Goal: Task Accomplishment & Management: Complete application form

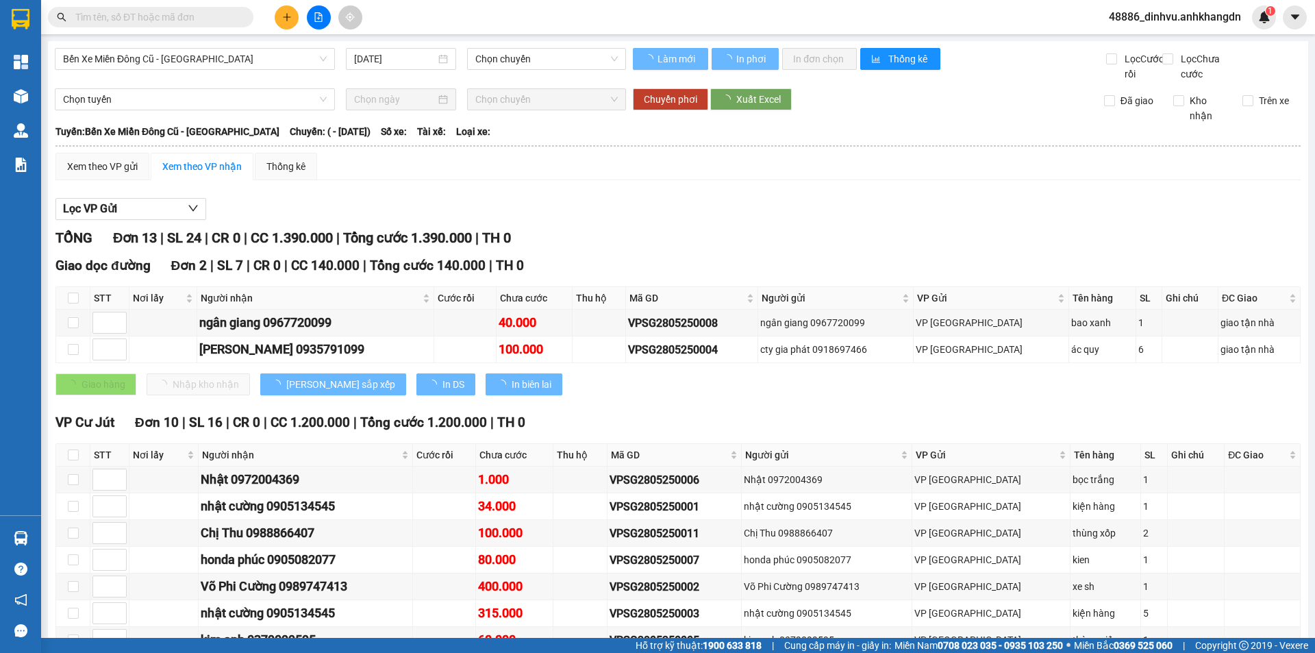
type input "28/05/2025"
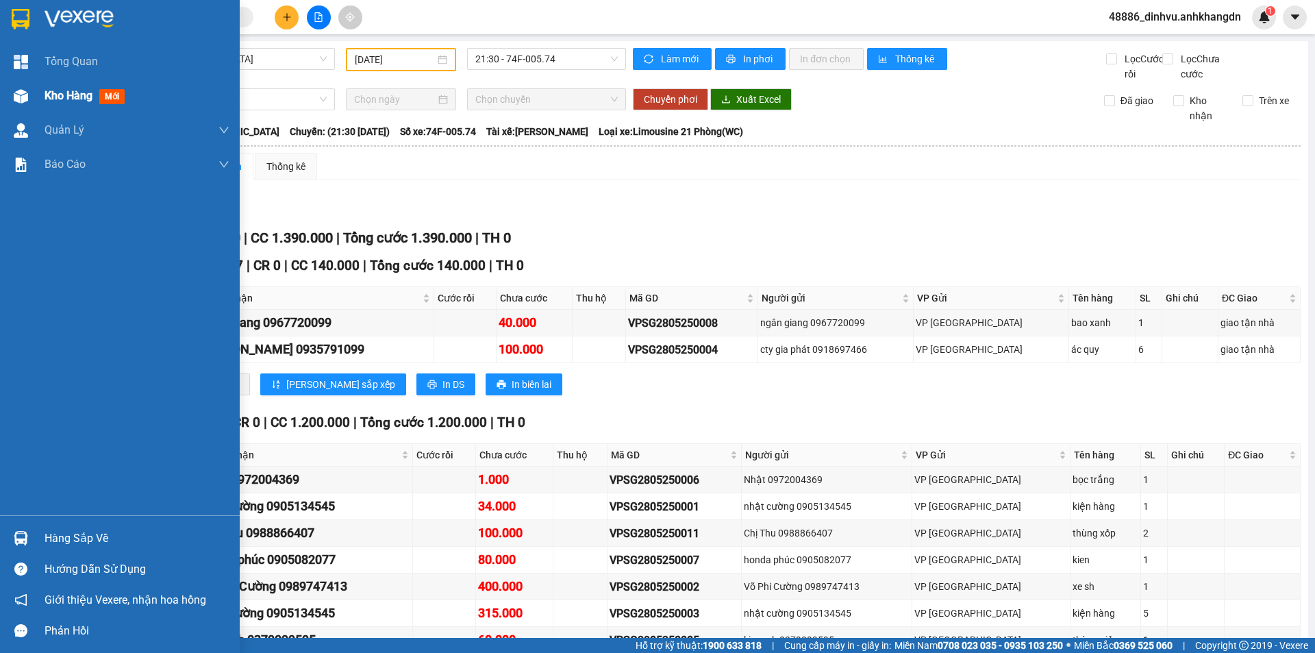
click at [49, 96] on span "Kho hàng" at bounding box center [69, 95] width 48 height 13
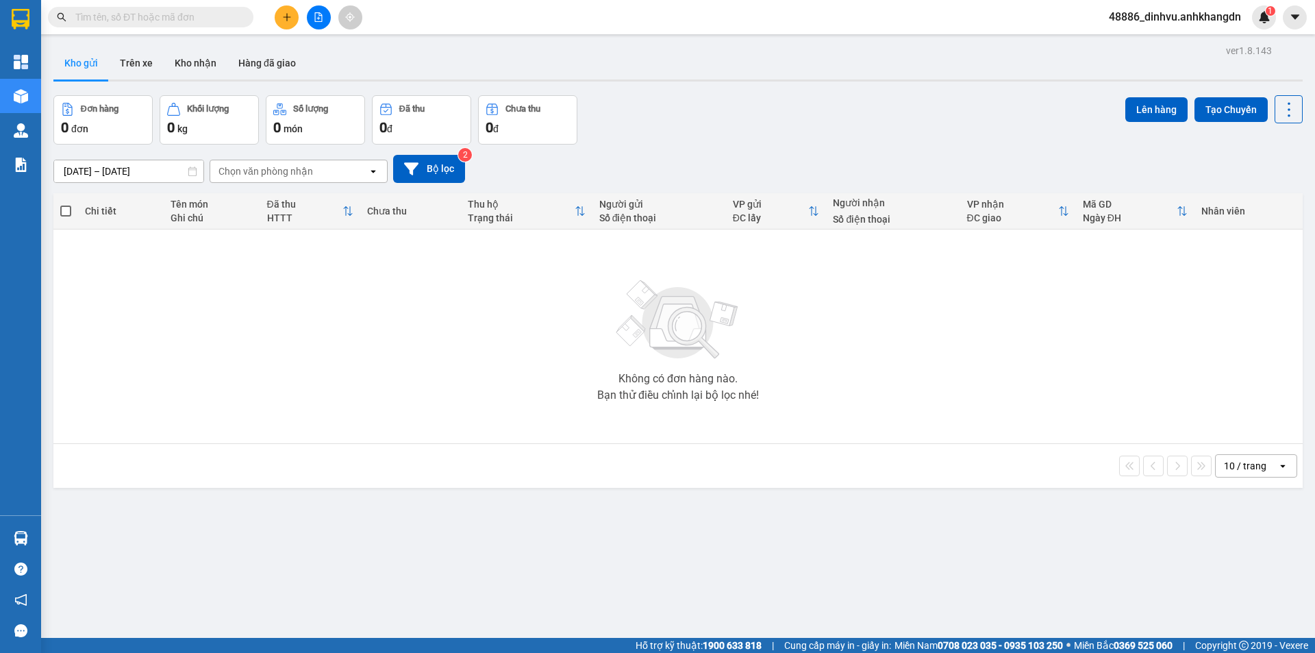
click at [92, 66] on button "Kho gửi" at bounding box center [80, 63] width 55 height 33
click at [135, 66] on button "Trên xe" at bounding box center [136, 63] width 55 height 33
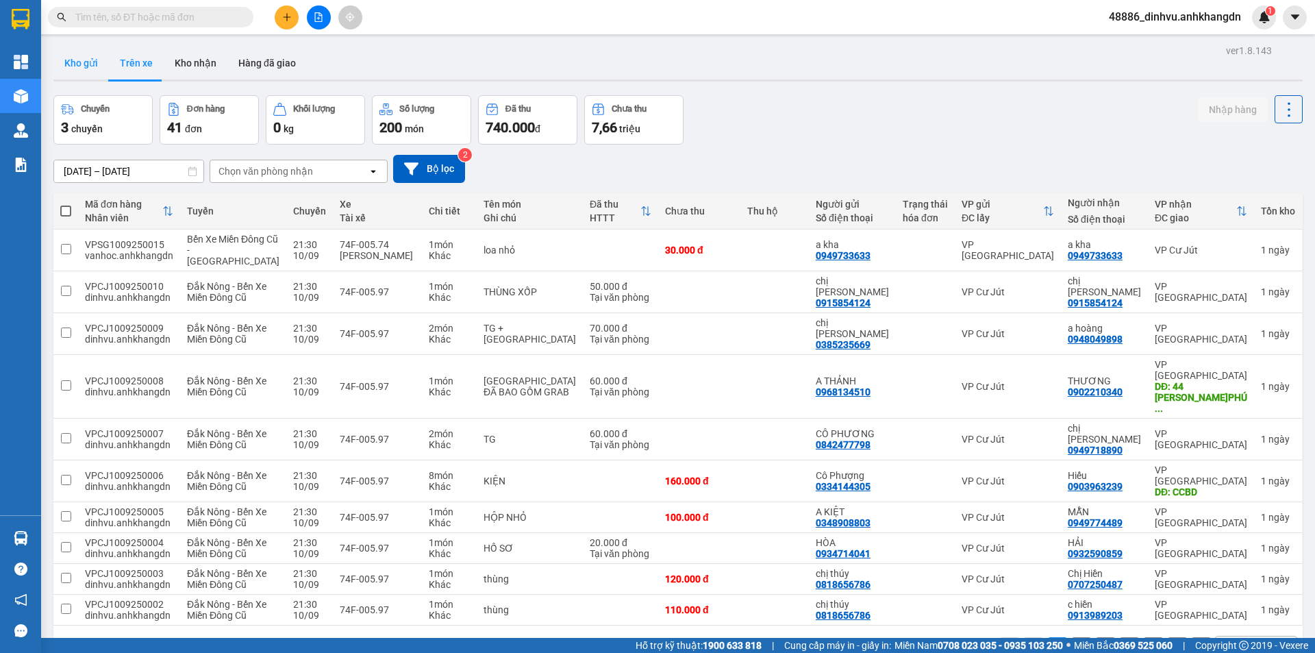
click at [82, 68] on button "Kho gửi" at bounding box center [80, 63] width 55 height 33
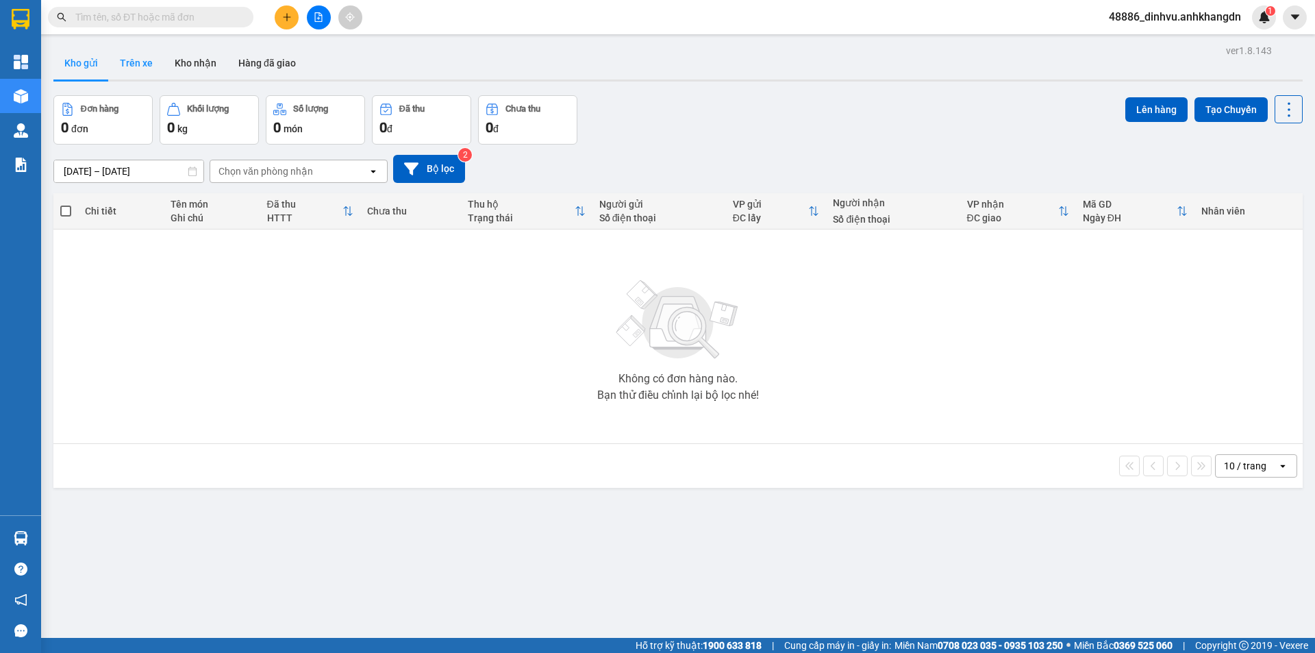
drag, startPoint x: 140, startPoint y: 69, endPoint x: 156, endPoint y: 63, distance: 16.9
click at [140, 68] on button "Trên xe" at bounding box center [136, 63] width 55 height 33
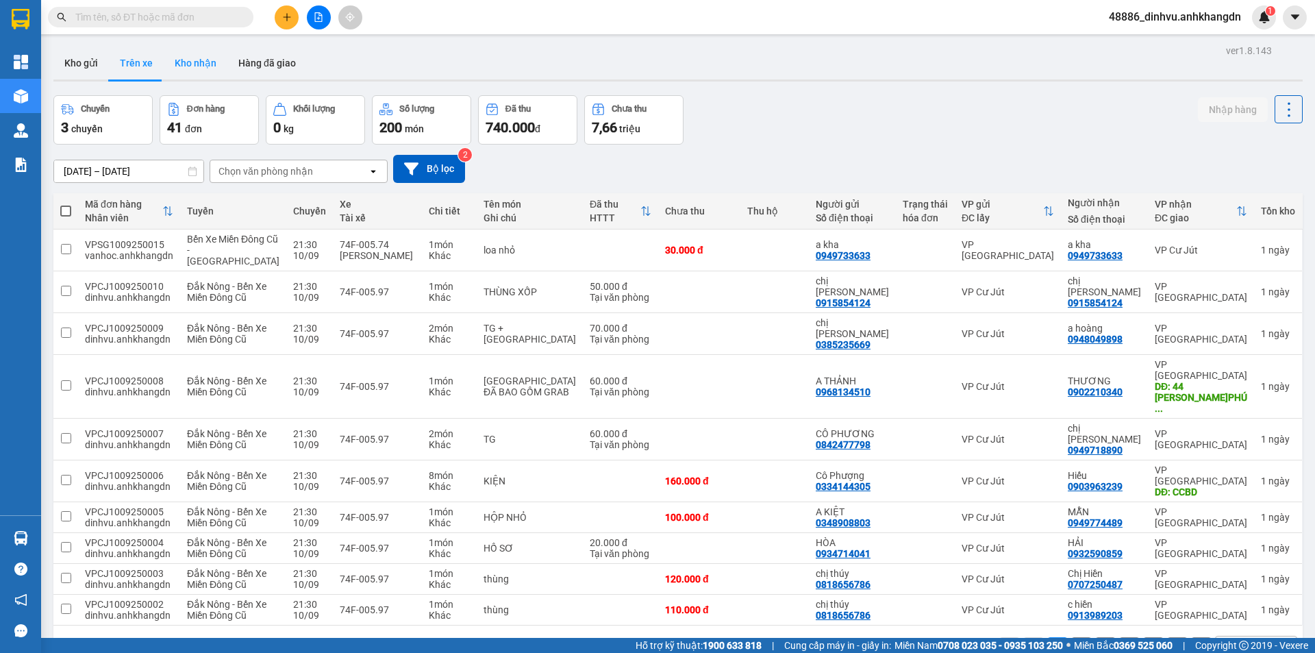
click at [201, 63] on button "Kho nhận" at bounding box center [196, 63] width 64 height 33
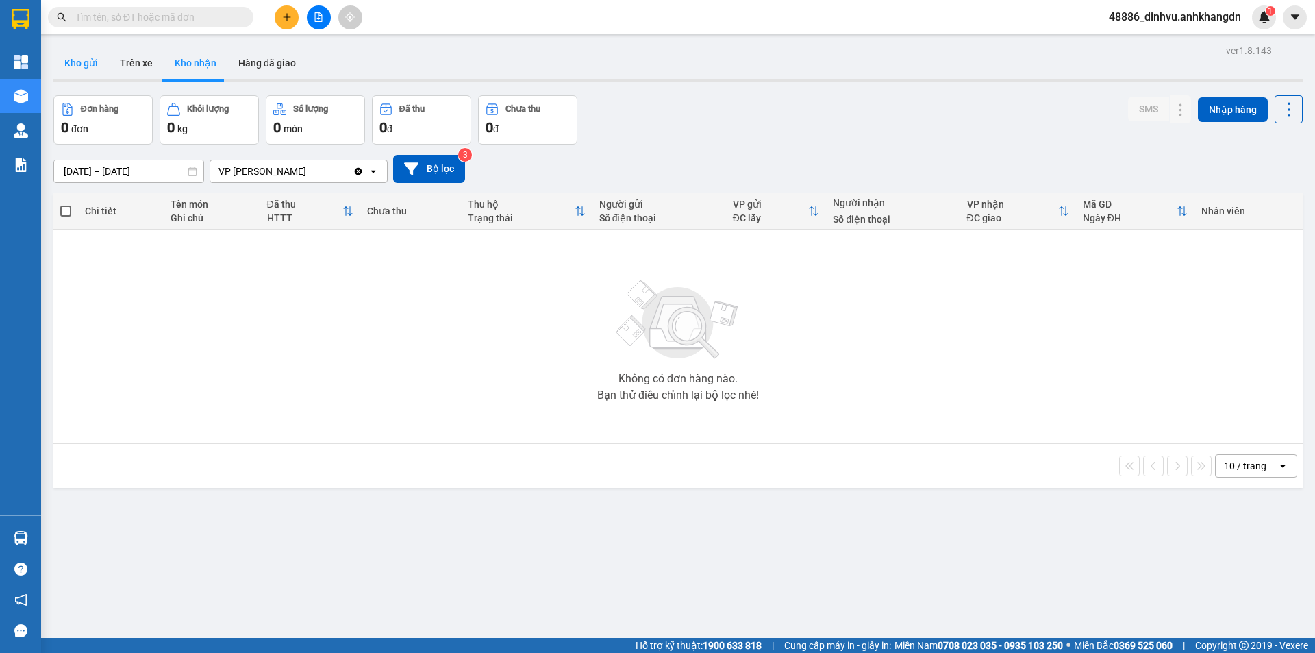
click at [86, 72] on button "Kho gửi" at bounding box center [80, 63] width 55 height 33
click at [147, 68] on button "Trên xe" at bounding box center [136, 63] width 55 height 33
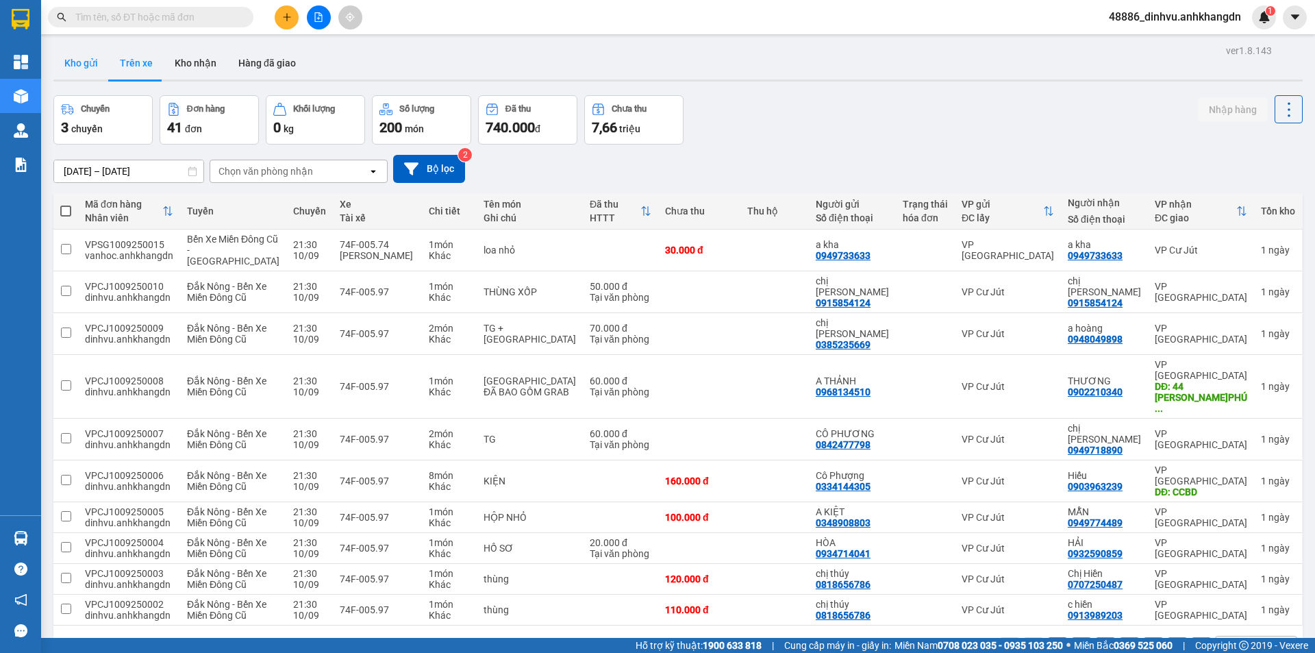
drag, startPoint x: 75, startPoint y: 69, endPoint x: 105, endPoint y: 57, distance: 33.2
click at [76, 68] on button "Kho gửi" at bounding box center [80, 63] width 55 height 33
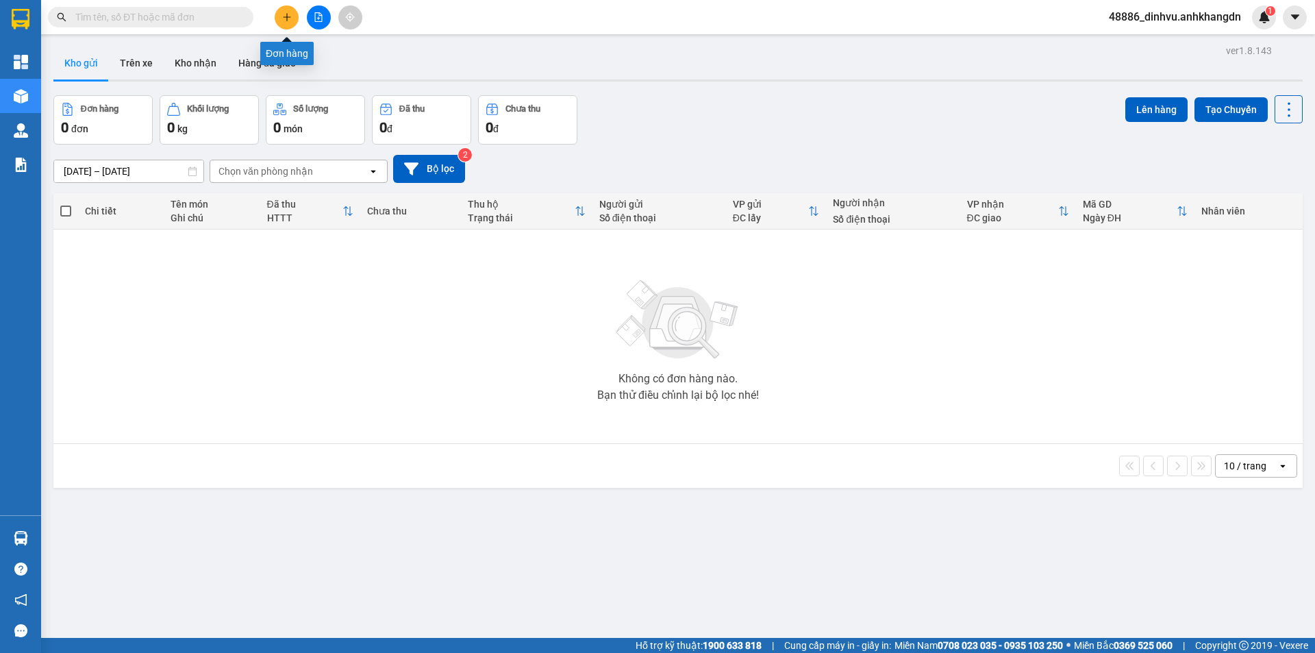
click at [288, 17] on icon "plus" at bounding box center [287, 16] width 8 height 1
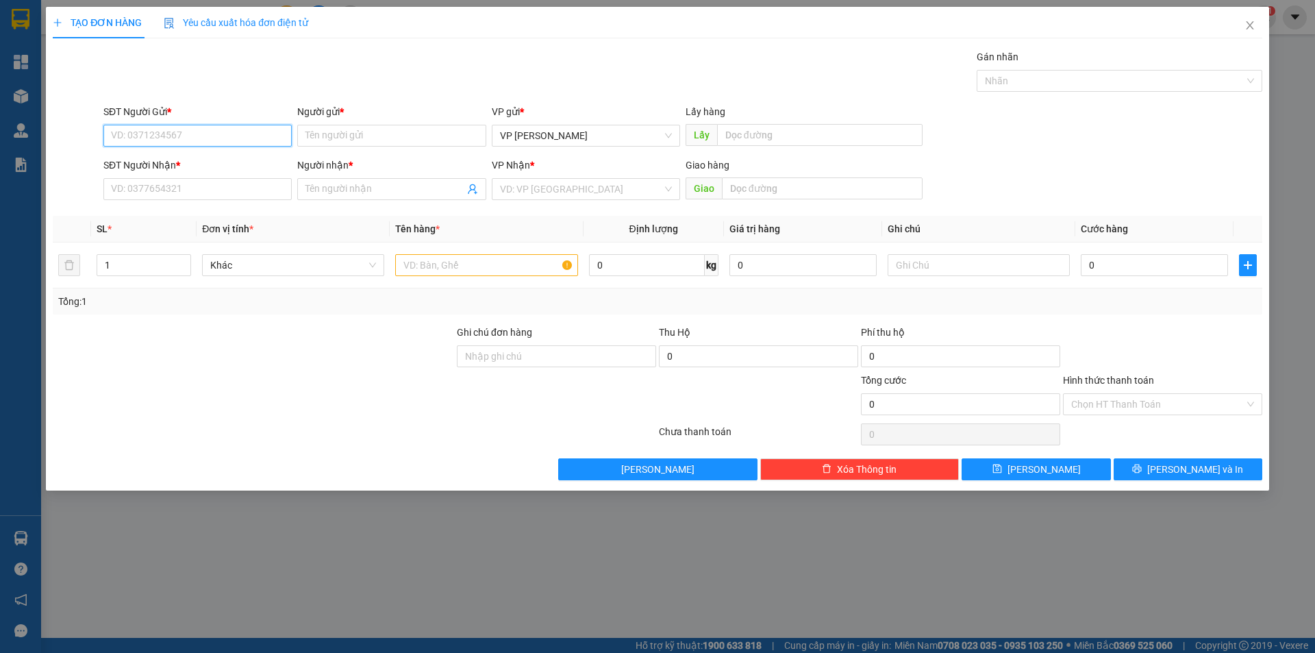
drag, startPoint x: 253, startPoint y: 138, endPoint x: 257, endPoint y: 129, distance: 8.9
click at [256, 131] on input "SĐT Người Gửi *" at bounding box center [197, 136] width 188 height 22
type input "0905134545"
click at [196, 192] on input "SĐT Người Nhận *" at bounding box center [197, 189] width 188 height 22
type input "0865738339"
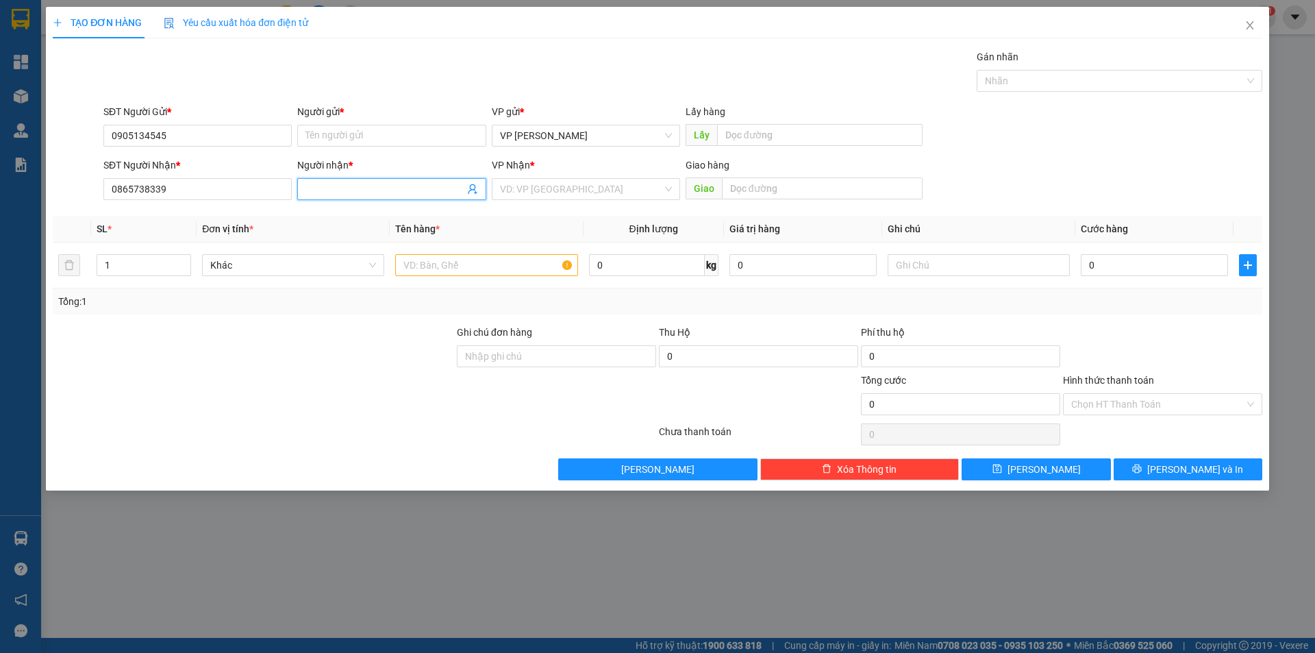
click at [315, 184] on input "Người nhận *" at bounding box center [385, 189] width 158 height 15
type input "[PERSON_NAME]"
click at [414, 141] on input "Người gửi *" at bounding box center [391, 136] width 188 height 22
type input "nhật cường"
click at [562, 179] on input "search" at bounding box center [581, 189] width 162 height 21
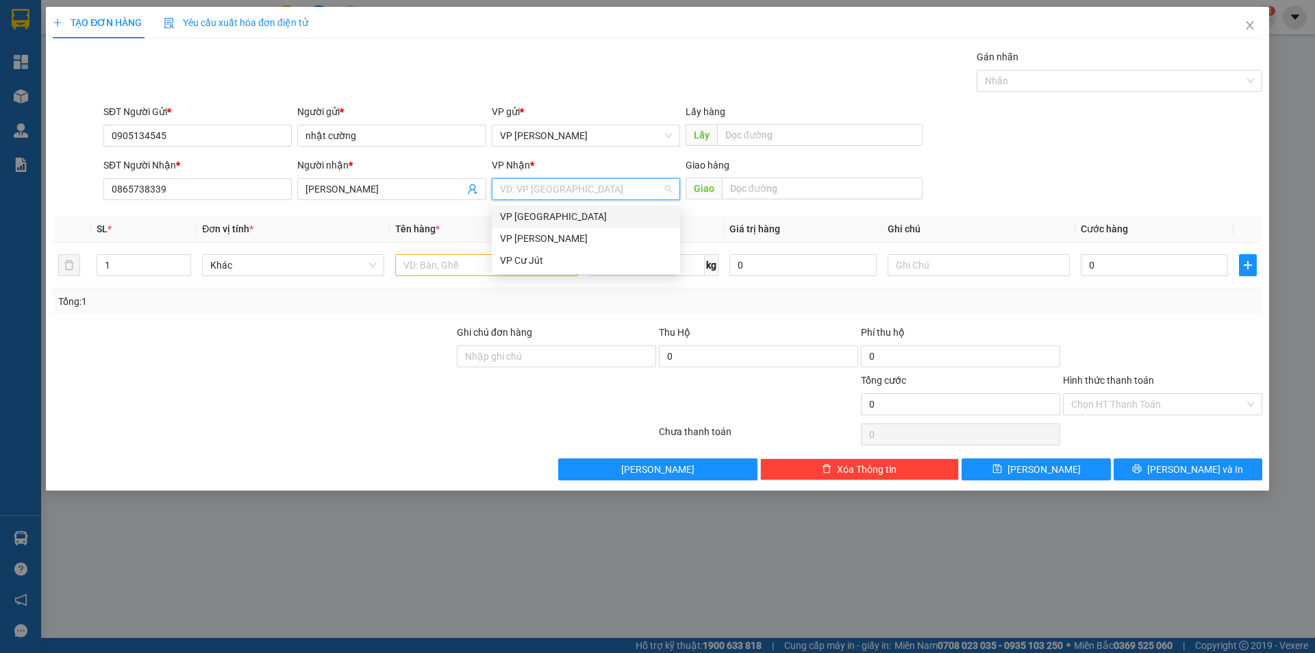
click at [536, 214] on div "VP [GEOGRAPHIC_DATA]" at bounding box center [586, 216] width 172 height 15
click at [565, 140] on span "VP [PERSON_NAME]" at bounding box center [586, 135] width 172 height 21
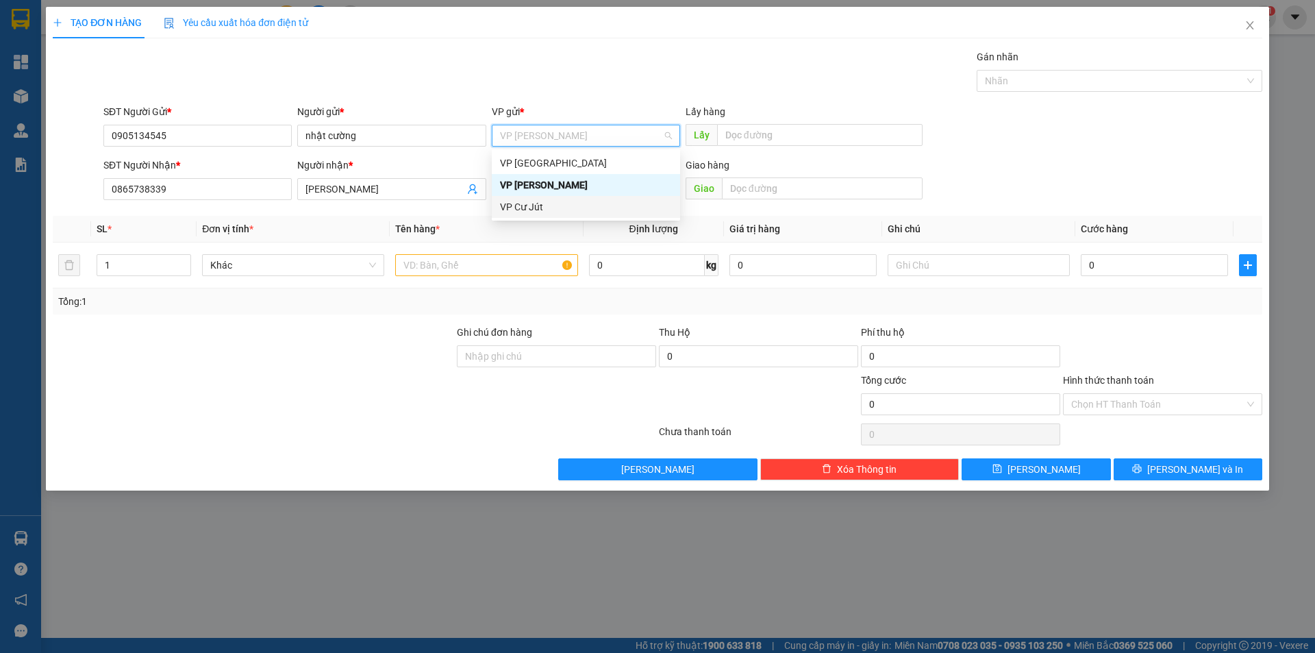
click at [543, 204] on div "VP Cư Jút" at bounding box center [586, 206] width 172 height 15
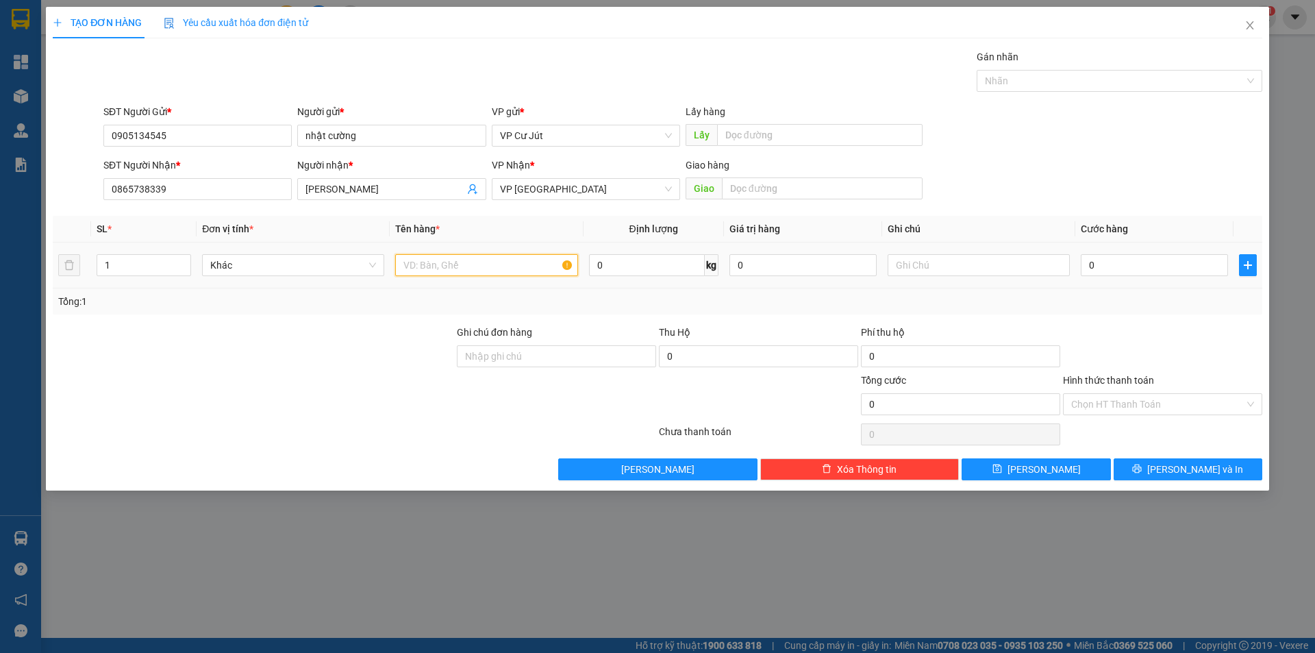
click at [501, 270] on input "text" at bounding box center [486, 265] width 182 height 22
type input "kiện"
drag, startPoint x: 133, startPoint y: 266, endPoint x: 3, endPoint y: 277, distance: 129.9
click at [4, 277] on div "TẠO ĐƠN HÀNG Yêu cầu xuất hóa đơn điện tử Transit Pickup Surcharge Ids Transit …" at bounding box center [657, 326] width 1315 height 653
type input "7"
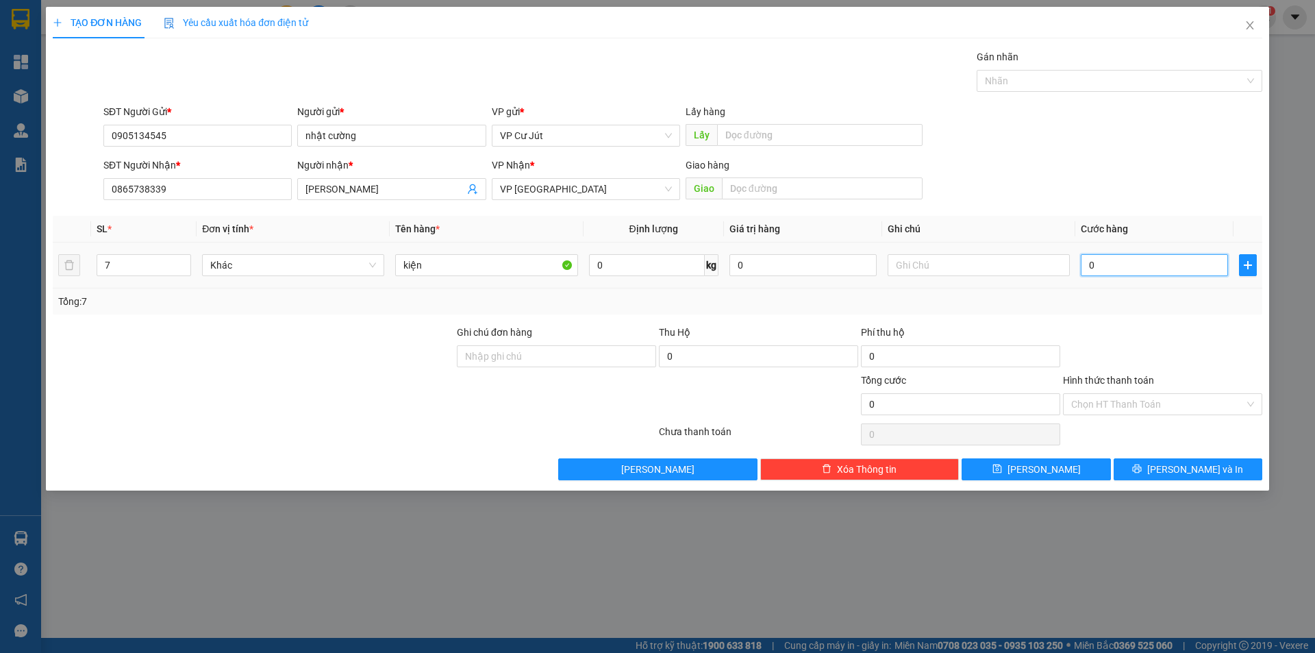
click at [1108, 268] on input "0" at bounding box center [1154, 265] width 147 height 22
type input "4"
type input "42"
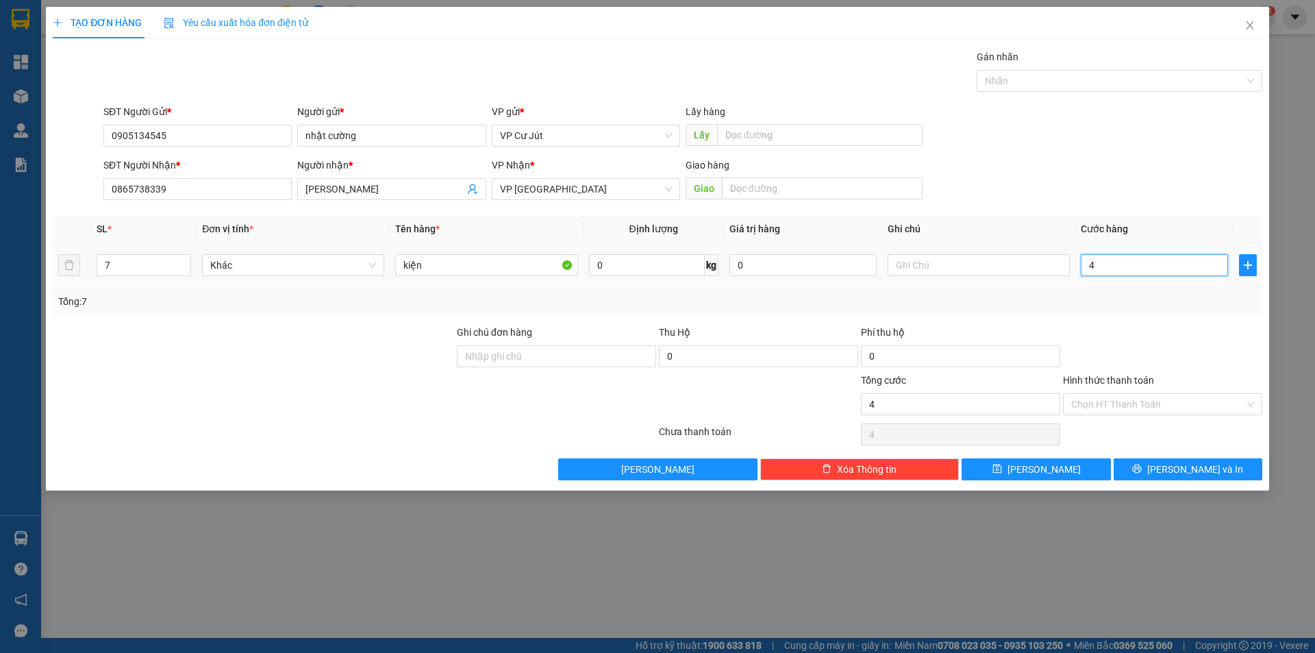
type input "42"
type input "420"
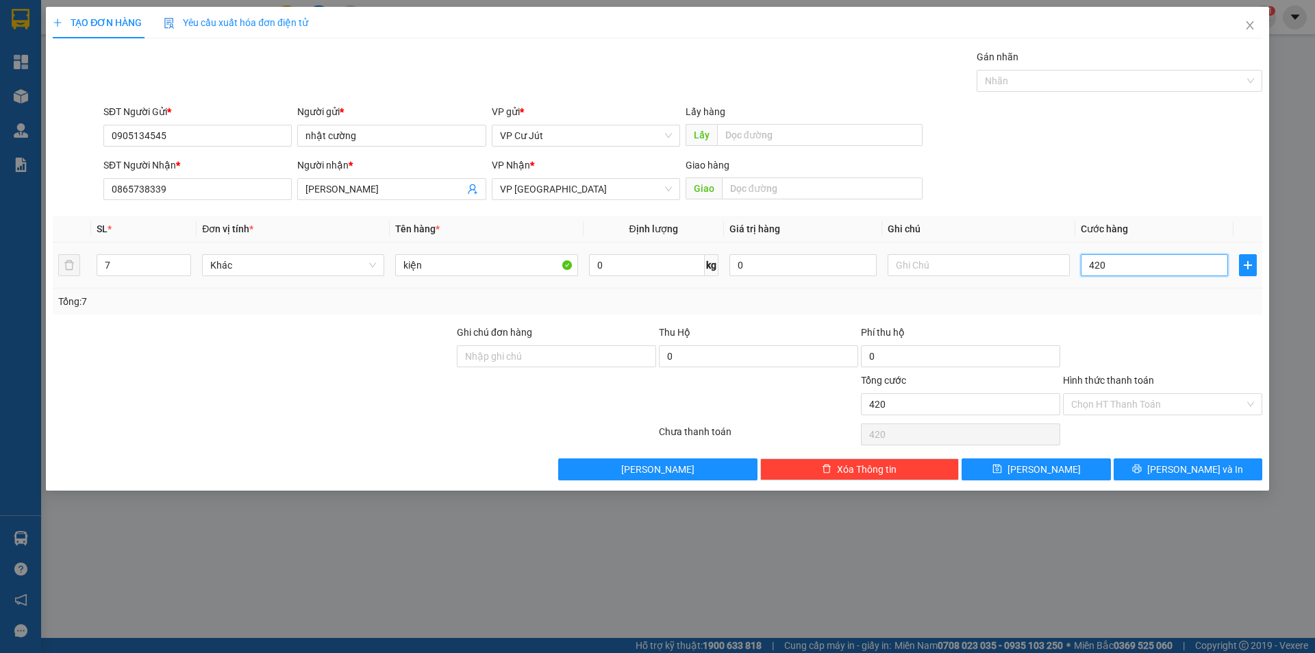
type input "4.200"
type input "42.000"
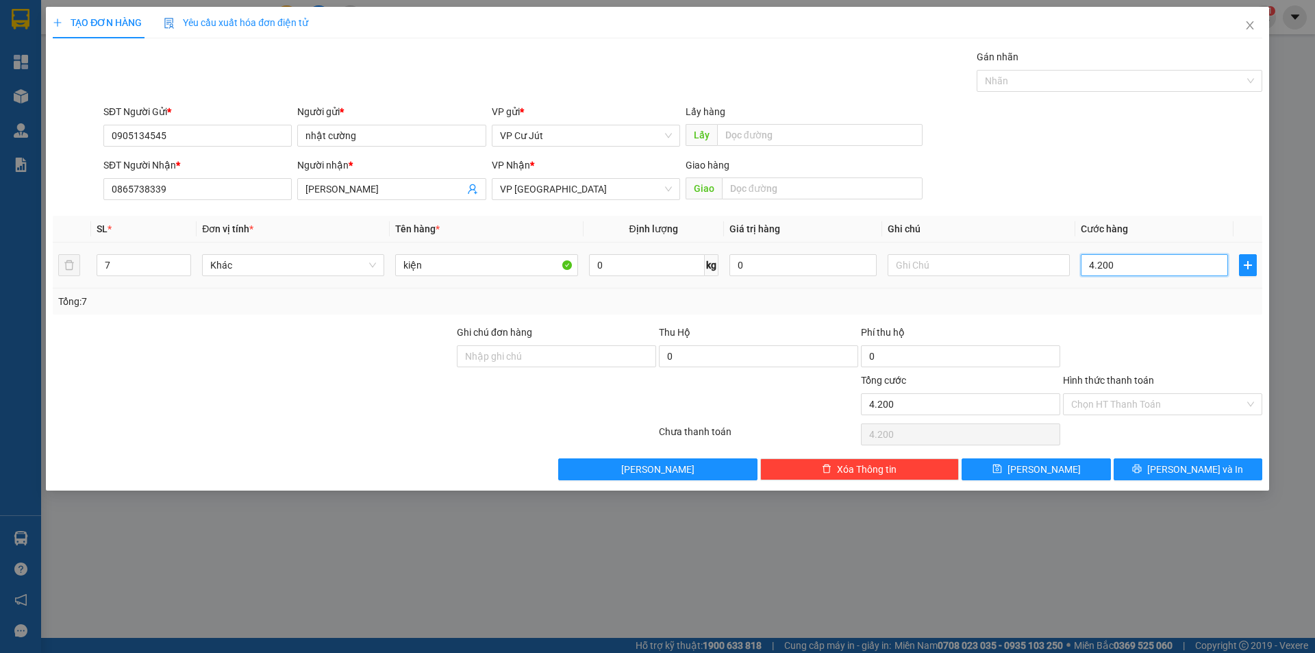
type input "42.000"
type input "420.000"
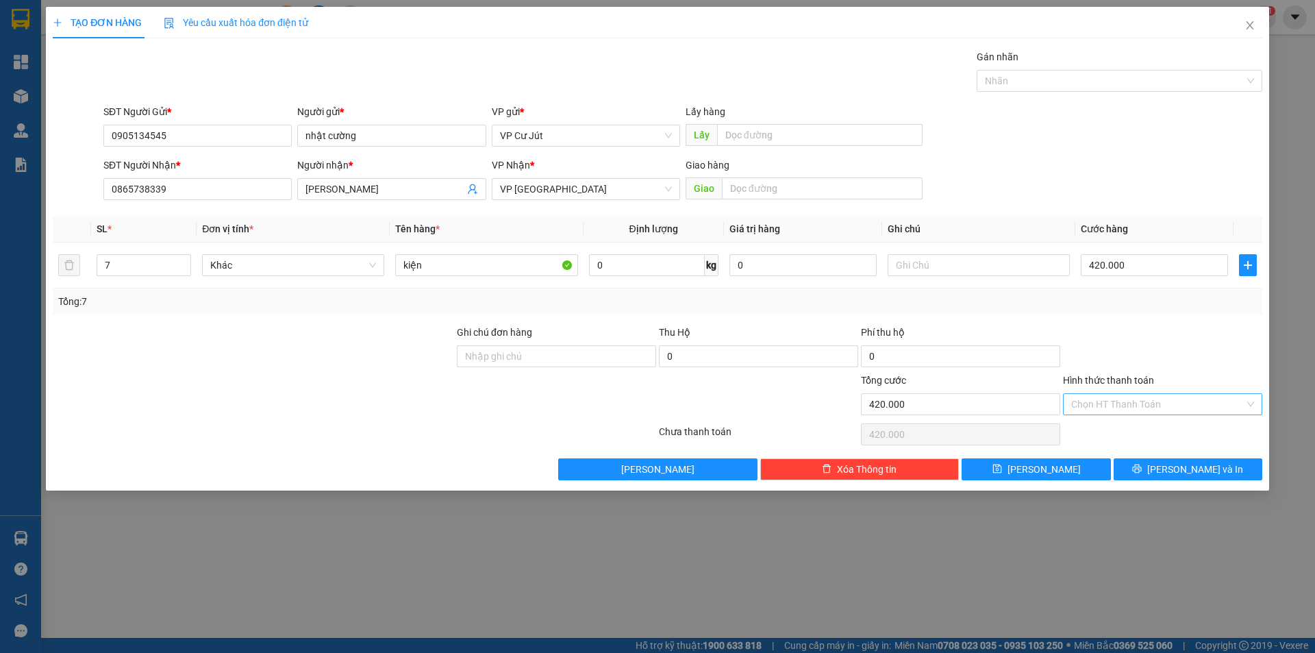
click at [1101, 401] on input "Hình thức thanh toán" at bounding box center [1157, 404] width 173 height 21
click at [1094, 431] on div "Tại văn phòng" at bounding box center [1162, 431] width 183 height 15
type input "0"
click at [1039, 473] on span "[PERSON_NAME]" at bounding box center [1044, 469] width 73 height 15
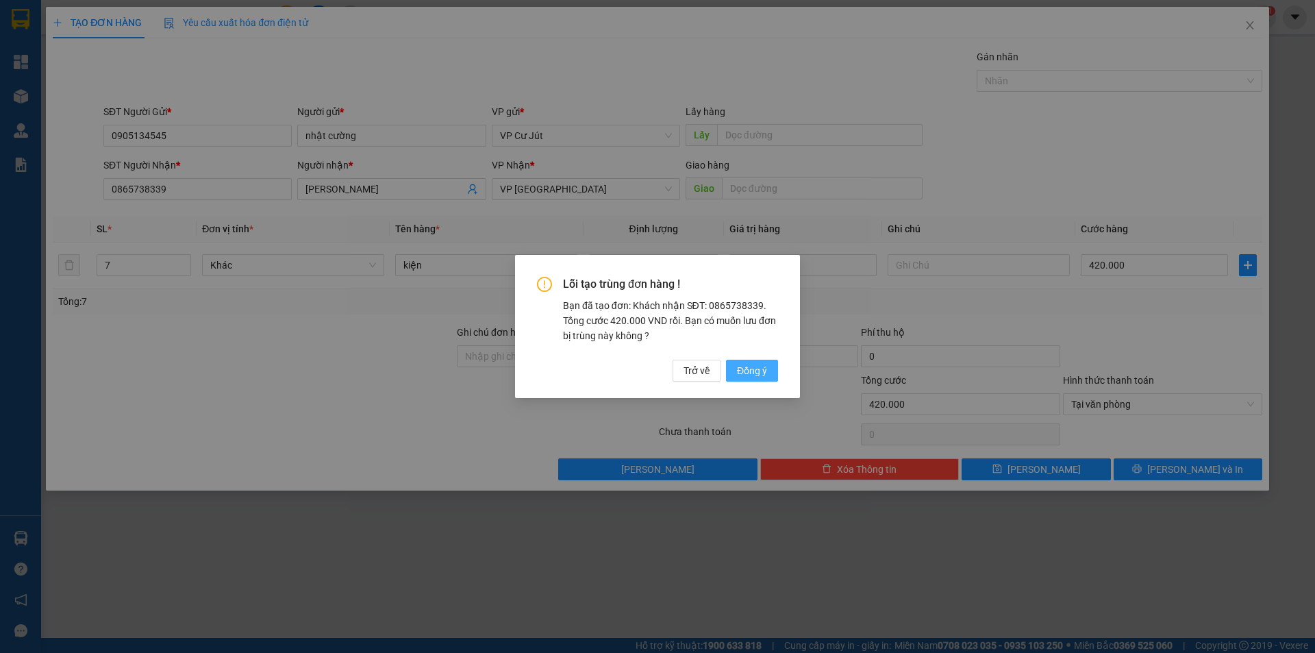
click at [751, 371] on span "Đồng ý" at bounding box center [752, 370] width 30 height 15
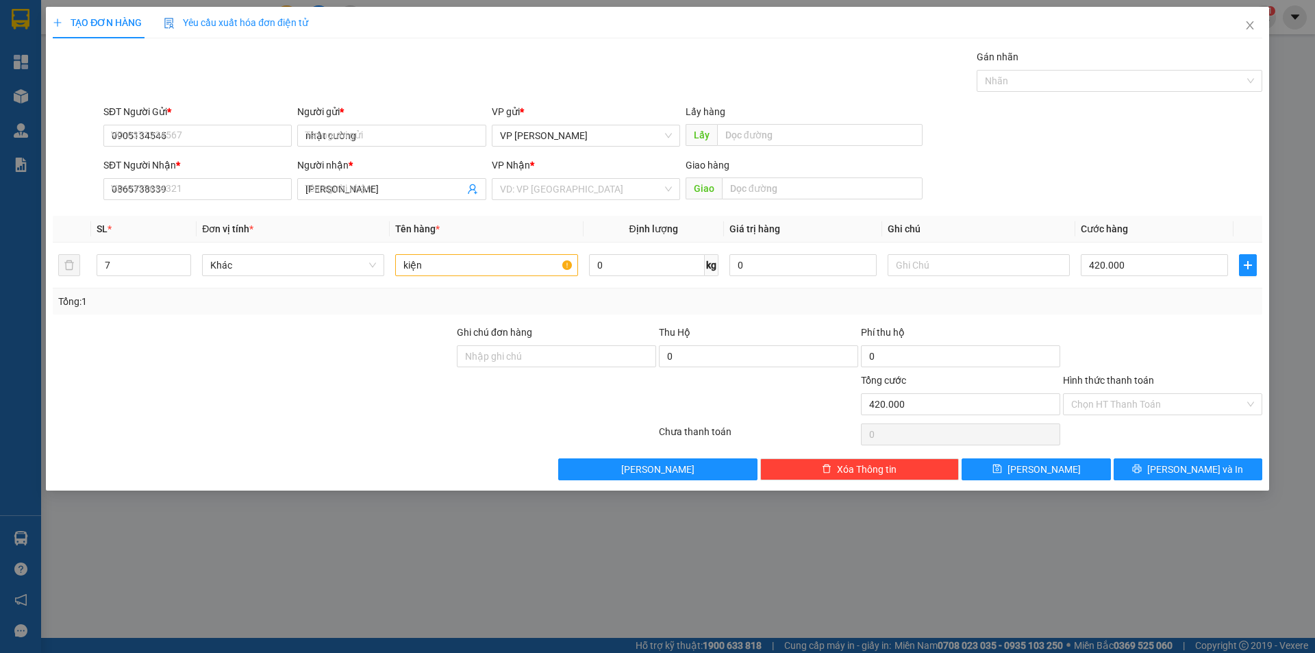
type input "1"
type input "0"
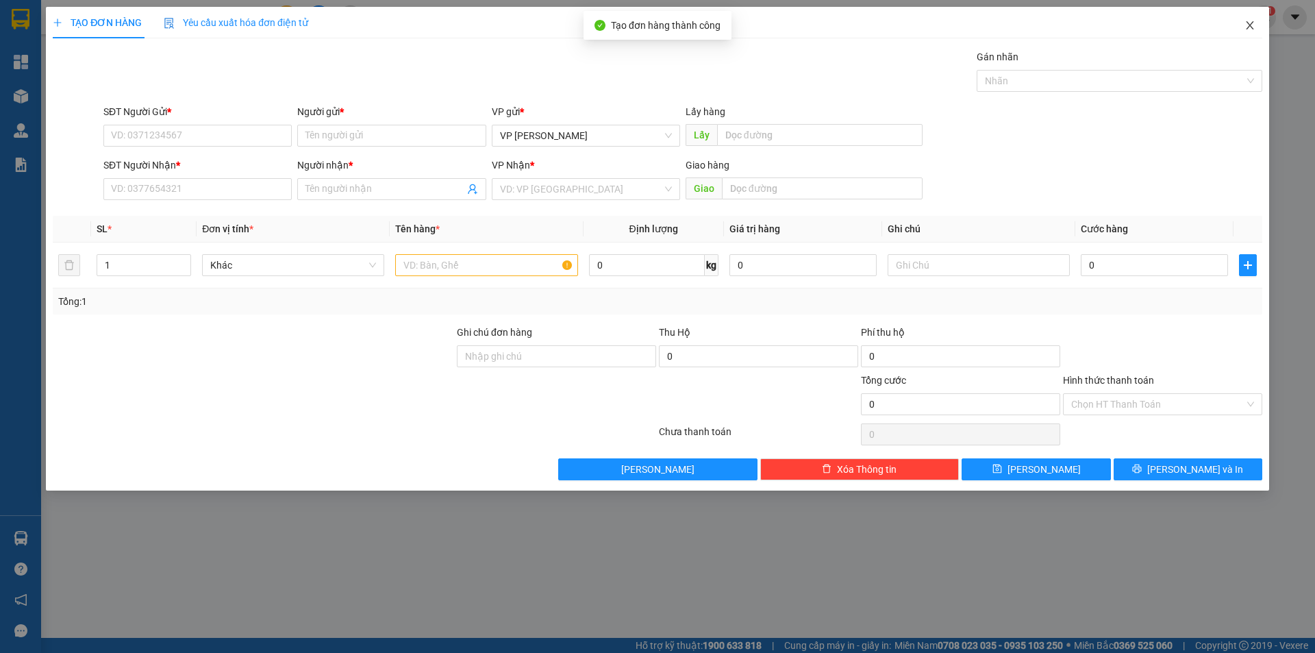
click at [1249, 32] on span "Close" at bounding box center [1250, 26] width 38 height 38
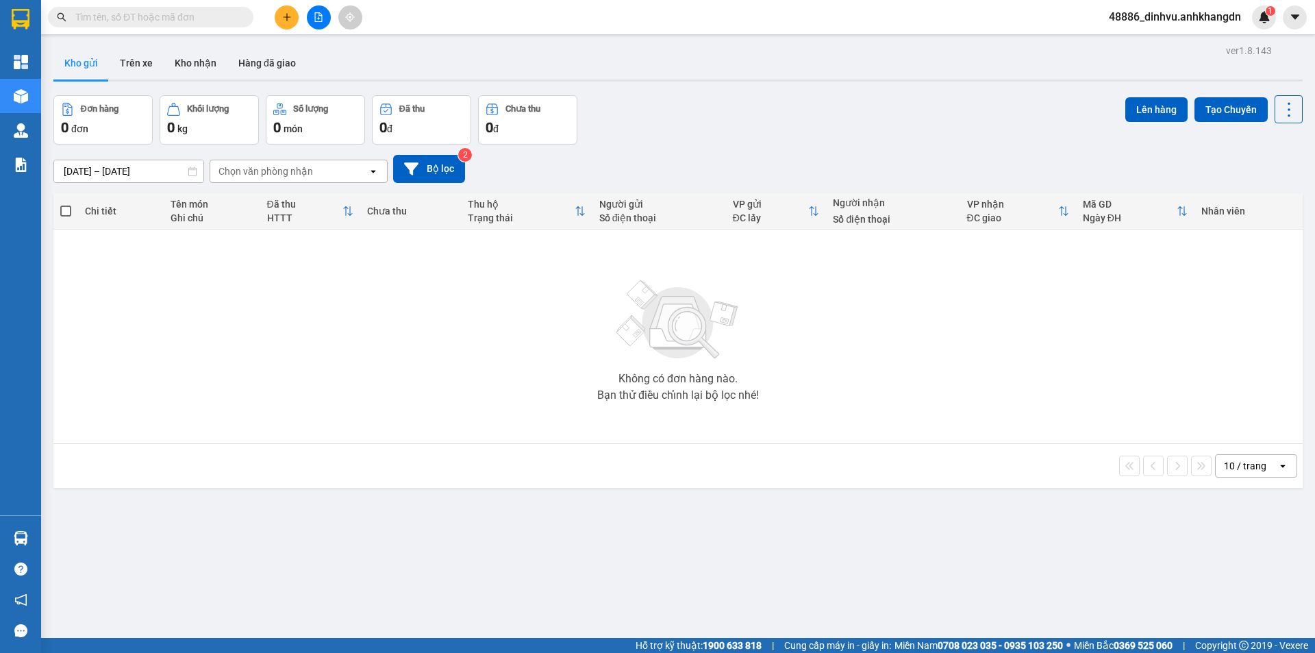
scroll to position [63, 0]
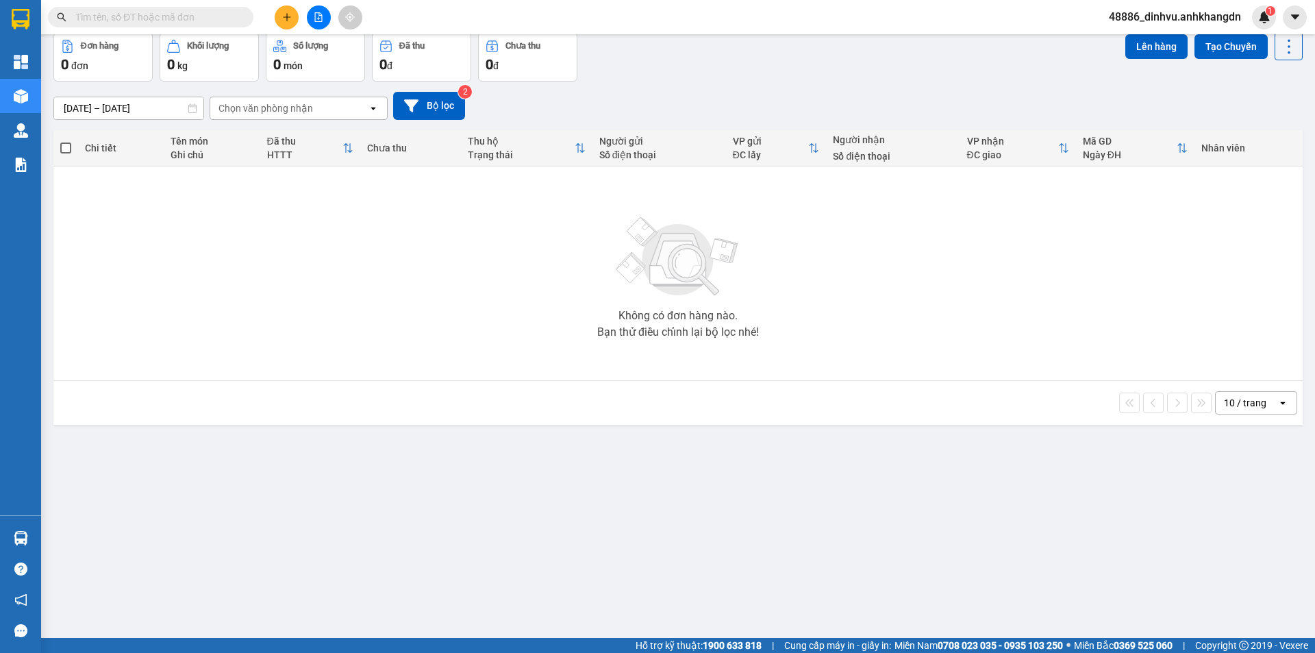
click at [517, 296] on div "Không có đơn hàng nào. Bạn thử điều chỉnh lại bộ lọc nhé!" at bounding box center [678, 273] width 1236 height 205
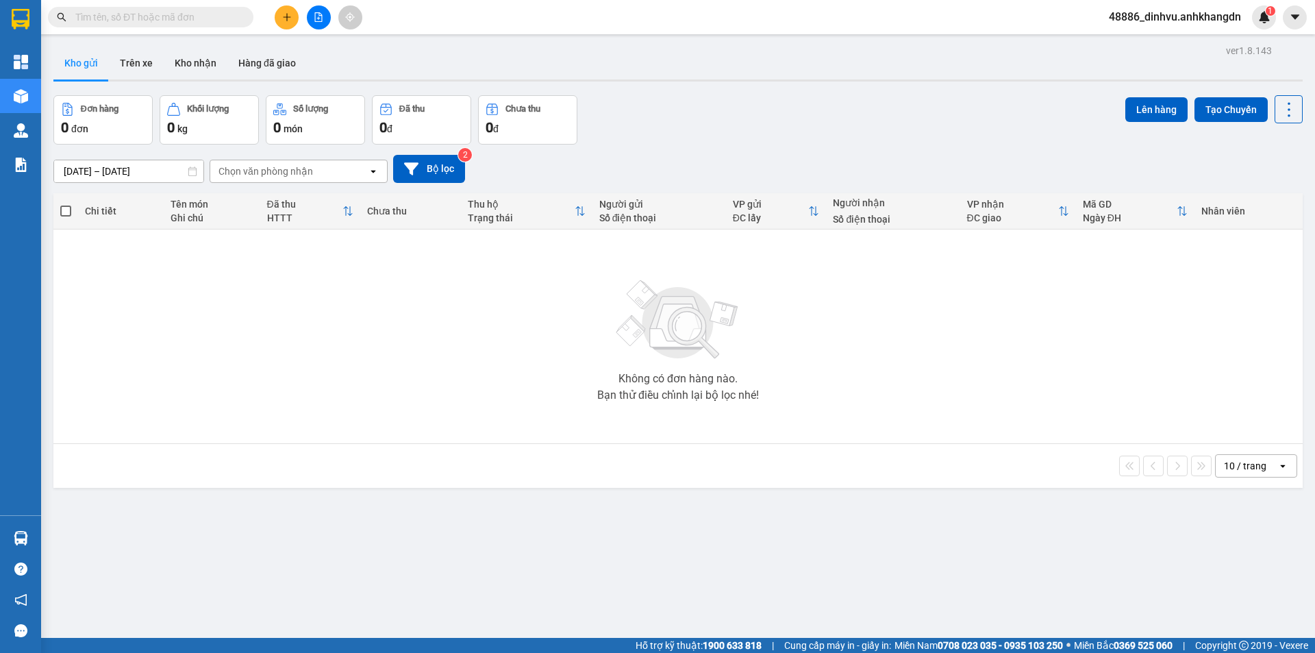
click at [87, 105] on div "Đơn hàng" at bounding box center [100, 109] width 38 height 10
click at [87, 106] on div "Đơn hàng" at bounding box center [100, 109] width 38 height 10
click at [87, 107] on div "Đơn hàng" at bounding box center [100, 109] width 38 height 10
drag, startPoint x: 90, startPoint y: 108, endPoint x: 97, endPoint y: 108, distance: 7.6
click at [97, 108] on div "Đơn hàng" at bounding box center [100, 109] width 38 height 10
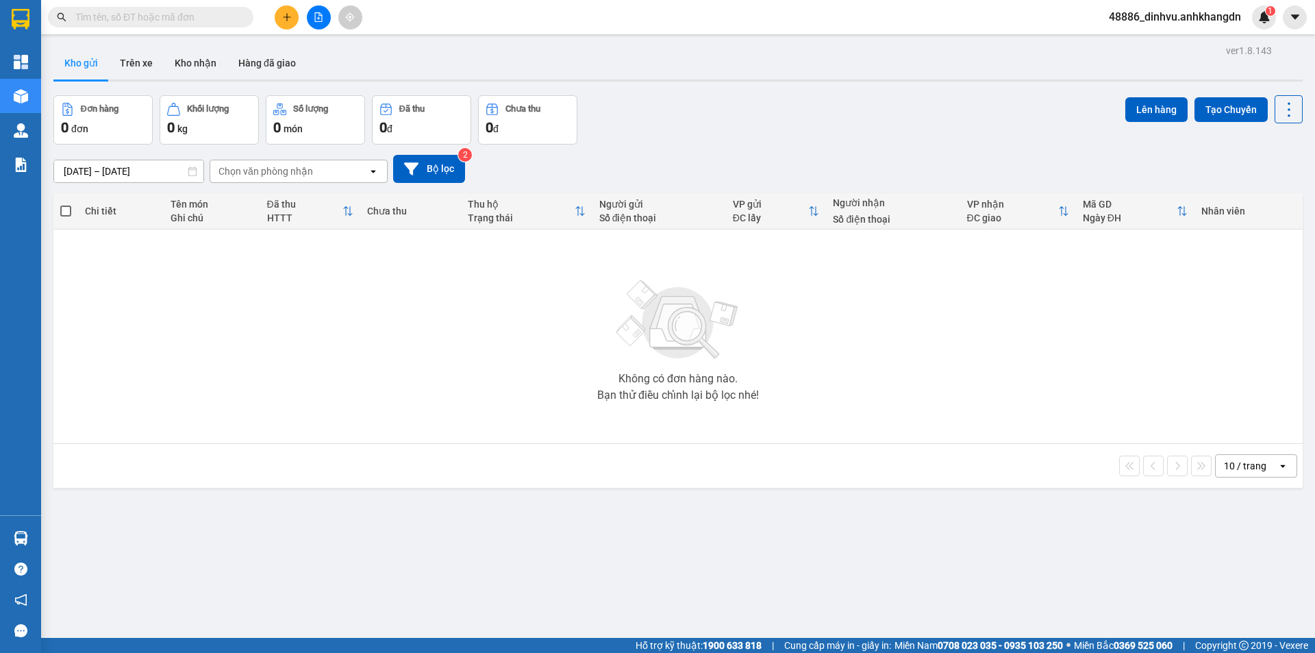
click at [88, 68] on button "Kho gửi" at bounding box center [80, 63] width 55 height 33
click at [409, 177] on button "Bộ lọc" at bounding box center [429, 169] width 72 height 28
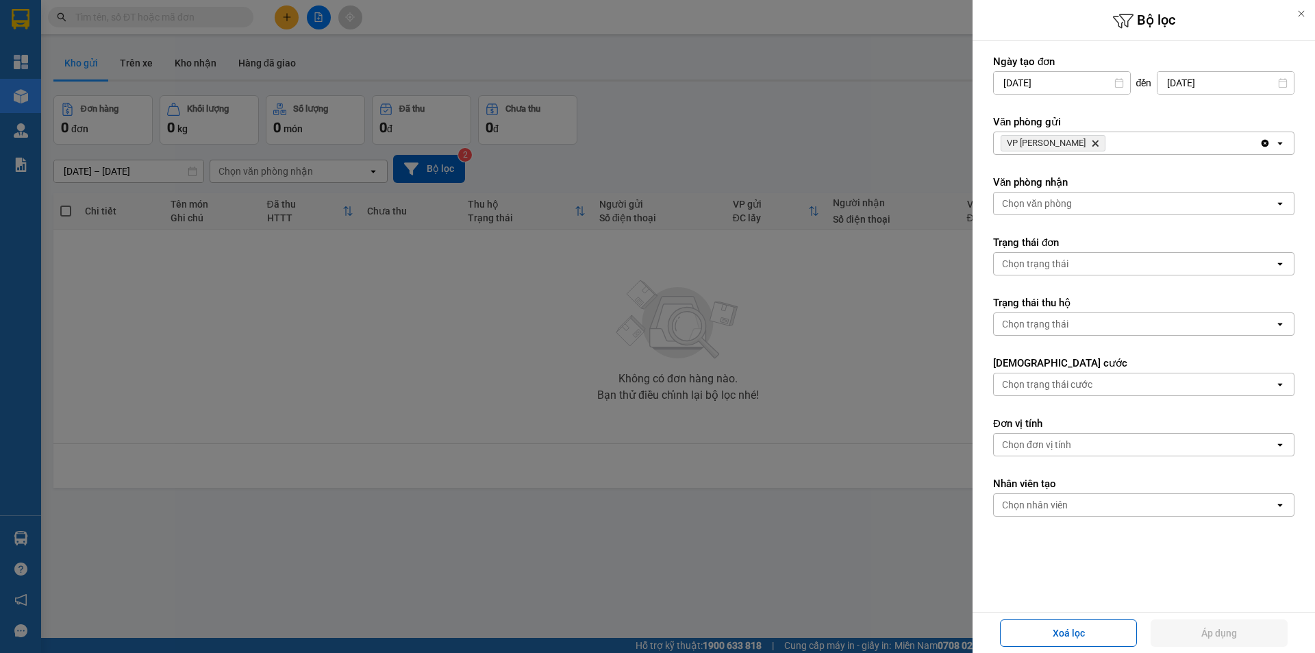
click at [865, 359] on div at bounding box center [657, 326] width 1315 height 653
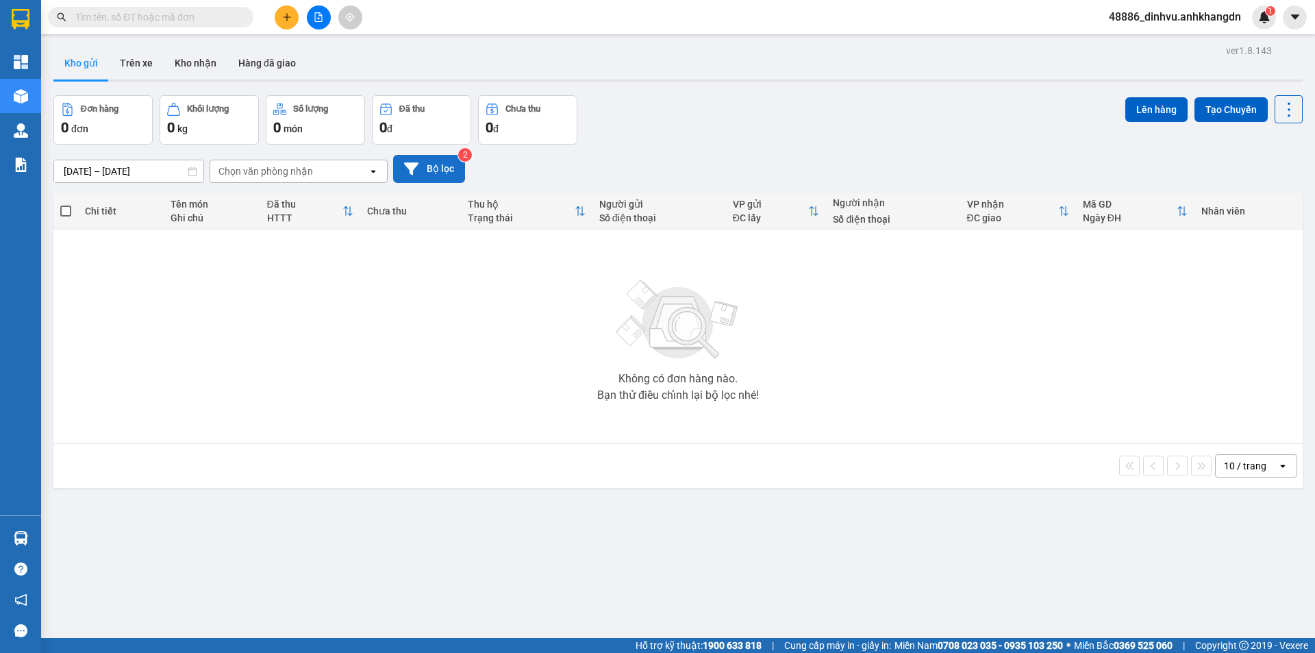
click at [432, 159] on button "Bộ lọc" at bounding box center [429, 169] width 72 height 28
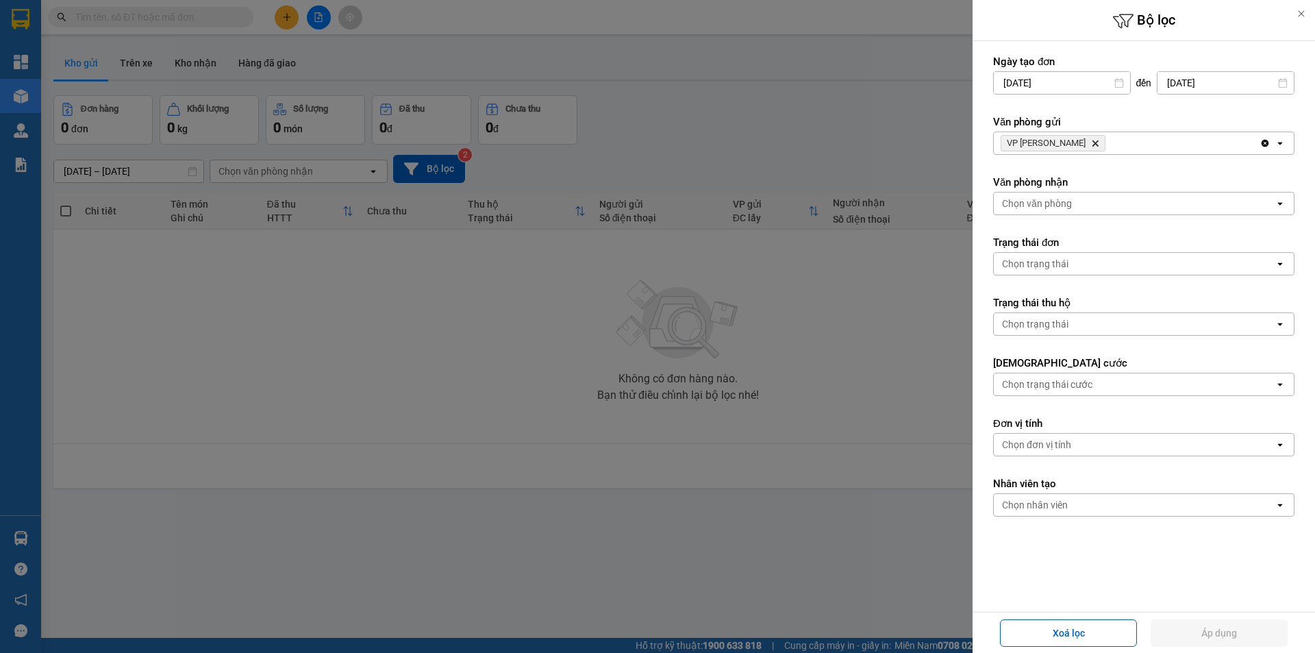
drag, startPoint x: 486, startPoint y: 461, endPoint x: 87, endPoint y: 7, distance: 604.3
click at [456, 438] on div at bounding box center [657, 326] width 1315 height 653
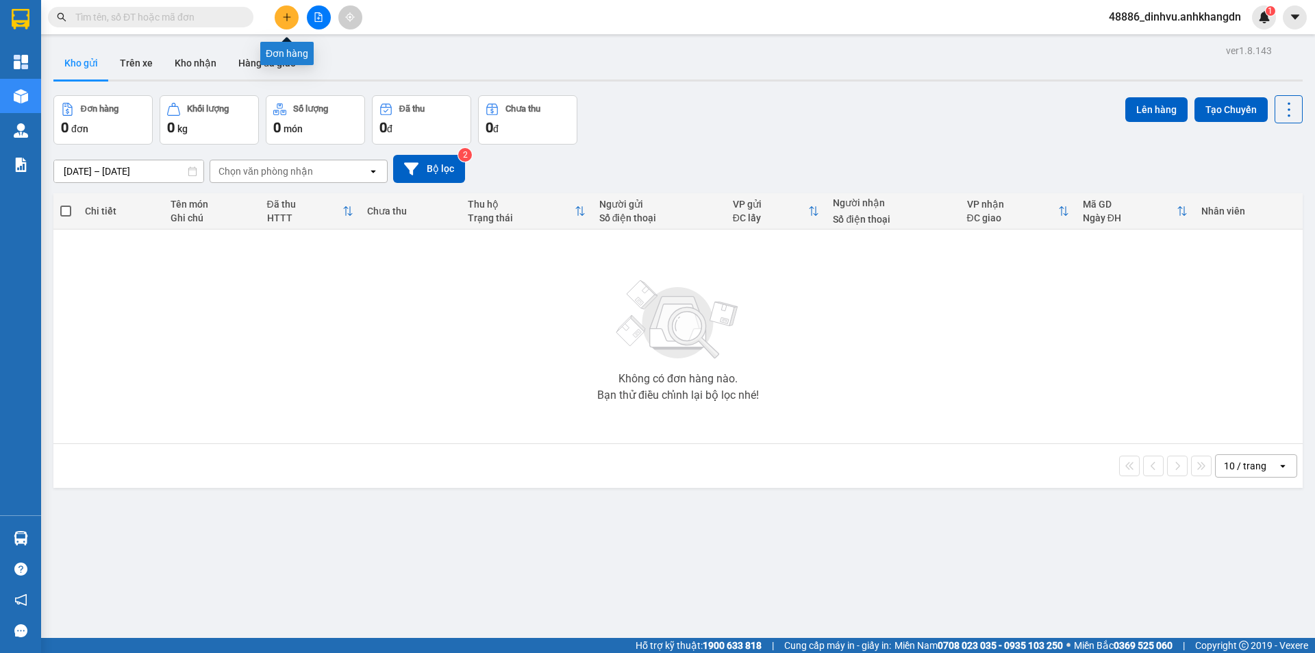
click at [285, 16] on icon "plus" at bounding box center [287, 17] width 10 height 10
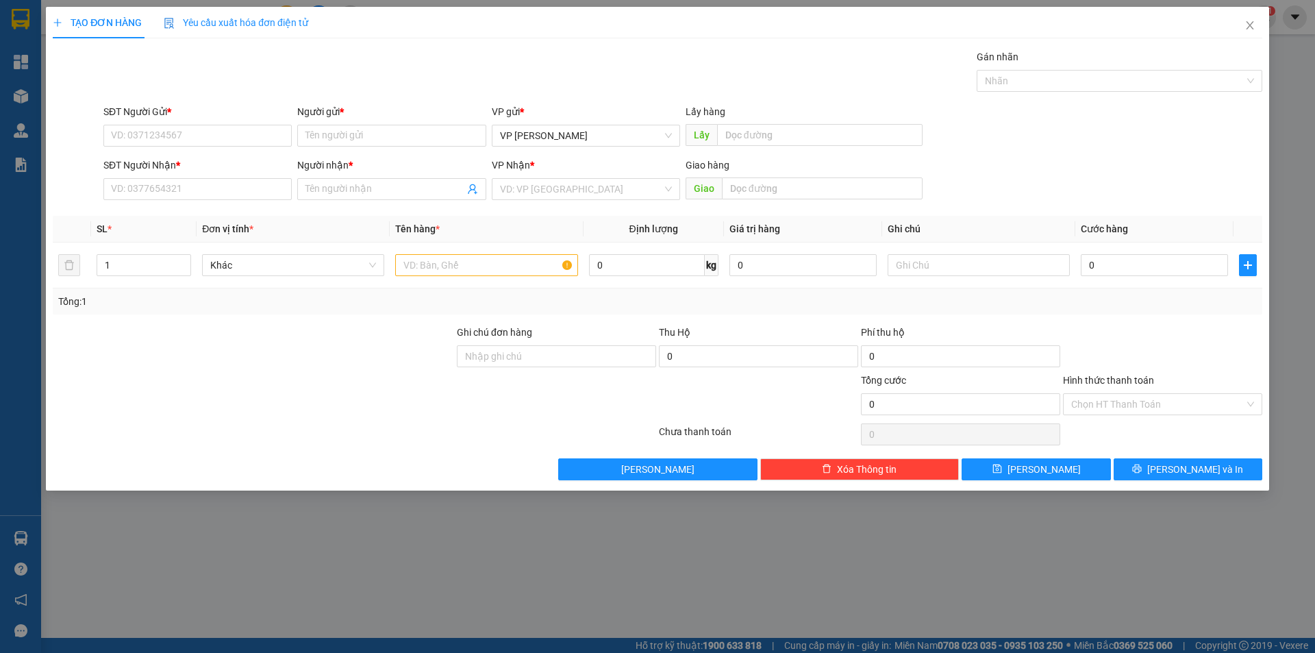
drag, startPoint x: 968, startPoint y: 606, endPoint x: 960, endPoint y: 604, distance: 7.8
click at [966, 606] on div "TẠO ĐƠN HÀNG Yêu cầu xuất hóa đơn điện tử Transit Pickup Surcharge Ids Transit …" at bounding box center [657, 326] width 1315 height 653
drag, startPoint x: 1249, startPoint y: 23, endPoint x: 1180, endPoint y: 6, distance: 70.6
click at [1241, 23] on span "Close" at bounding box center [1250, 26] width 38 height 38
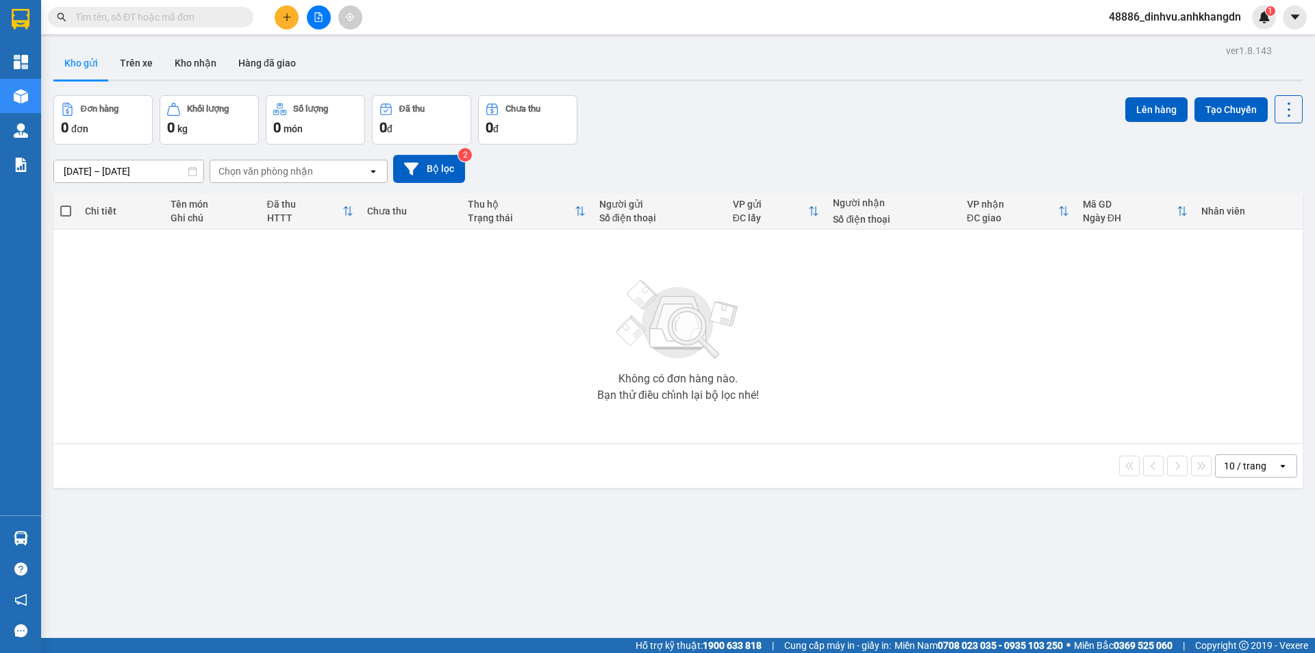
drag, startPoint x: 1178, startPoint y: 15, endPoint x: 1182, endPoint y: 24, distance: 10.1
click at [1179, 17] on span "48886_dinhvu.anhkhangdn" at bounding box center [1175, 16] width 154 height 17
click at [1155, 42] on span "Đăng xuất" at bounding box center [1181, 42] width 126 height 15
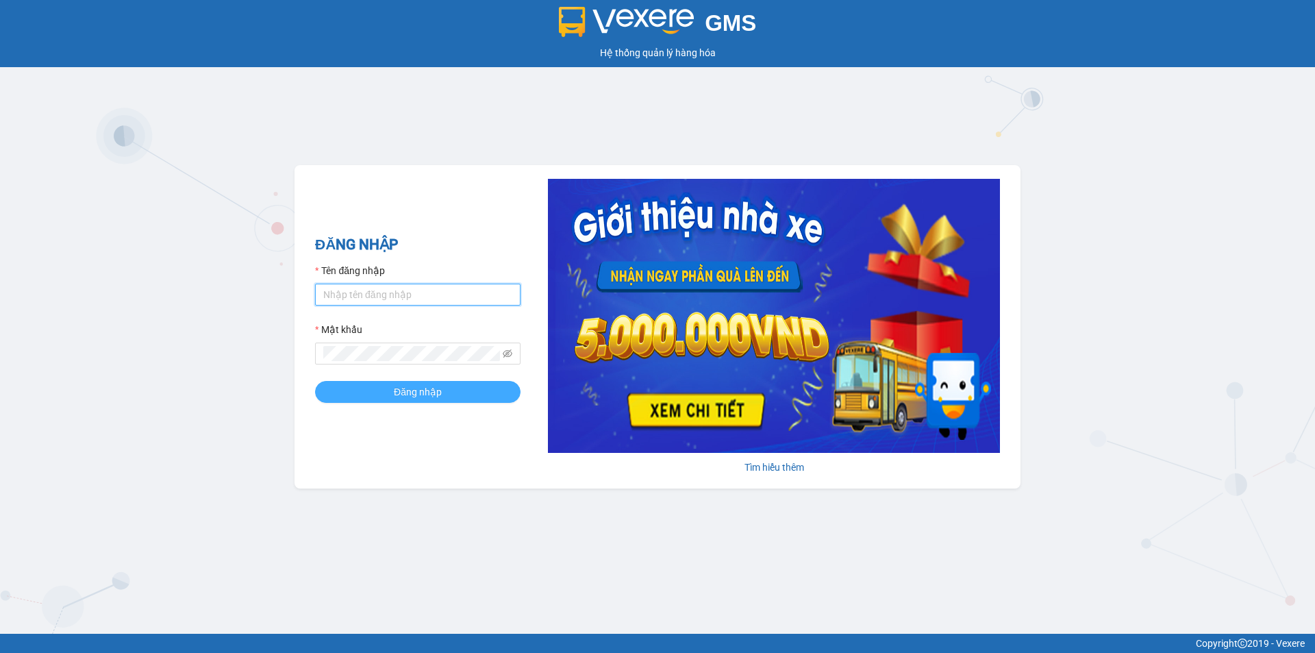
type input "lananh.anhkhangdn"
drag, startPoint x: 425, startPoint y: 394, endPoint x: 434, endPoint y: 374, distance: 21.8
click at [425, 393] on span "Đăng nhập" at bounding box center [418, 391] width 48 height 15
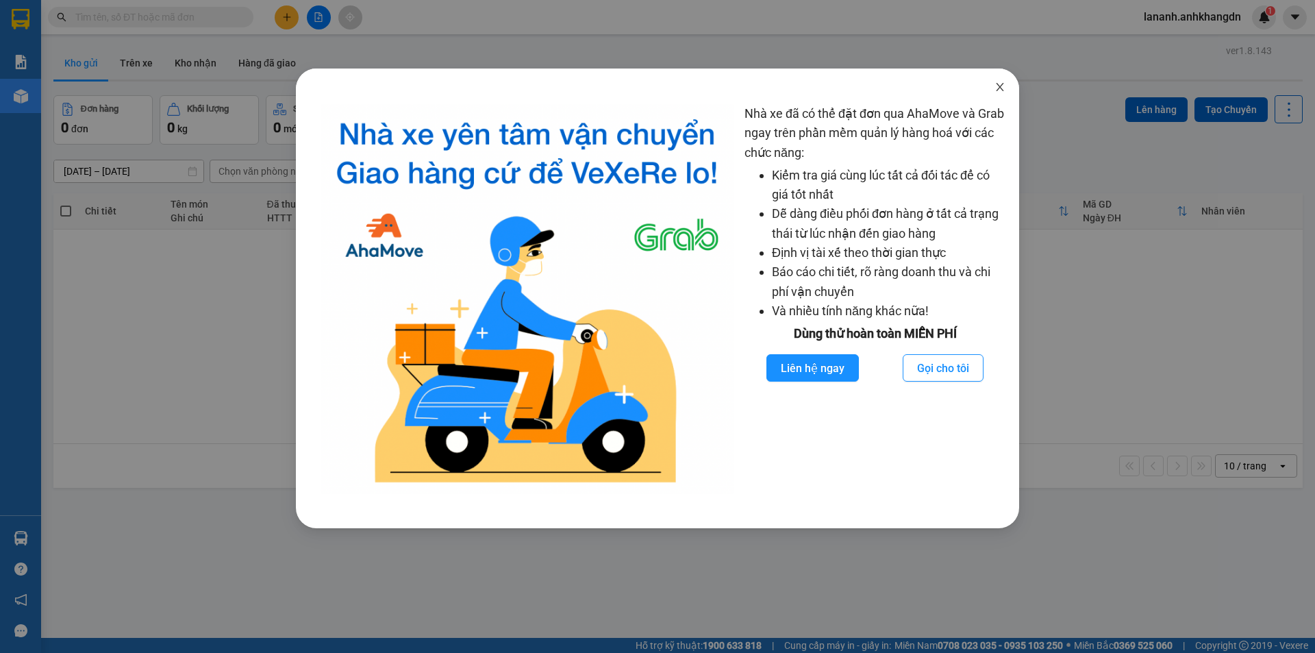
drag, startPoint x: 996, startPoint y: 89, endPoint x: 943, endPoint y: 93, distance: 52.9
click at [995, 89] on icon "close" at bounding box center [1000, 87] width 11 height 11
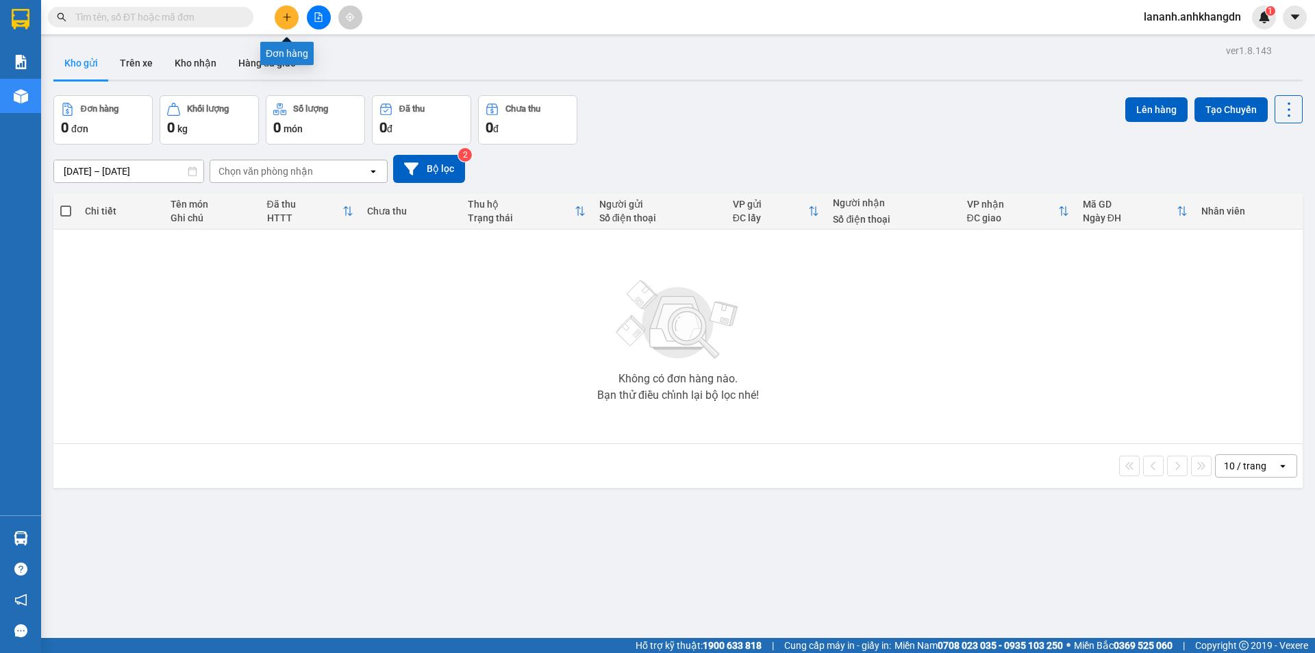
click at [289, 15] on icon "plus" at bounding box center [287, 17] width 10 height 10
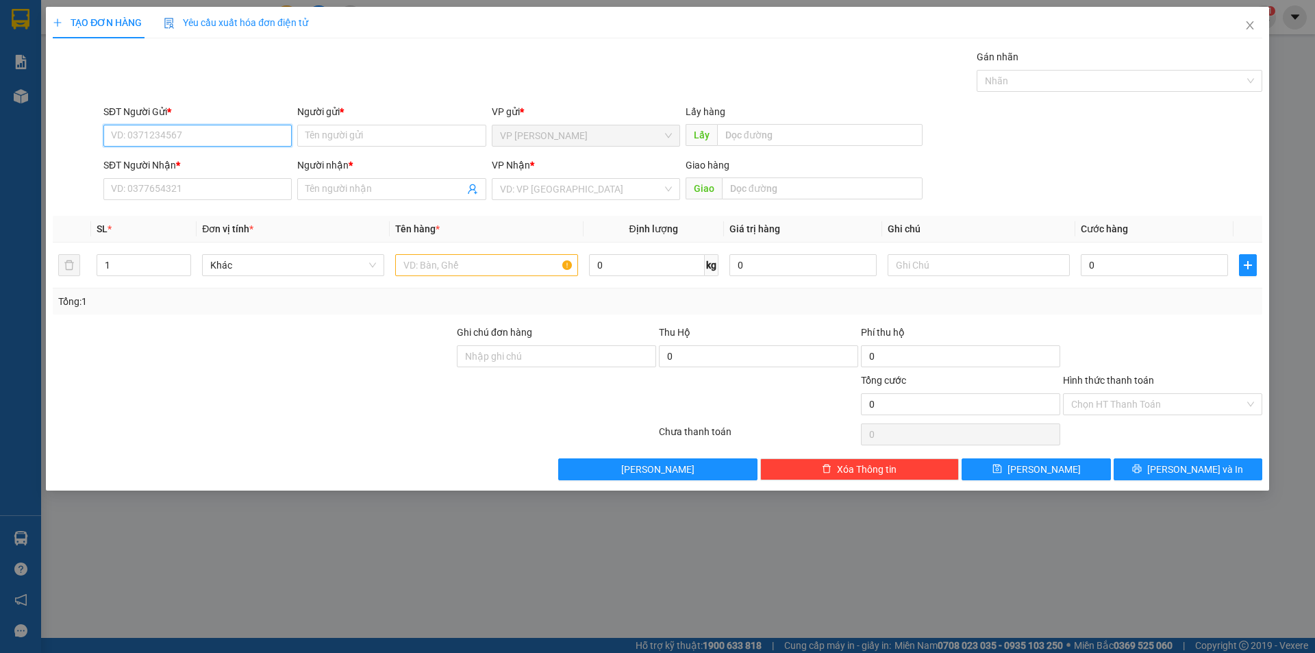
click at [186, 141] on input "SĐT Người Gửi *" at bounding box center [197, 136] width 188 height 22
type input "0846533359"
click at [349, 132] on input "Người gửi *" at bounding box center [391, 136] width 188 height 22
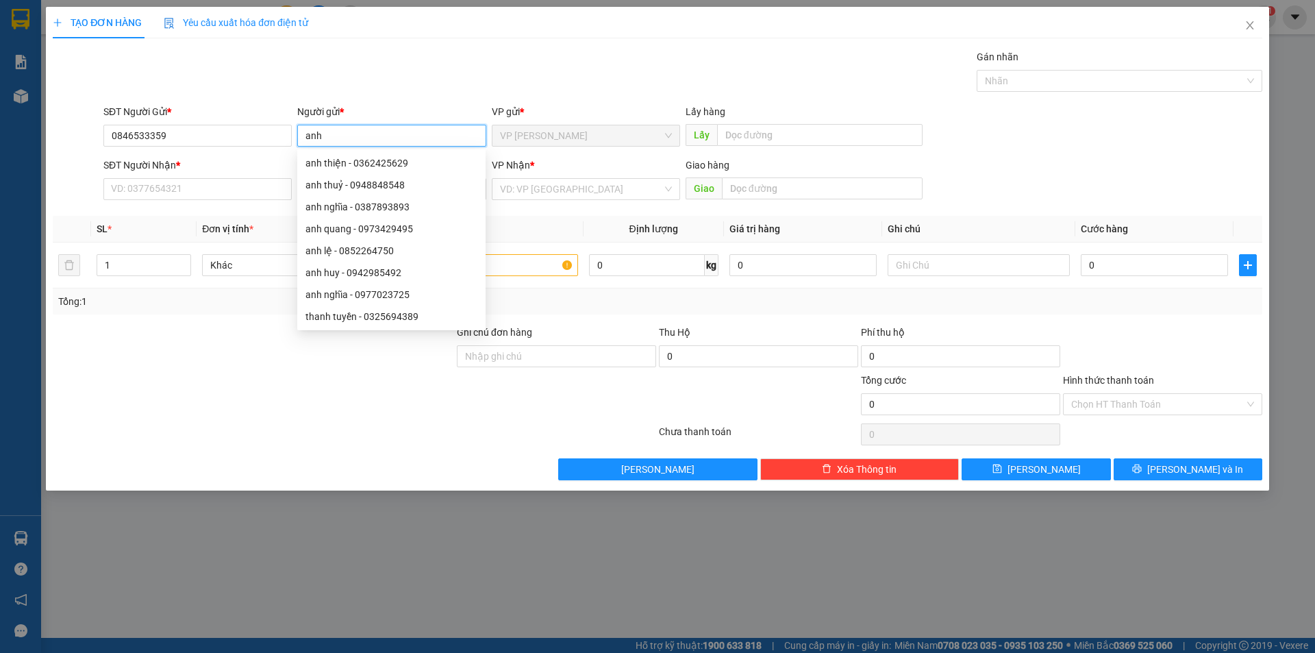
drag, startPoint x: 663, startPoint y: 141, endPoint x: 706, endPoint y: 140, distance: 43.2
click at [664, 140] on span "VP [PERSON_NAME]" at bounding box center [586, 135] width 172 height 21
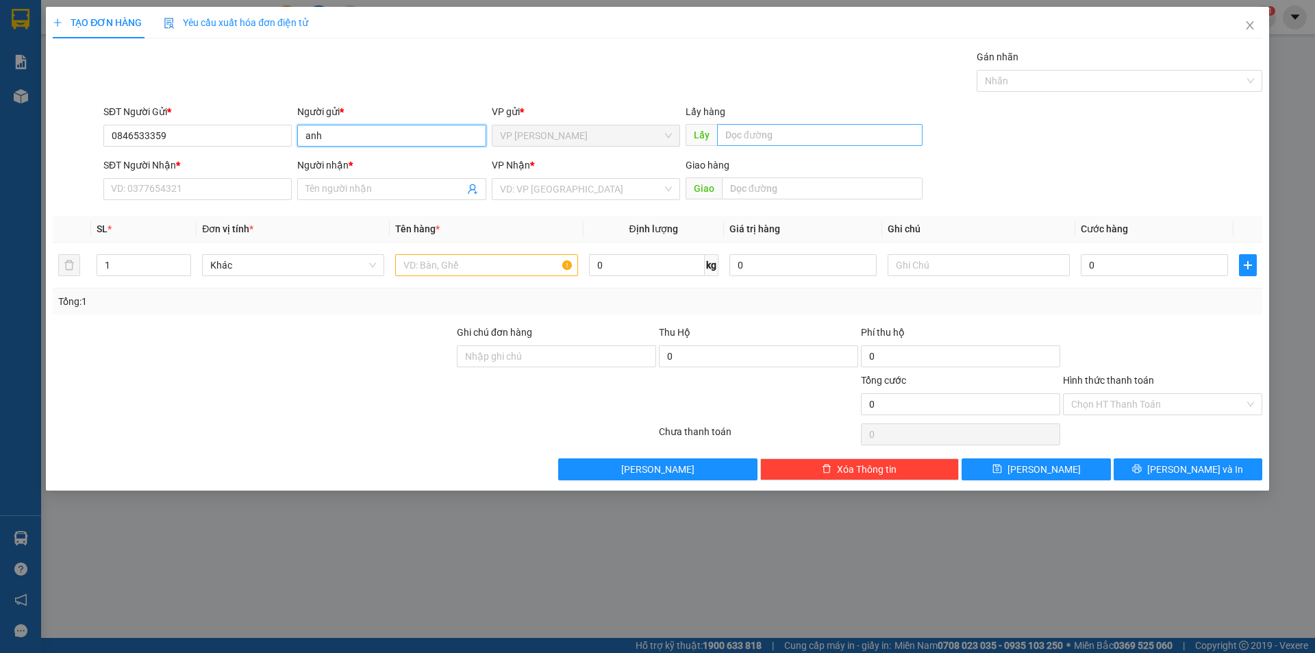
type input "anh"
click at [771, 134] on input "text" at bounding box center [819, 135] width 205 height 22
type input "cuối đường đôi cj"
click at [780, 188] on input "text" at bounding box center [822, 188] width 201 height 22
type input "cầu ông bố"
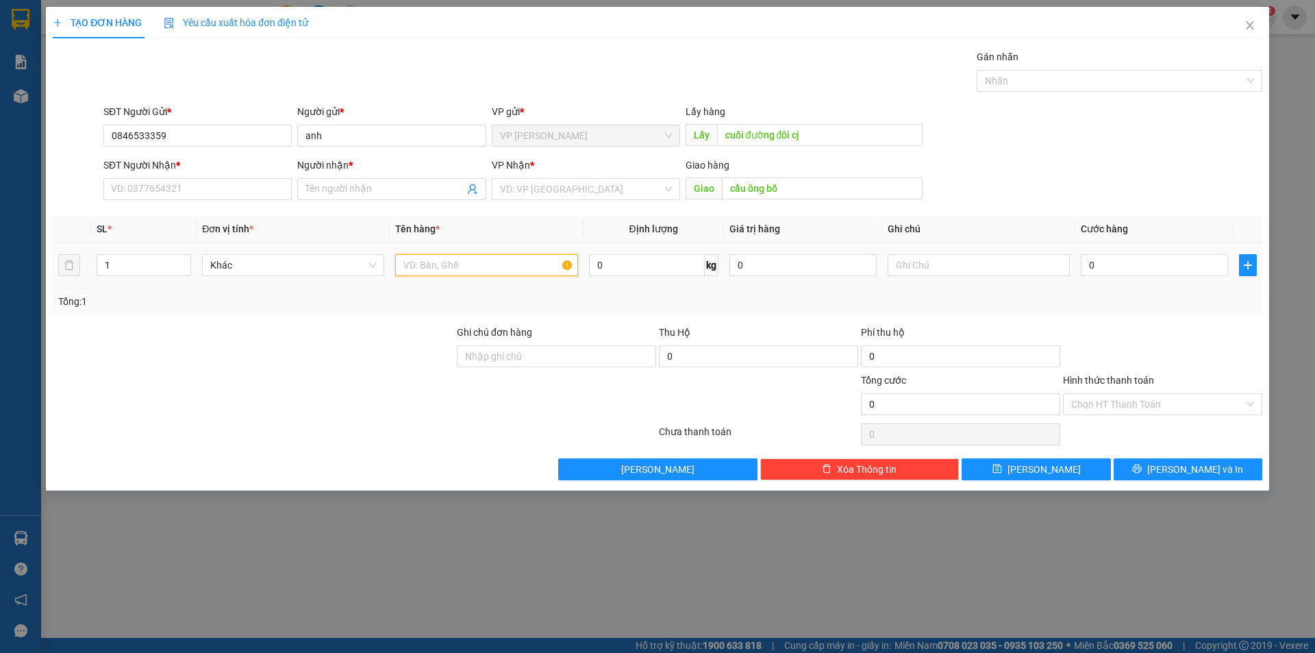
click at [486, 262] on input "text" at bounding box center [486, 265] width 182 height 22
type input "thùng sầu"
type input "7"
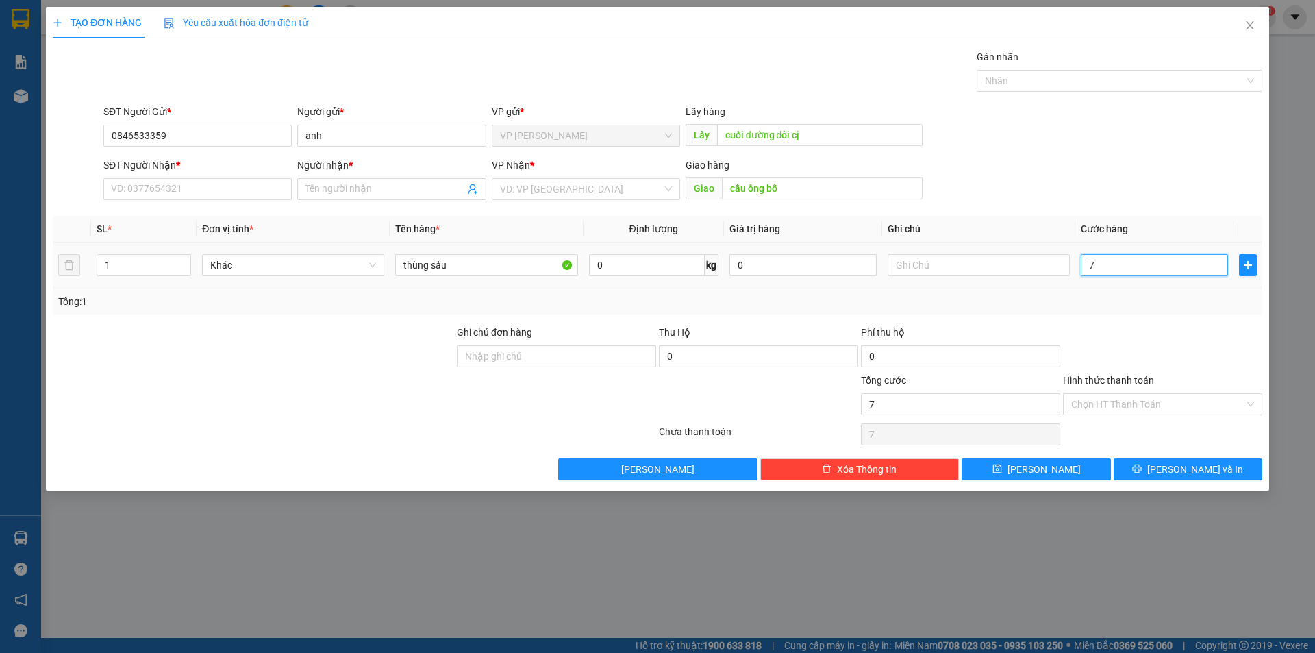
type input "70"
type input "700"
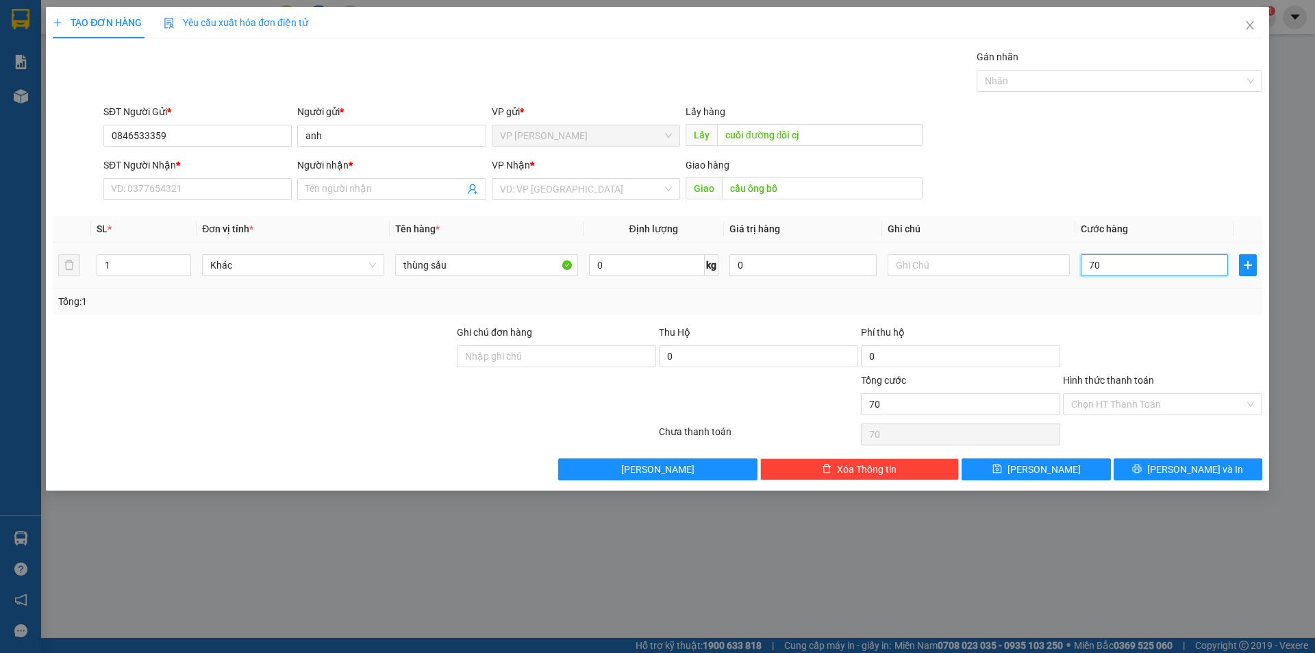
type input "700"
type input "7.000"
type input "70.000"
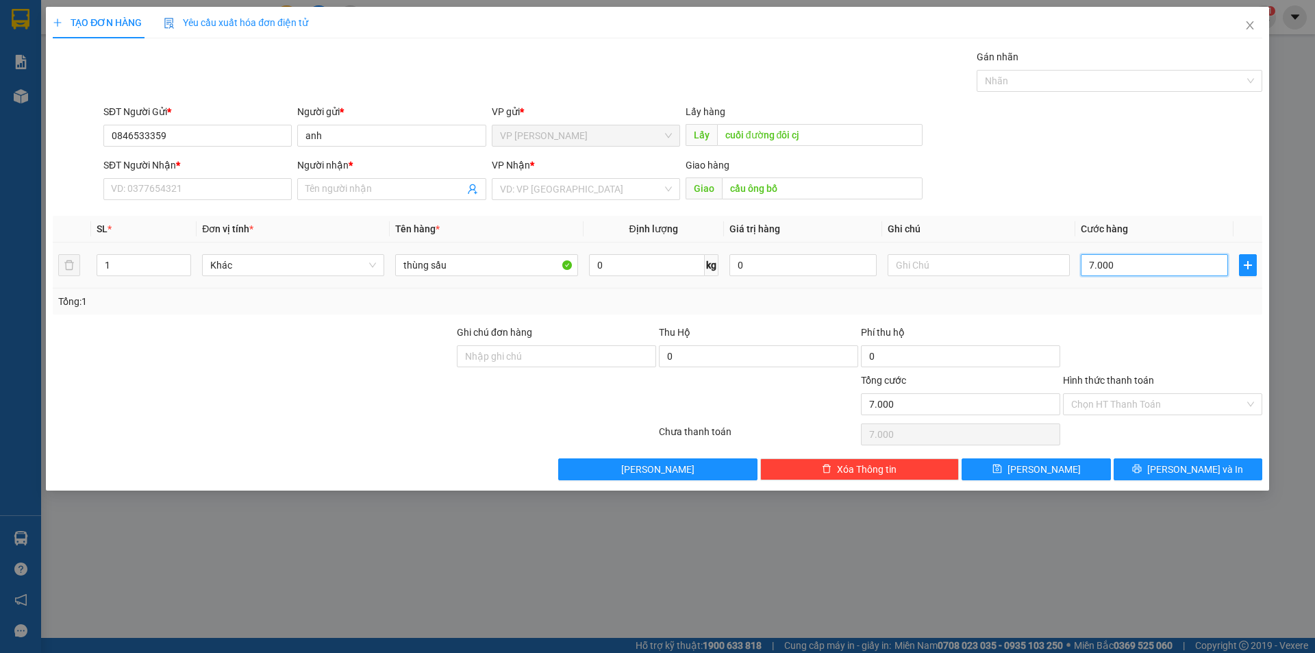
type input "70.000"
drag, startPoint x: 543, startPoint y: 189, endPoint x: 537, endPoint y: 213, distance: 24.8
click at [543, 190] on input "search" at bounding box center [581, 189] width 162 height 21
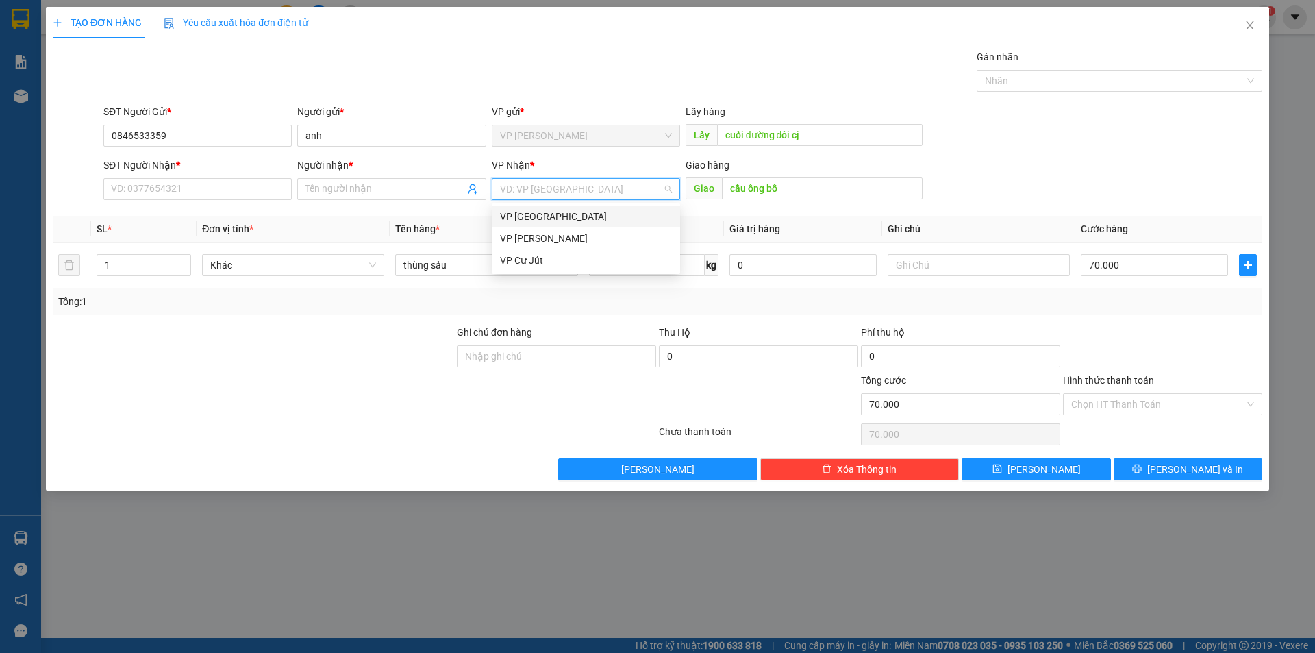
click at [533, 219] on div "VP [GEOGRAPHIC_DATA]" at bounding box center [586, 216] width 172 height 15
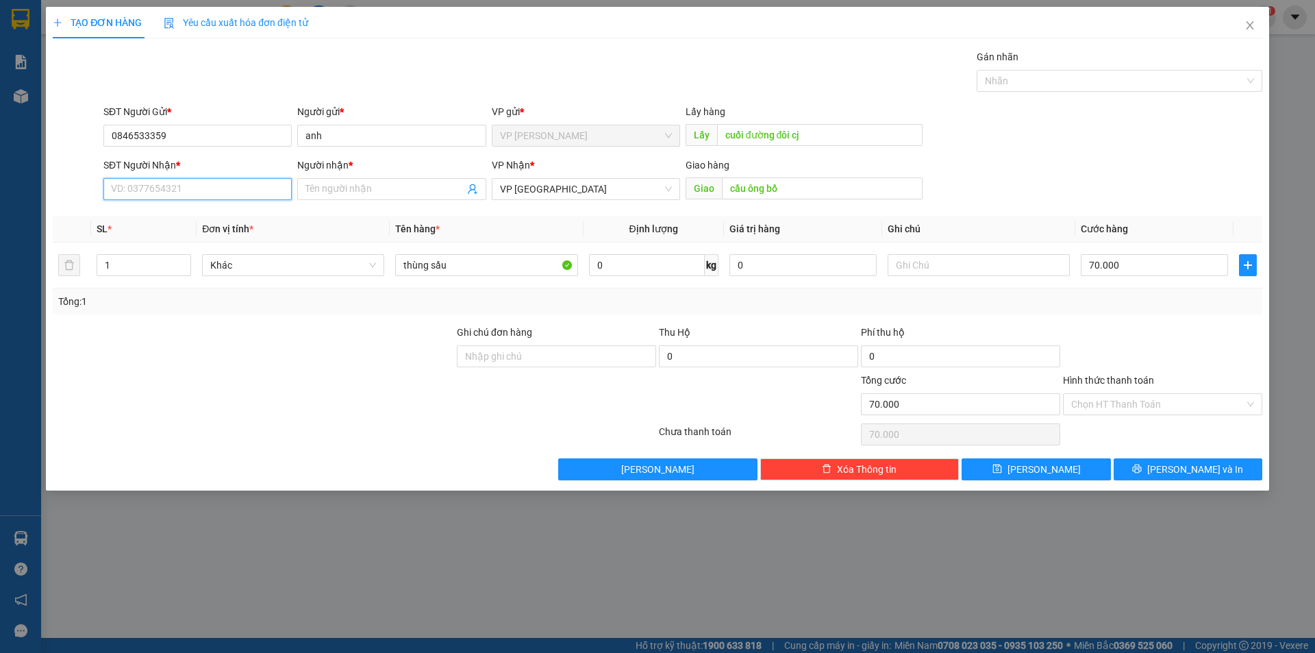
click at [176, 190] on input "SĐT Người Nhận *" at bounding box center [197, 189] width 188 height 22
click at [363, 133] on input "anh" at bounding box center [391, 136] width 188 height 22
type input "anh thành"
click at [380, 192] on input "Người nhận *" at bounding box center [385, 189] width 158 height 15
type input "8"
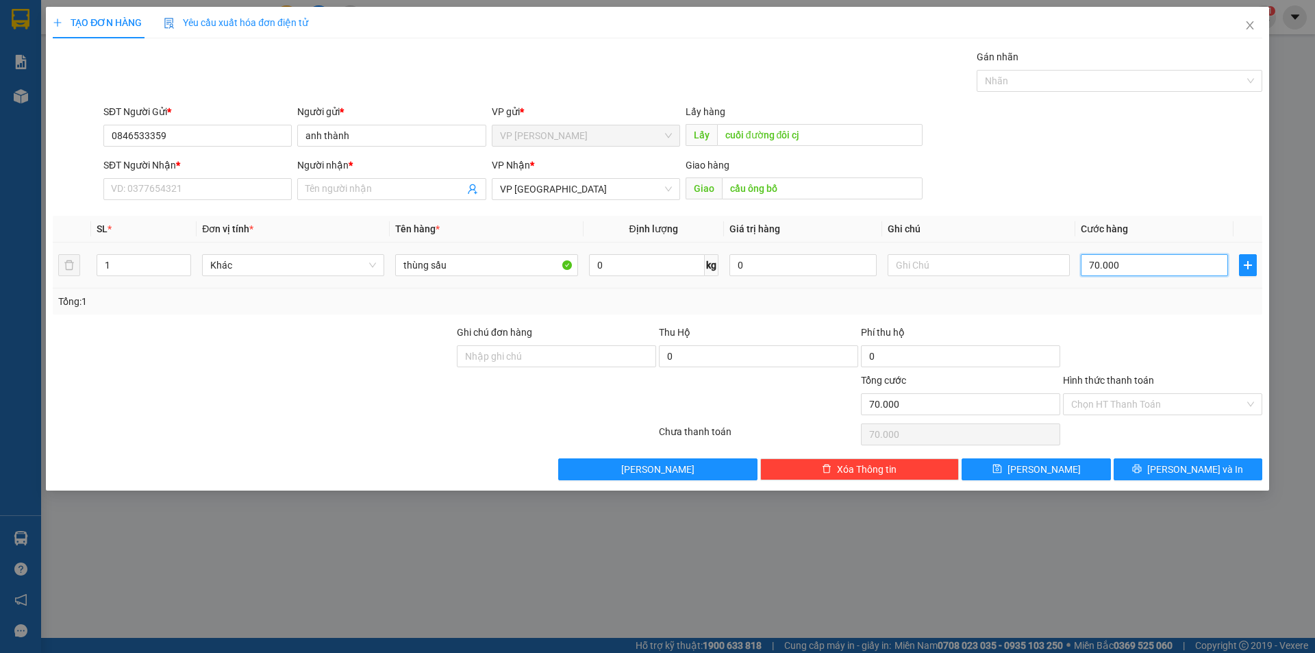
type input "8"
type input "80"
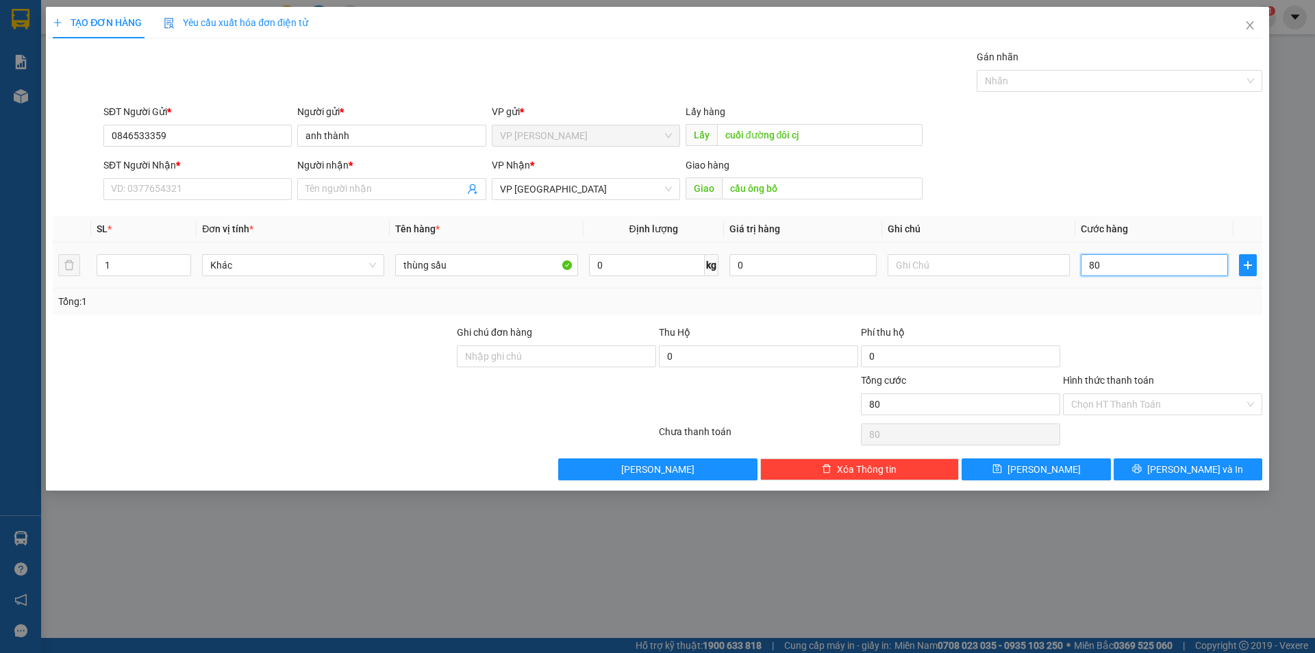
type input "800"
type input "8.000"
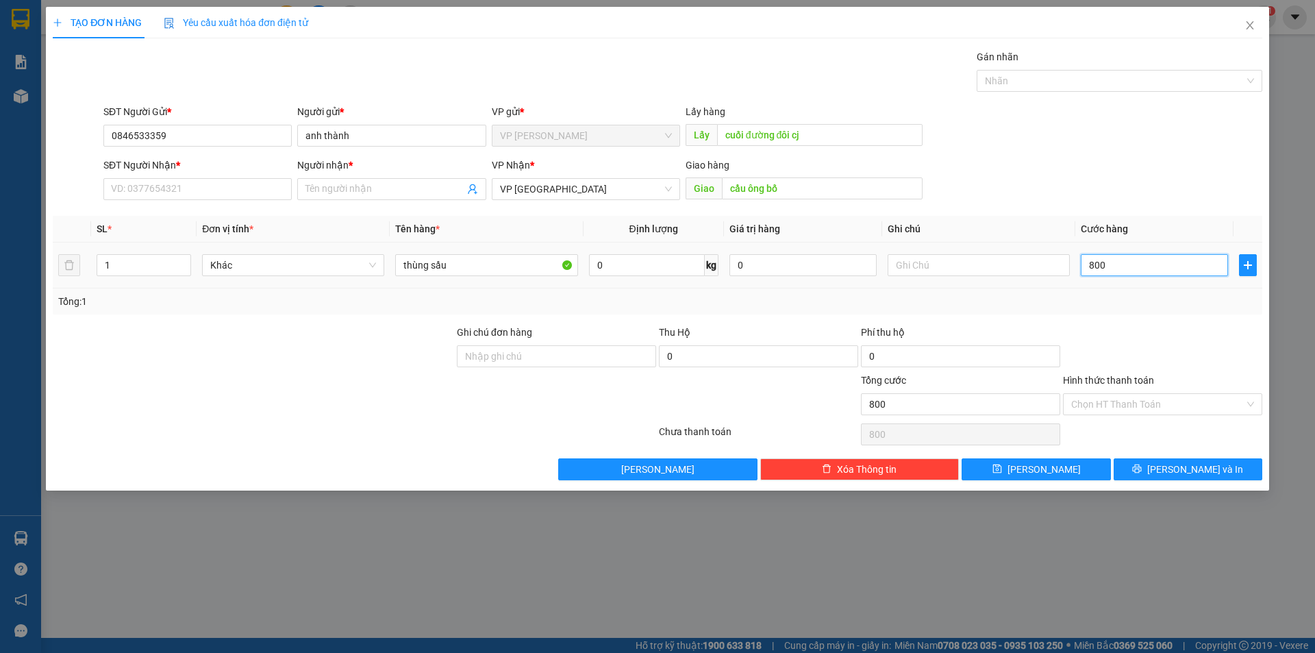
type input "8.000"
type input "80.000"
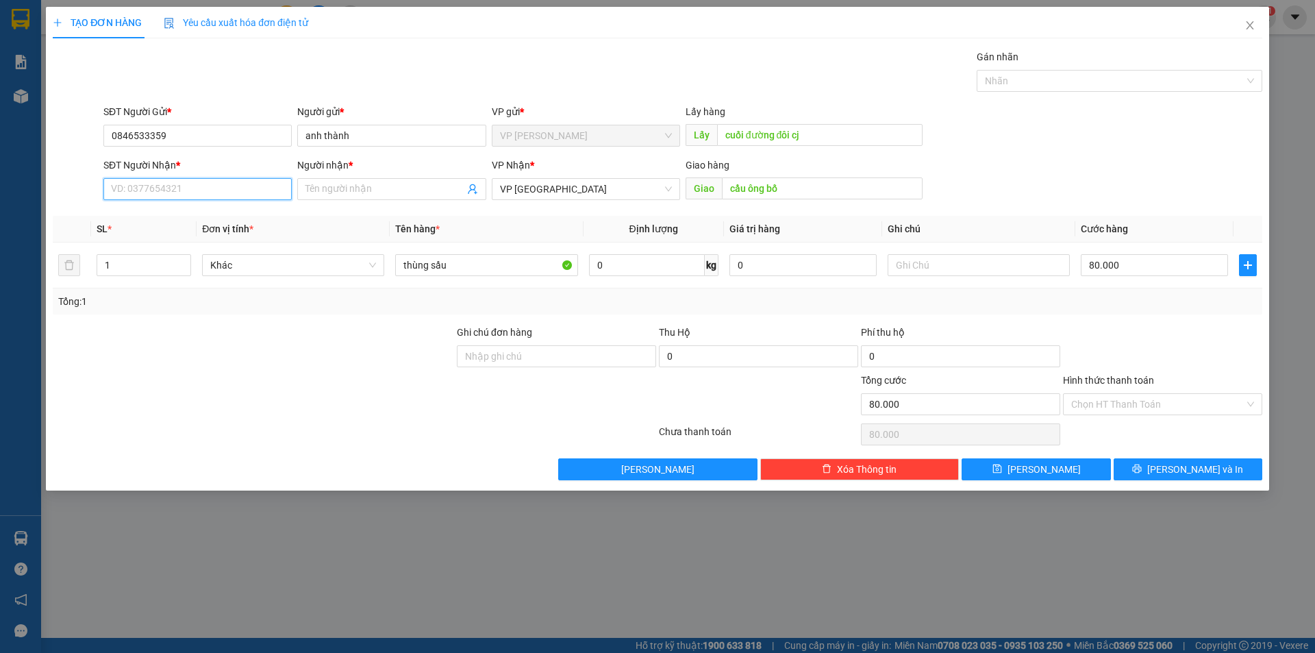
click at [190, 195] on input "SĐT Người Nhận *" at bounding box center [197, 189] width 188 height 22
type input "0962267774"
click at [404, 186] on input "Người nhận *" at bounding box center [385, 189] width 158 height 15
type input "chị thúy yêu"
click at [1207, 472] on span "[PERSON_NAME] và In" at bounding box center [1195, 469] width 96 height 15
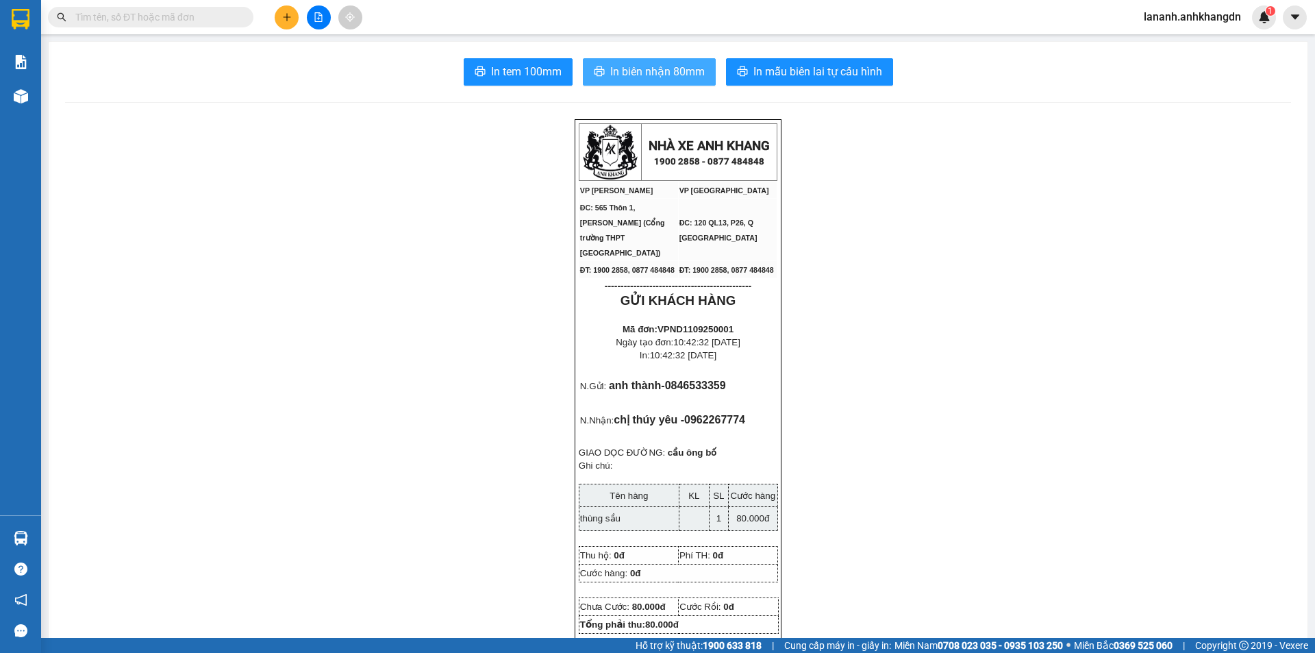
click at [670, 74] on span "In biên nhận 80mm" at bounding box center [657, 71] width 95 height 17
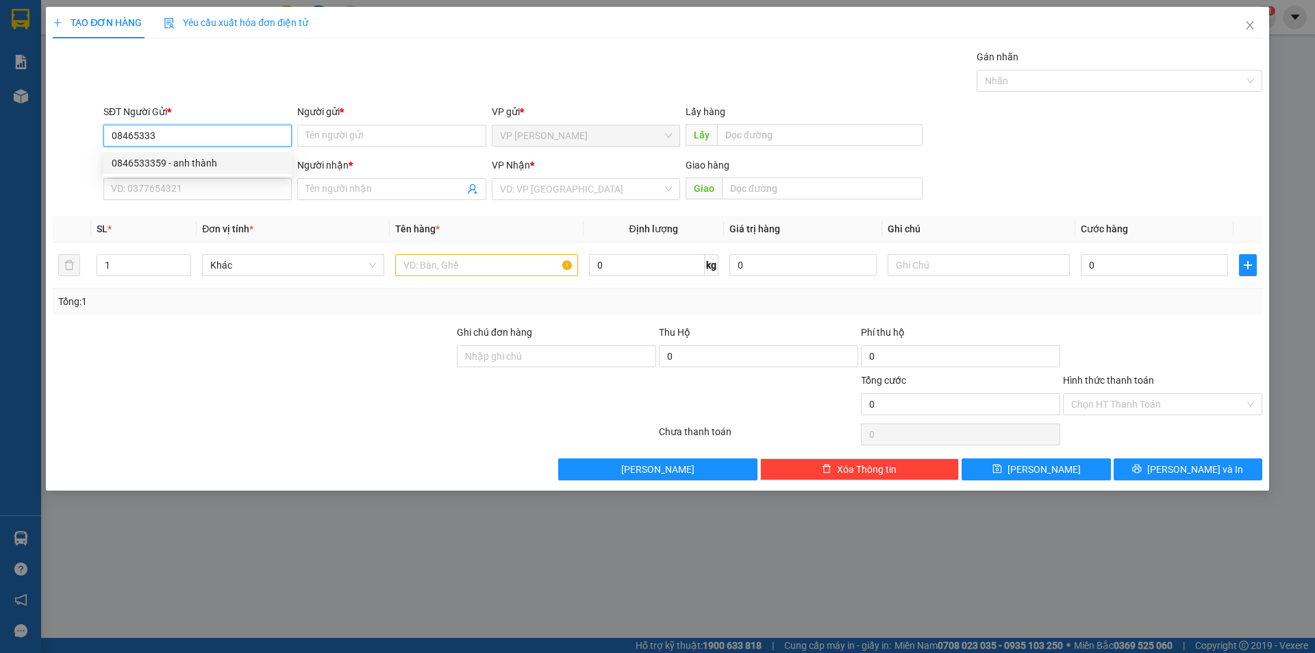
click at [169, 162] on div "0846533359 - anh thành" at bounding box center [198, 162] width 172 height 15
type input "0846533359"
type input "anh thành"
type input "cuối đường đôi cj"
type input "0962267774"
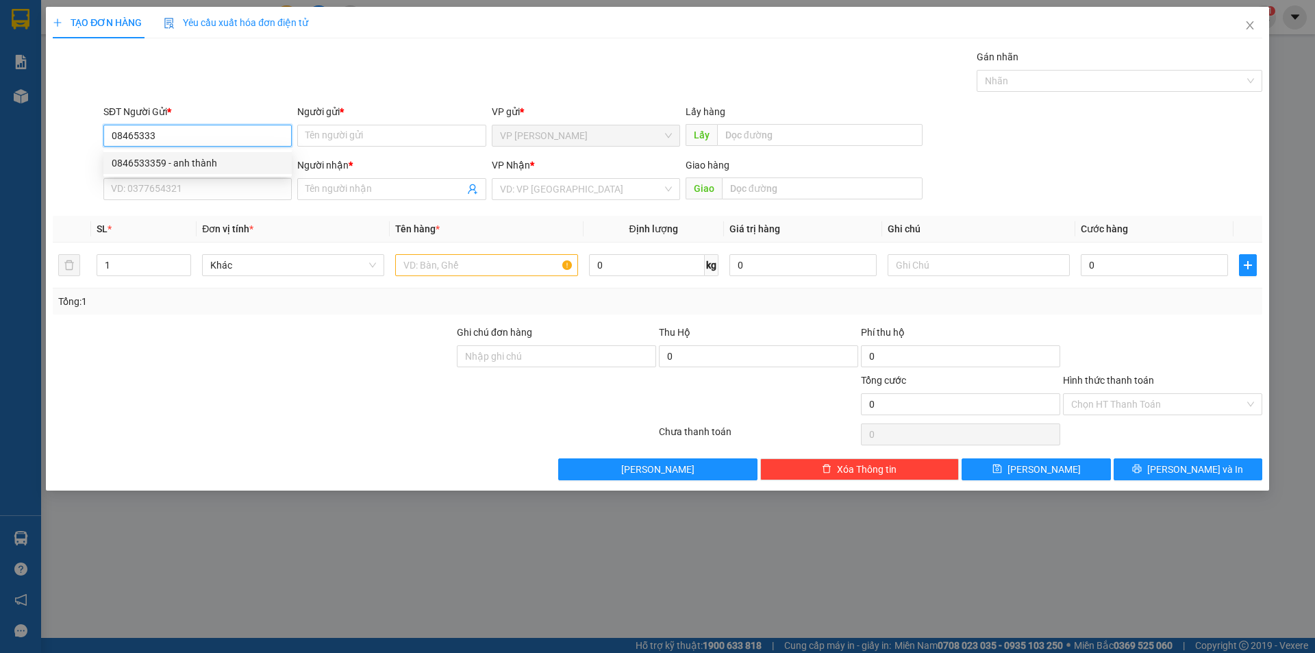
type input "chị thúy yêu"
type input "cầu ông bố"
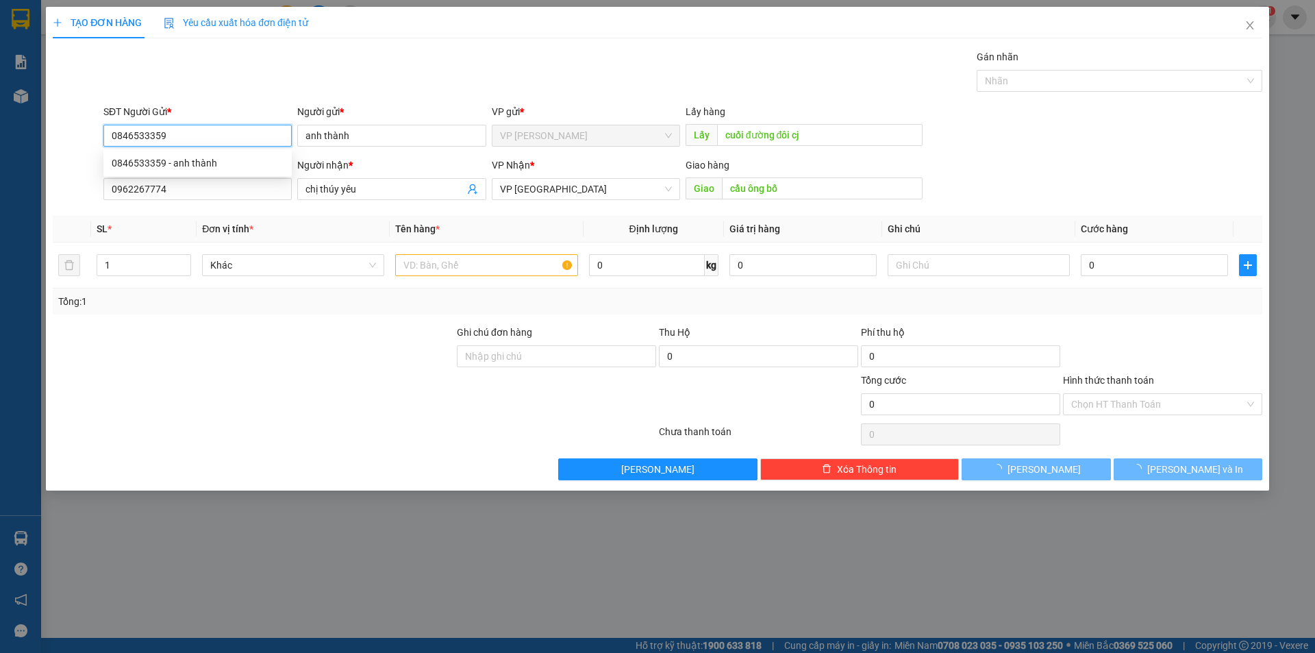
type input "80.000"
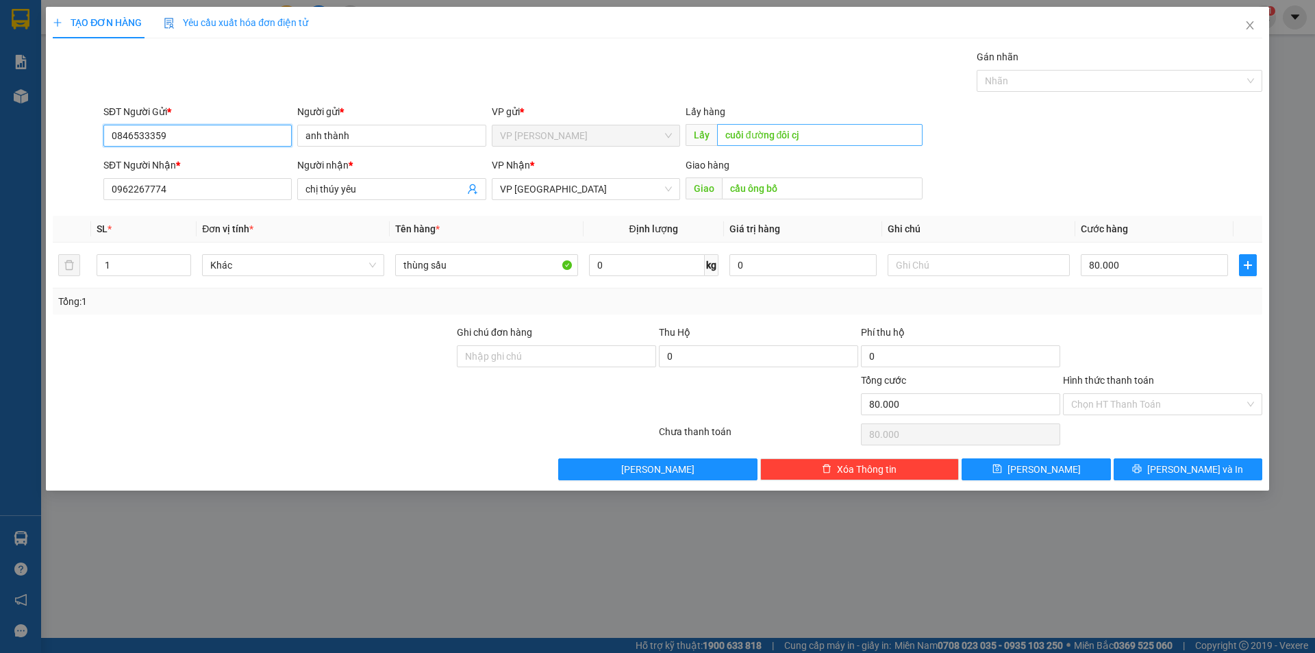
type input "0846533359"
click at [1071, 176] on div "SĐT Người Nhận * 0962267774 Người nhận * chị thúy yêu VP Nhận * VP Sài Gòn Giao…" at bounding box center [683, 182] width 1164 height 48
click at [1056, 471] on button "[PERSON_NAME]" at bounding box center [1036, 469] width 149 height 22
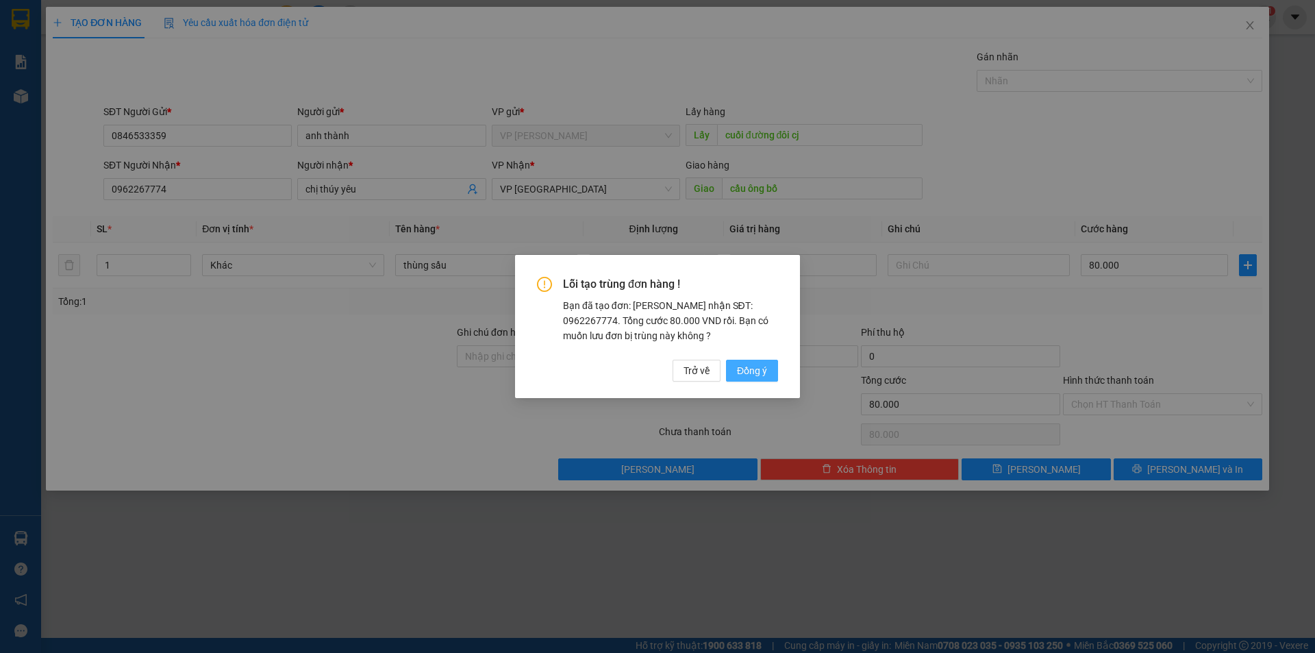
drag, startPoint x: 753, startPoint y: 369, endPoint x: 757, endPoint y: 361, distance: 8.3
click at [753, 368] on span "Đồng ý" at bounding box center [752, 370] width 30 height 15
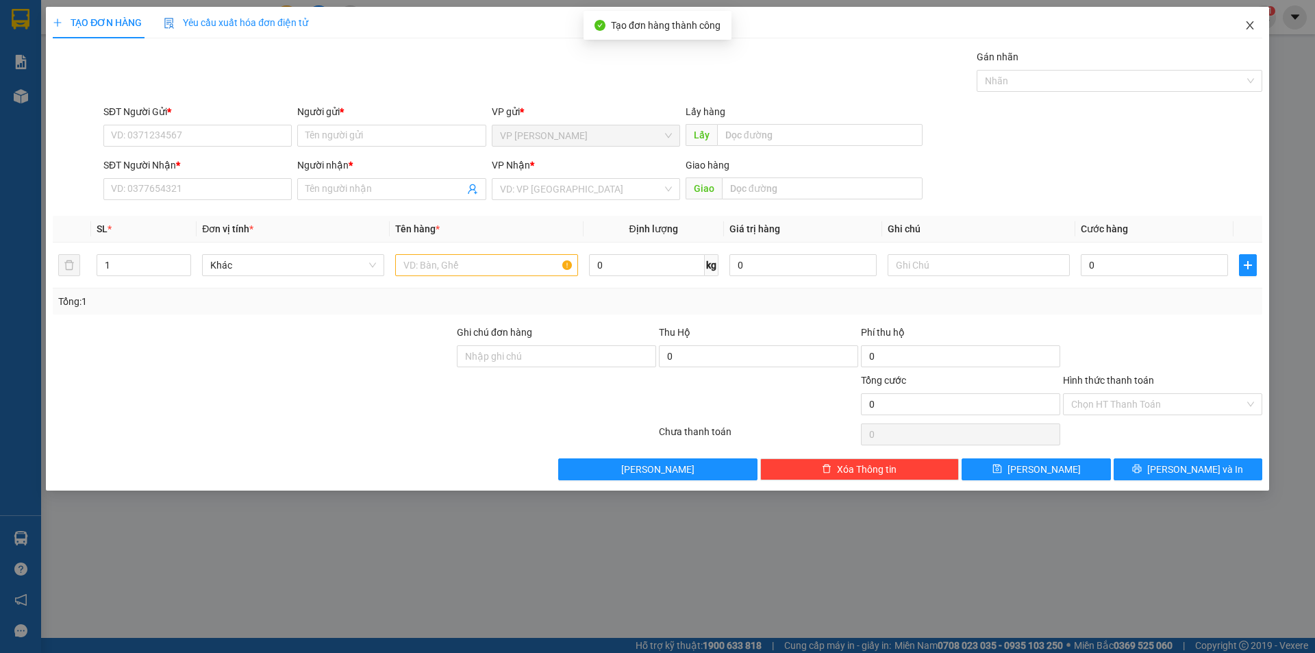
click at [1256, 21] on span "Close" at bounding box center [1250, 26] width 38 height 38
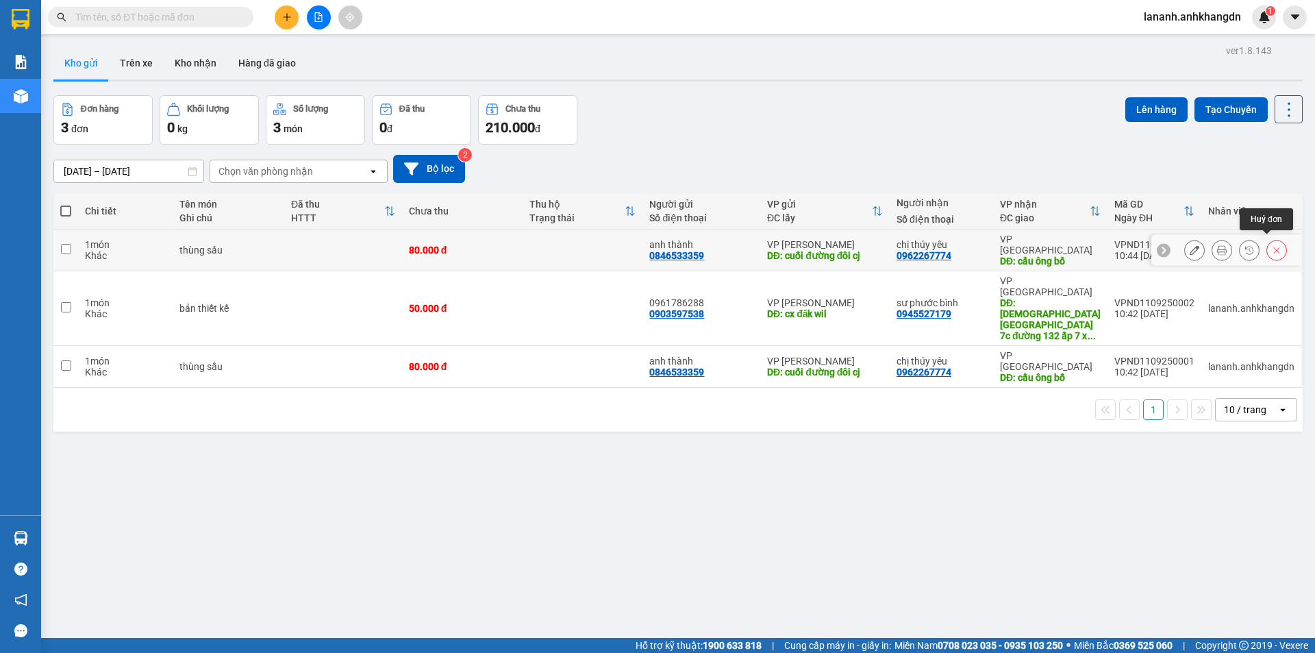
click at [1272, 245] on icon at bounding box center [1277, 250] width 10 height 10
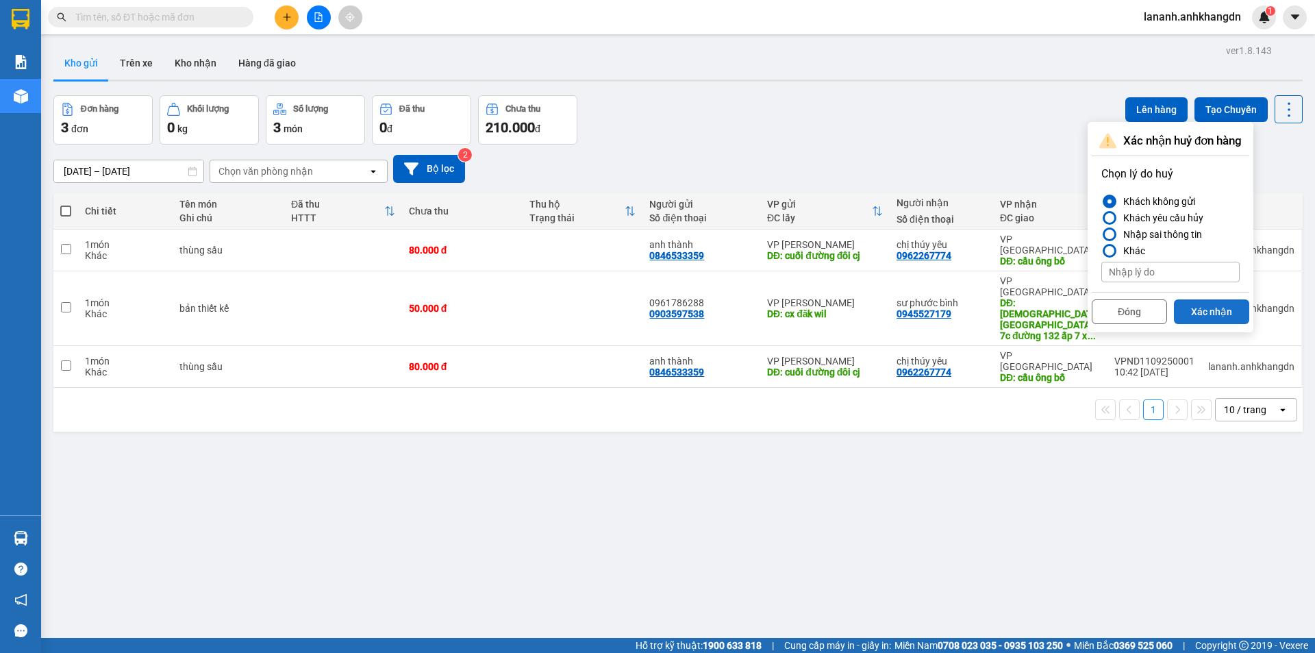
click at [1203, 308] on button "Xác nhận" at bounding box center [1211, 311] width 75 height 25
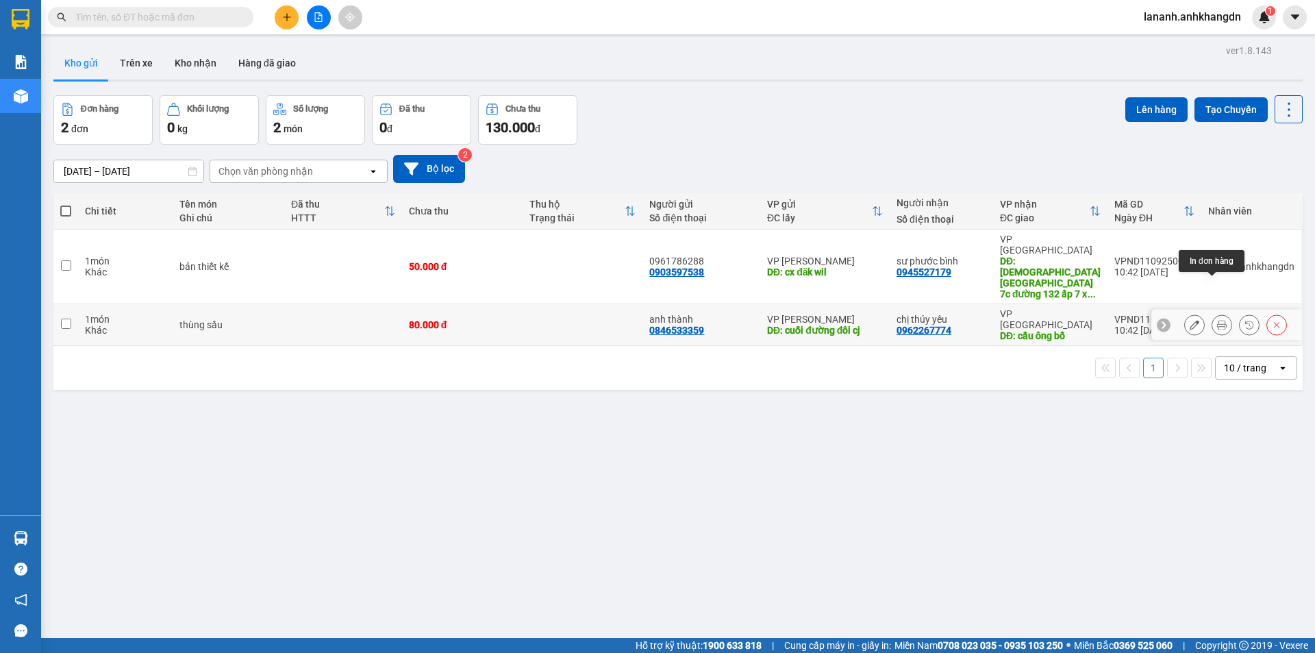
click at [1217, 320] on icon at bounding box center [1222, 325] width 10 height 10
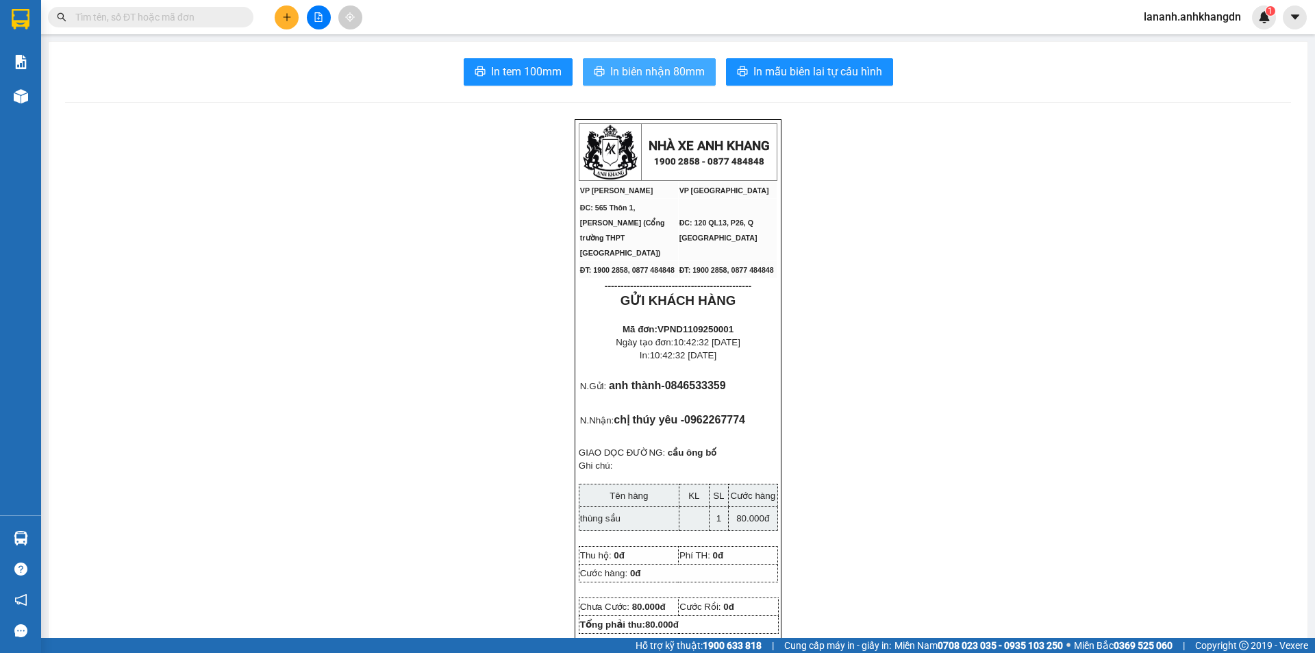
click at [637, 69] on span "In biên nhận 80mm" at bounding box center [657, 71] width 95 height 17
click at [508, 77] on span "In tem 100mm" at bounding box center [526, 71] width 71 height 17
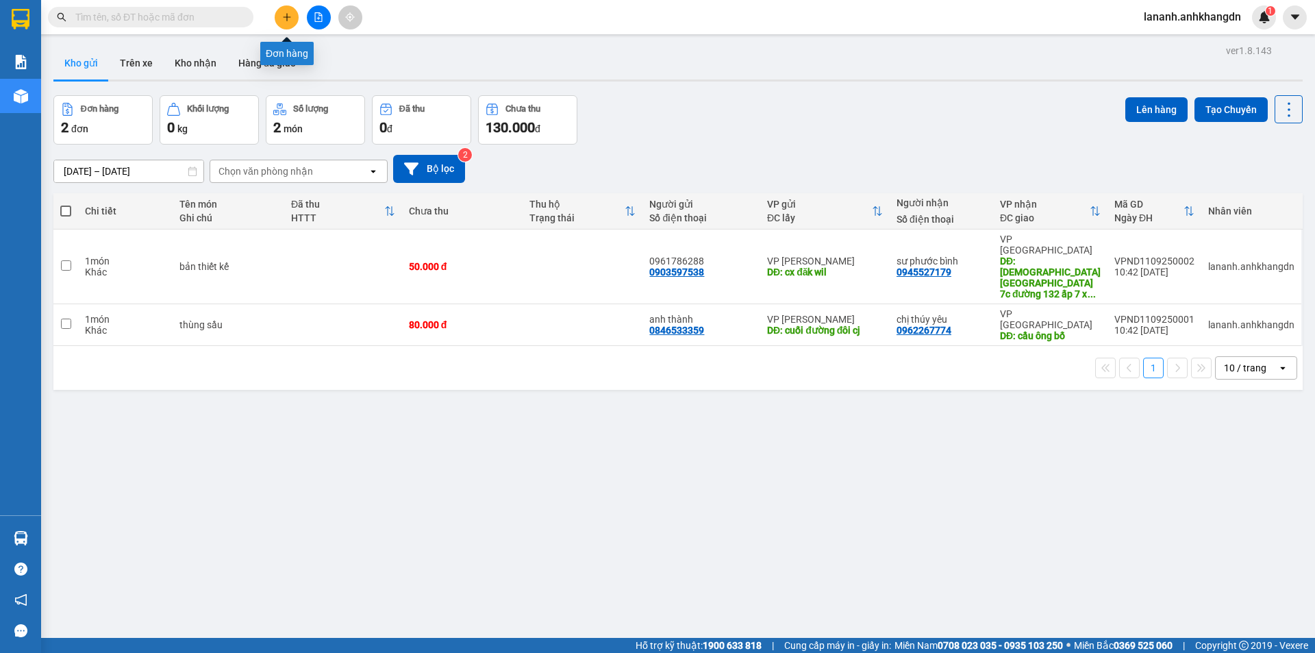
click at [292, 15] on button at bounding box center [287, 17] width 24 height 24
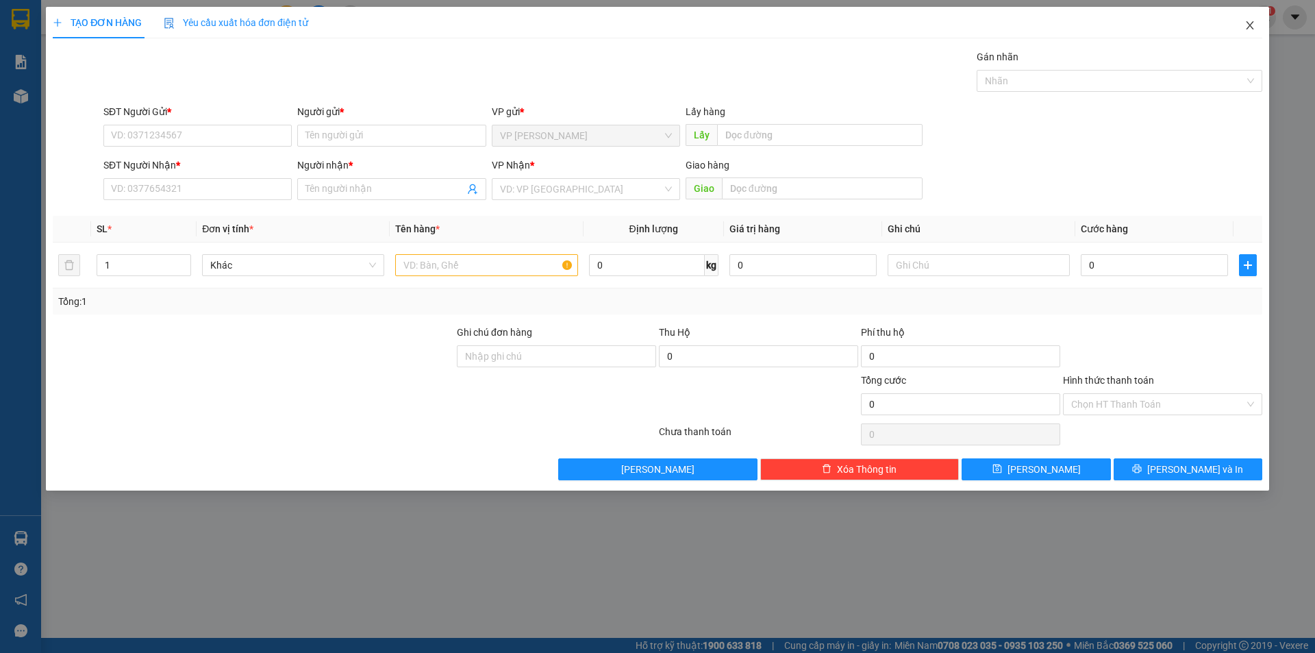
click at [1253, 24] on icon "close" at bounding box center [1250, 25] width 11 height 11
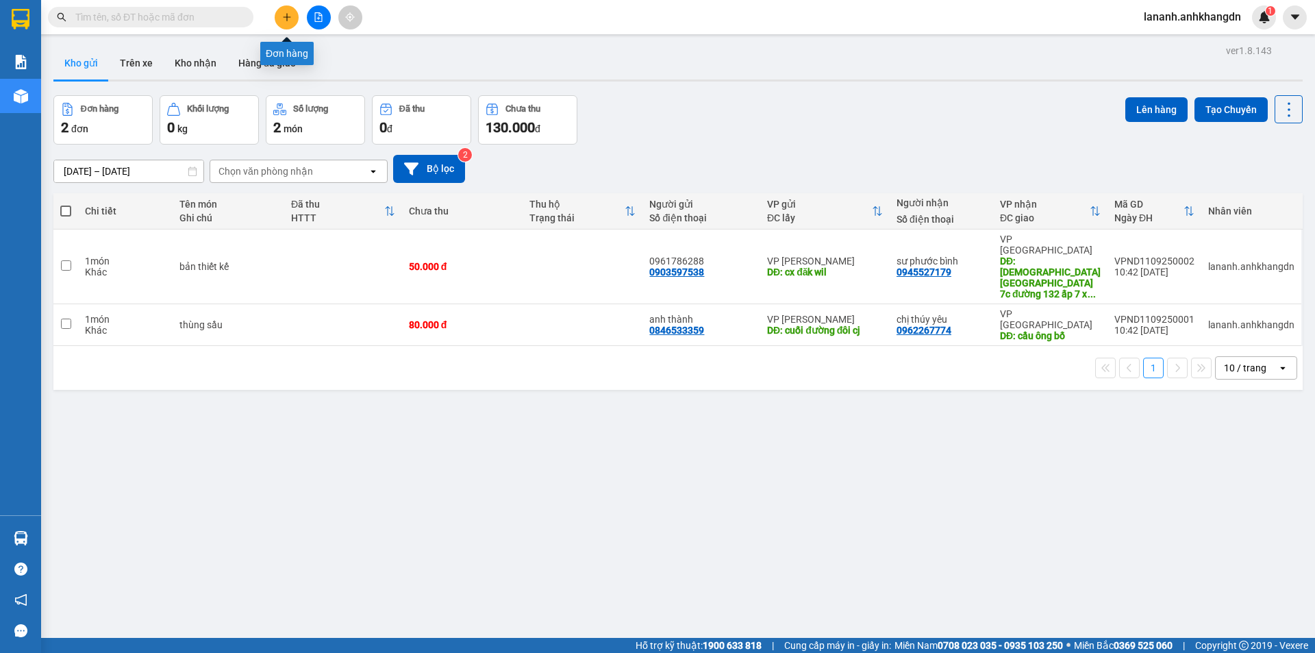
click at [292, 18] on button at bounding box center [287, 17] width 24 height 24
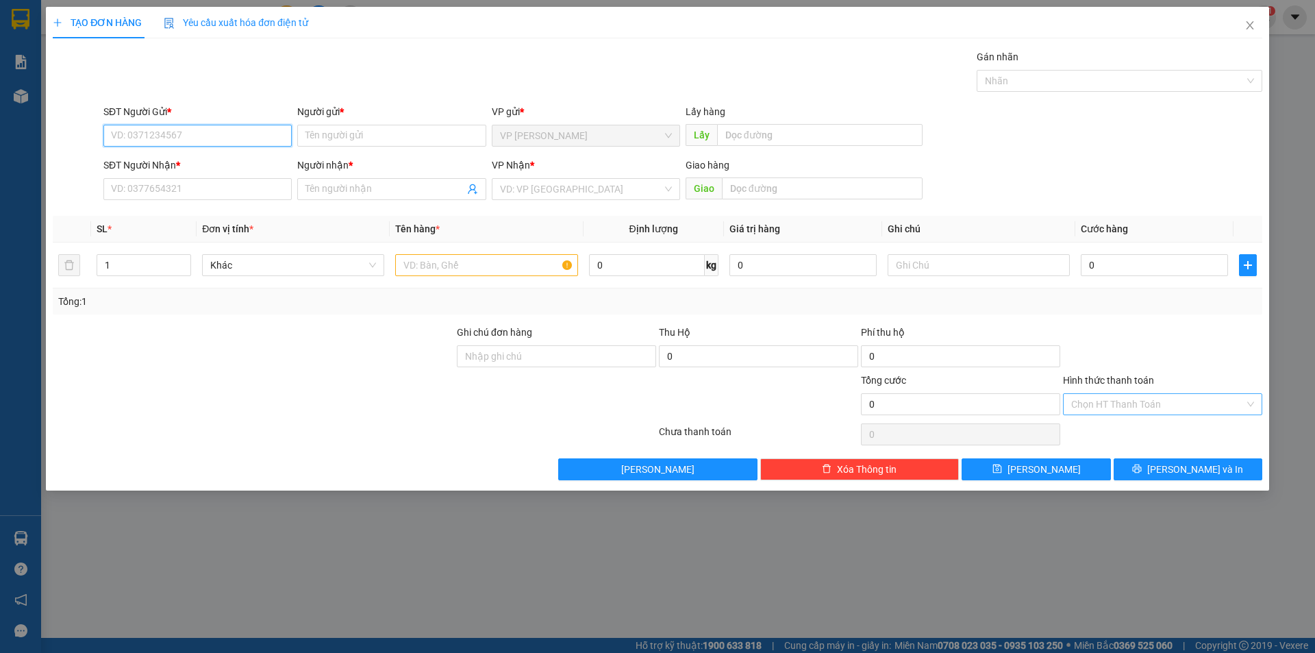
click at [1259, 401] on div "Chọn HT Thanh Toán" at bounding box center [1162, 404] width 199 height 22
click at [1199, 349] on div at bounding box center [1163, 349] width 202 height 48
click at [1086, 405] on input "Hình thức thanh toán" at bounding box center [1157, 404] width 173 height 21
click at [1207, 368] on div at bounding box center [1163, 349] width 202 height 48
click at [1238, 406] on input "Hình thức thanh toán" at bounding box center [1157, 404] width 173 height 21
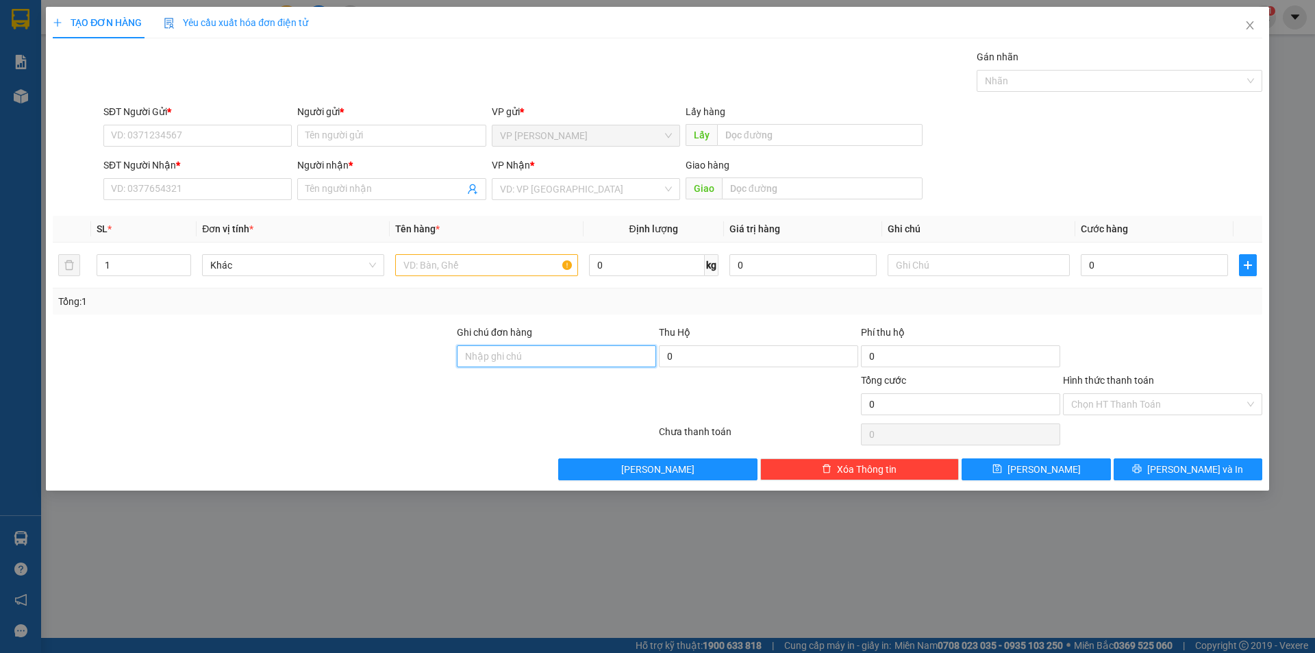
drag, startPoint x: 501, startPoint y: 352, endPoint x: 550, endPoint y: 364, distance: 50.2
click at [550, 364] on input "Ghi chú đơn hàng" at bounding box center [556, 356] width 199 height 22
click at [693, 545] on div "TẠO ĐƠN HÀNG Yêu cầu xuất hóa đơn điện tử Transit Pickup Surcharge Ids Transit …" at bounding box center [657, 326] width 1315 height 653
click at [1251, 27] on icon "close" at bounding box center [1250, 25] width 8 height 8
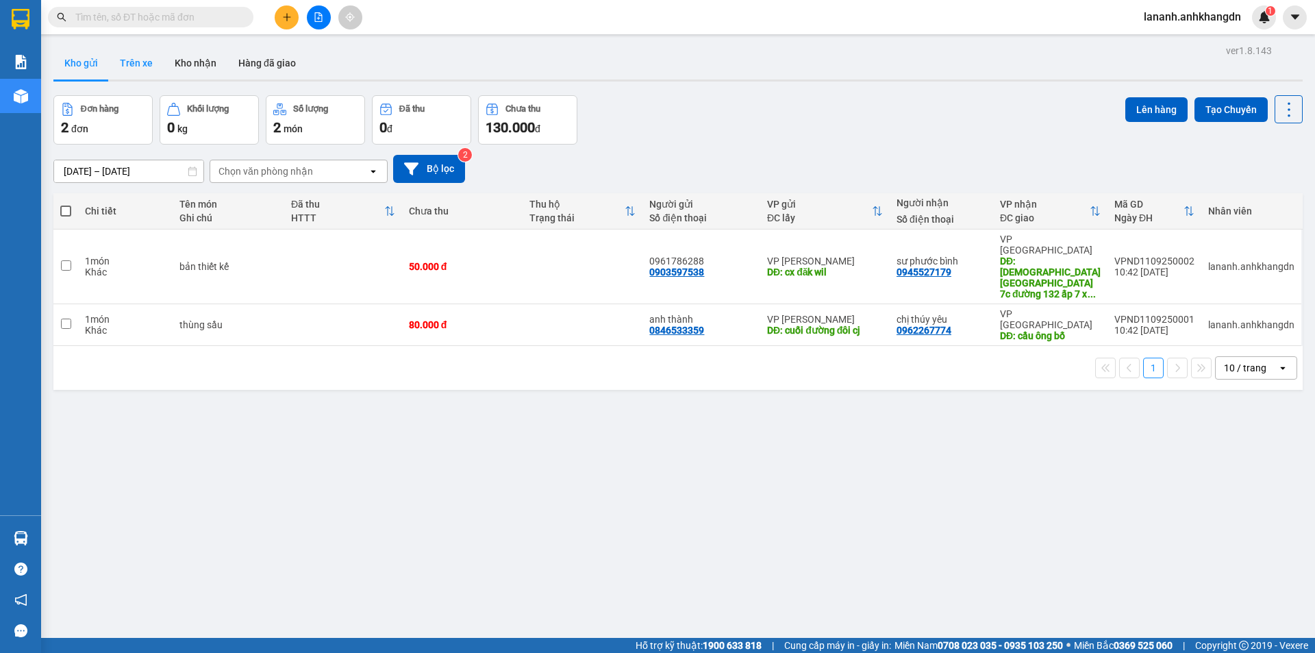
click at [134, 65] on button "Trên xe" at bounding box center [136, 63] width 55 height 33
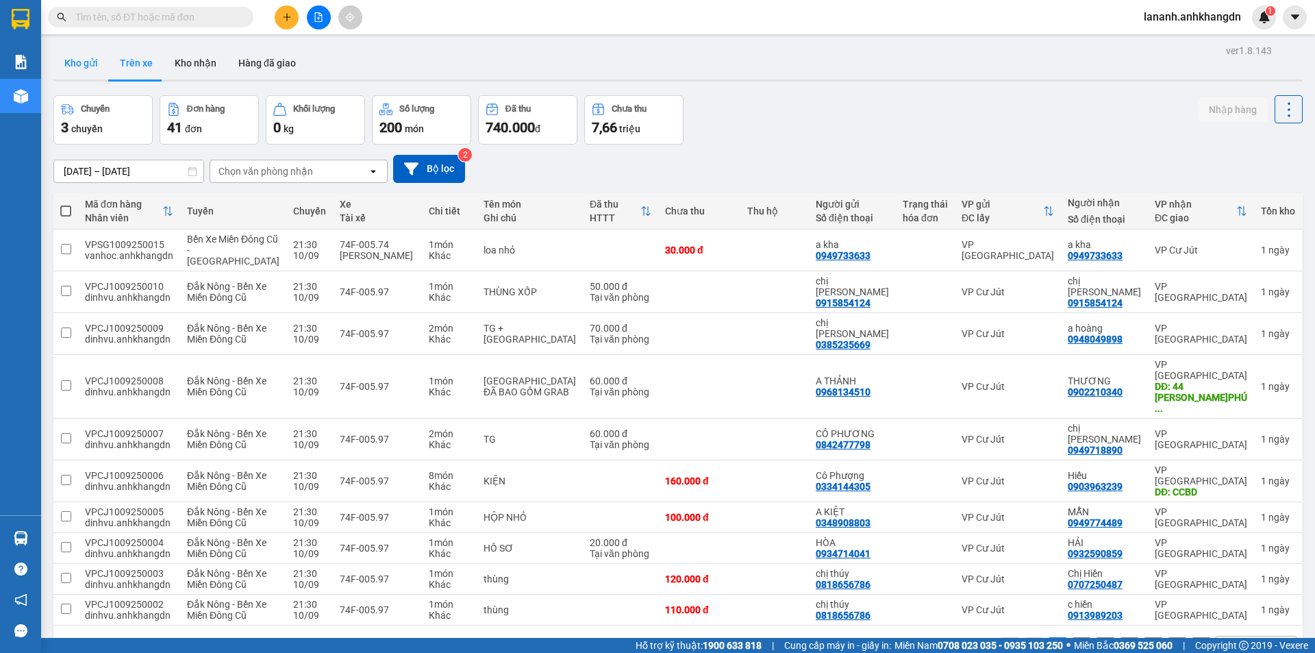
click at [79, 67] on button "Kho gửi" at bounding box center [80, 63] width 55 height 33
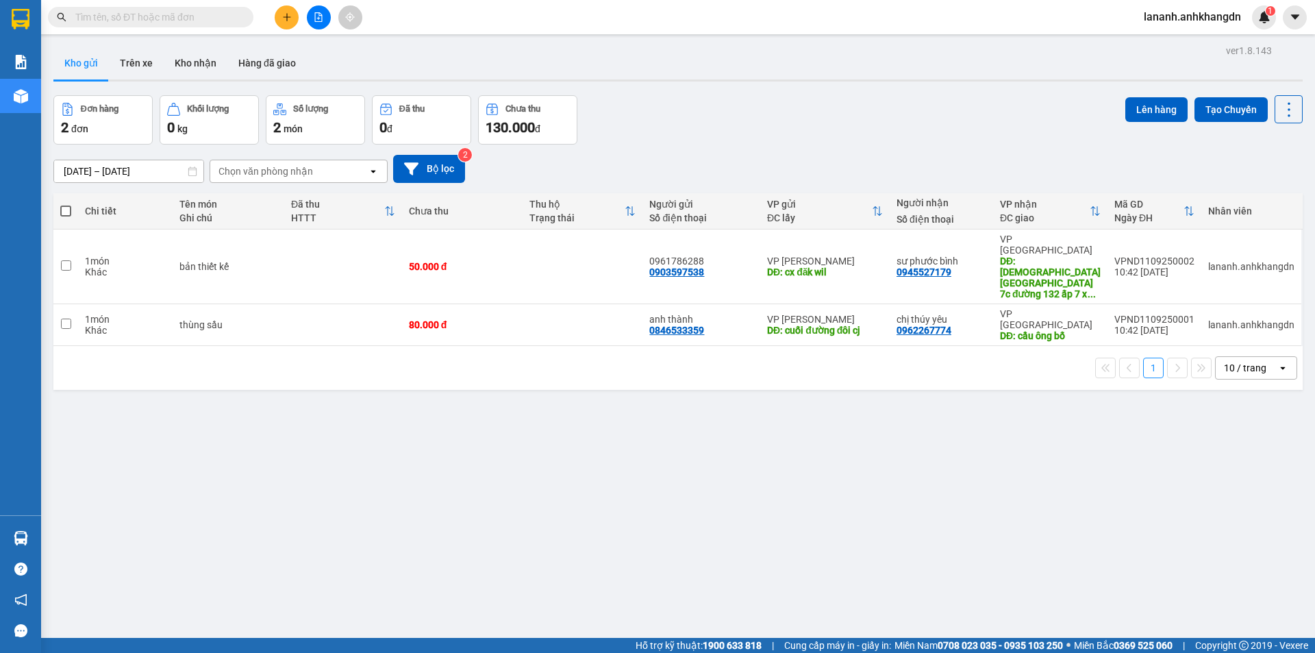
click at [287, 9] on button at bounding box center [287, 17] width 24 height 24
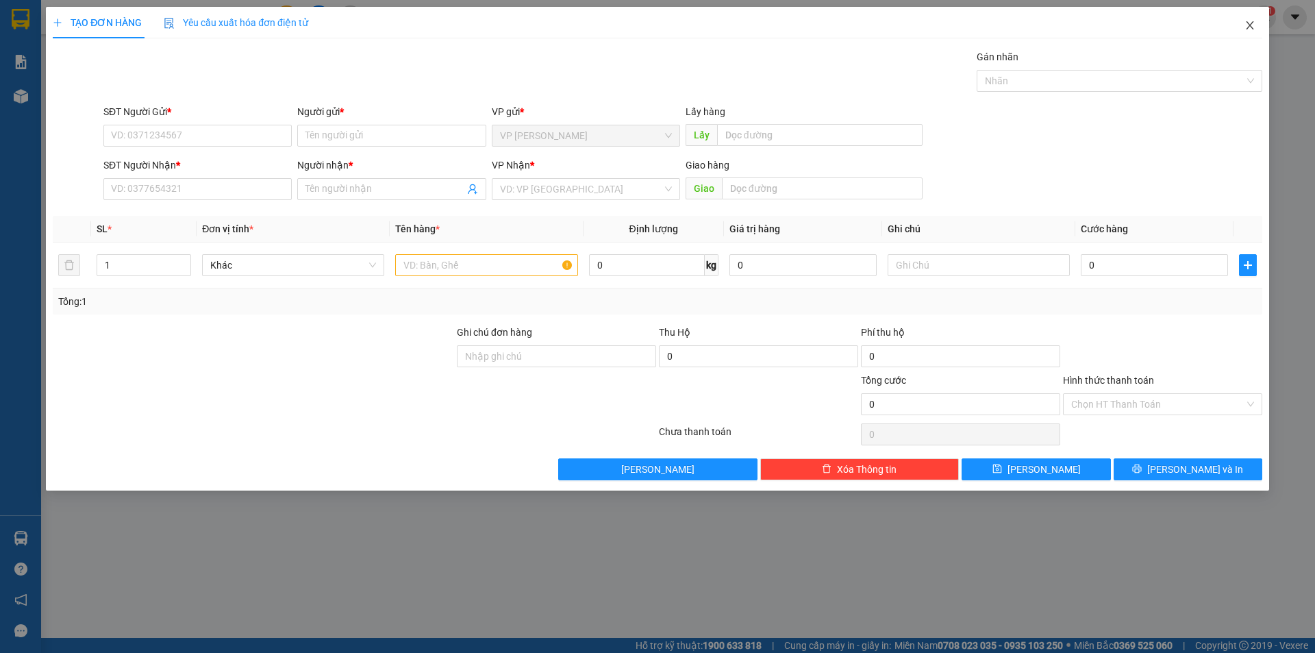
click at [1252, 26] on icon "close" at bounding box center [1250, 25] width 11 height 11
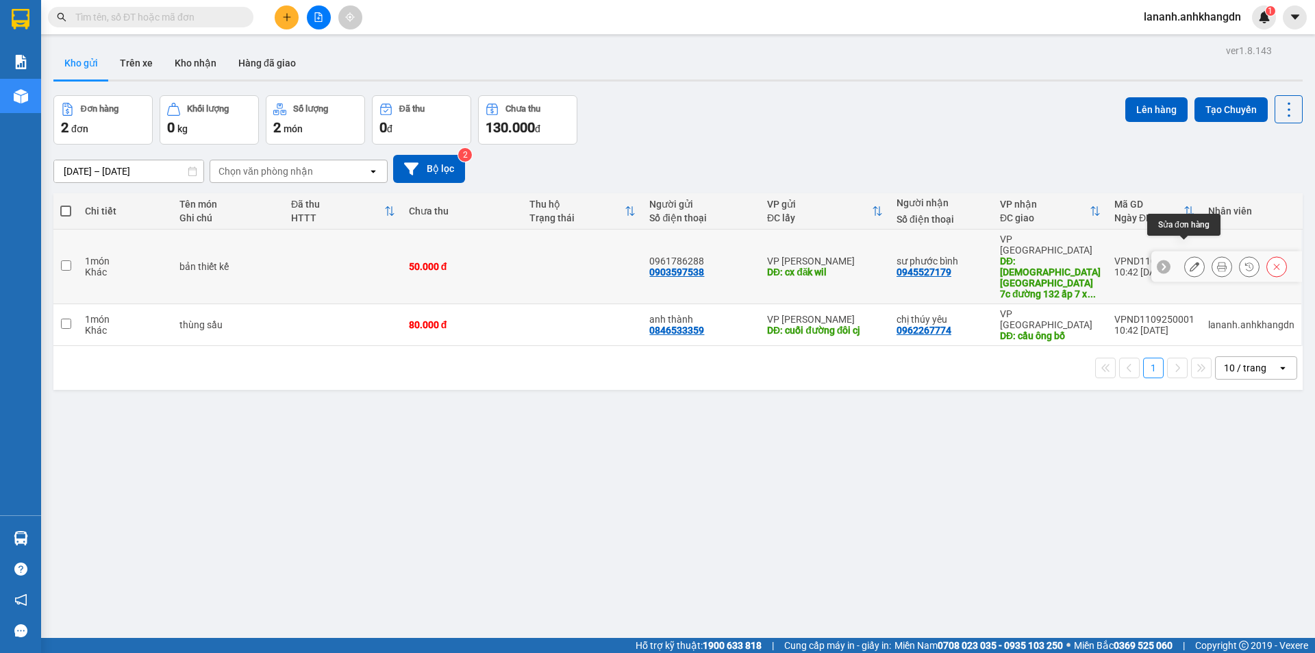
click at [1190, 262] on icon at bounding box center [1195, 267] width 10 height 10
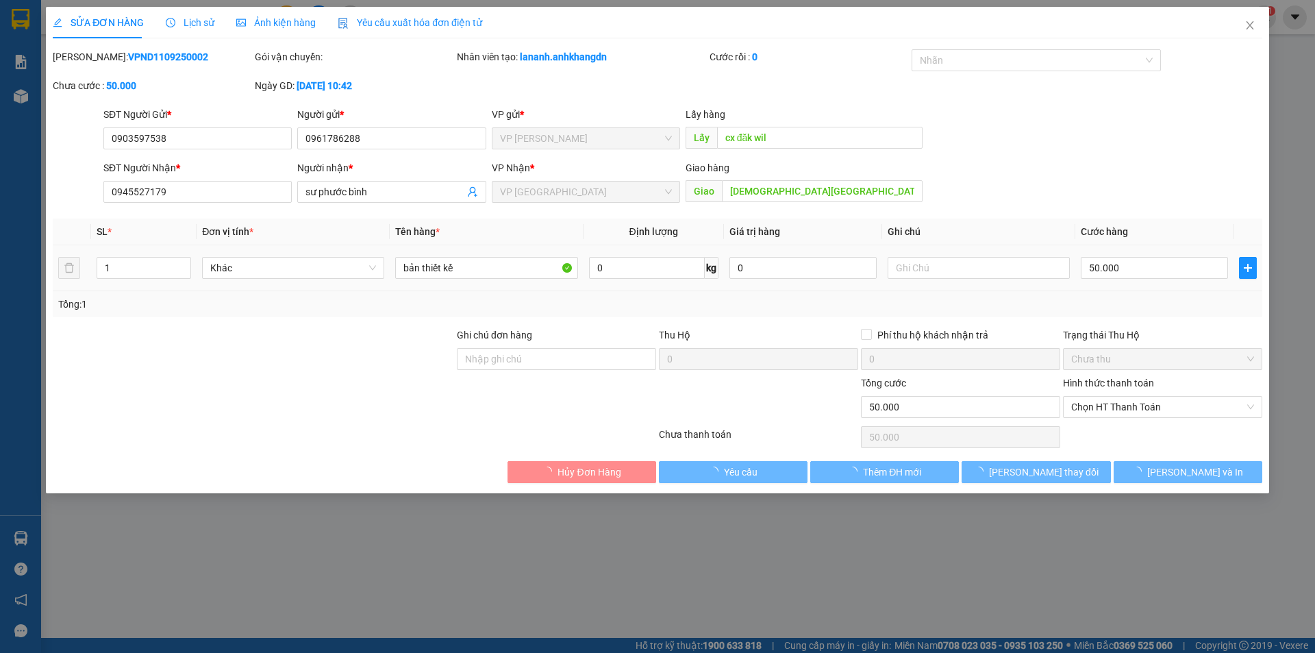
type input "0903597538"
type input "cx đăk wil"
type input "0945527179"
type input "chùa asoka 7c đường 132 ấp 7 xã tân thạc đông huyện củ chi tphcm"
type input "50.000"
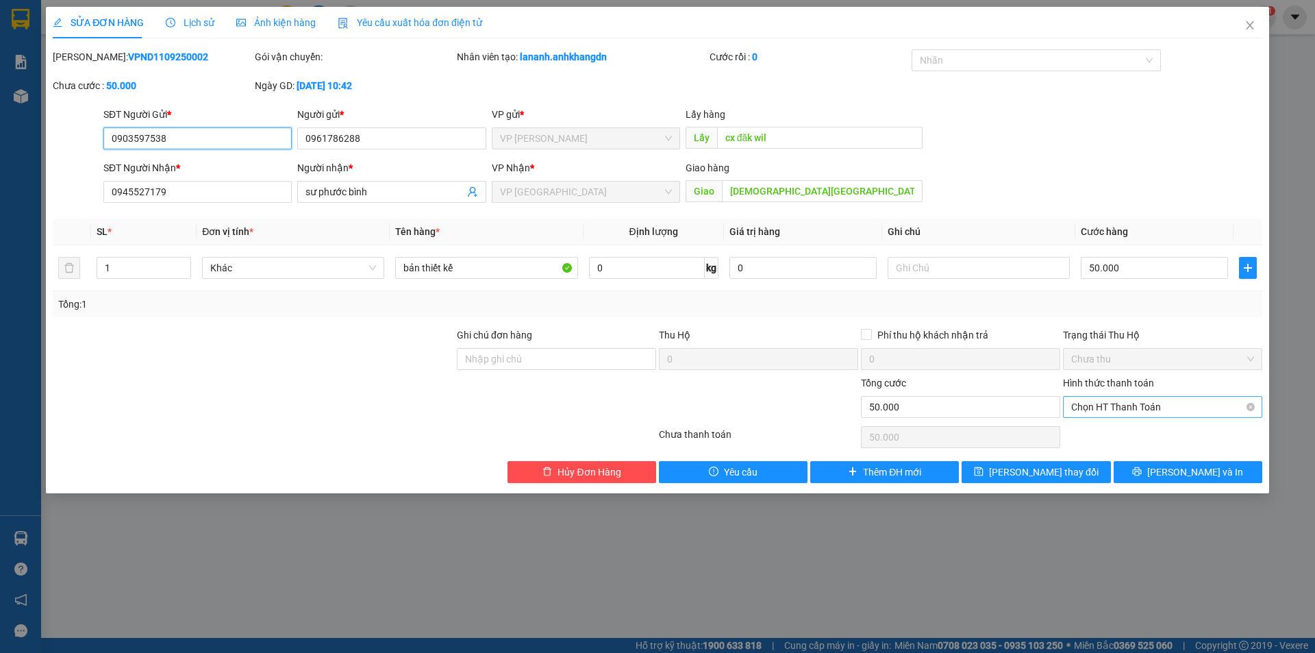
click at [1158, 411] on span "Chọn HT Thanh Toán" at bounding box center [1162, 407] width 183 height 21
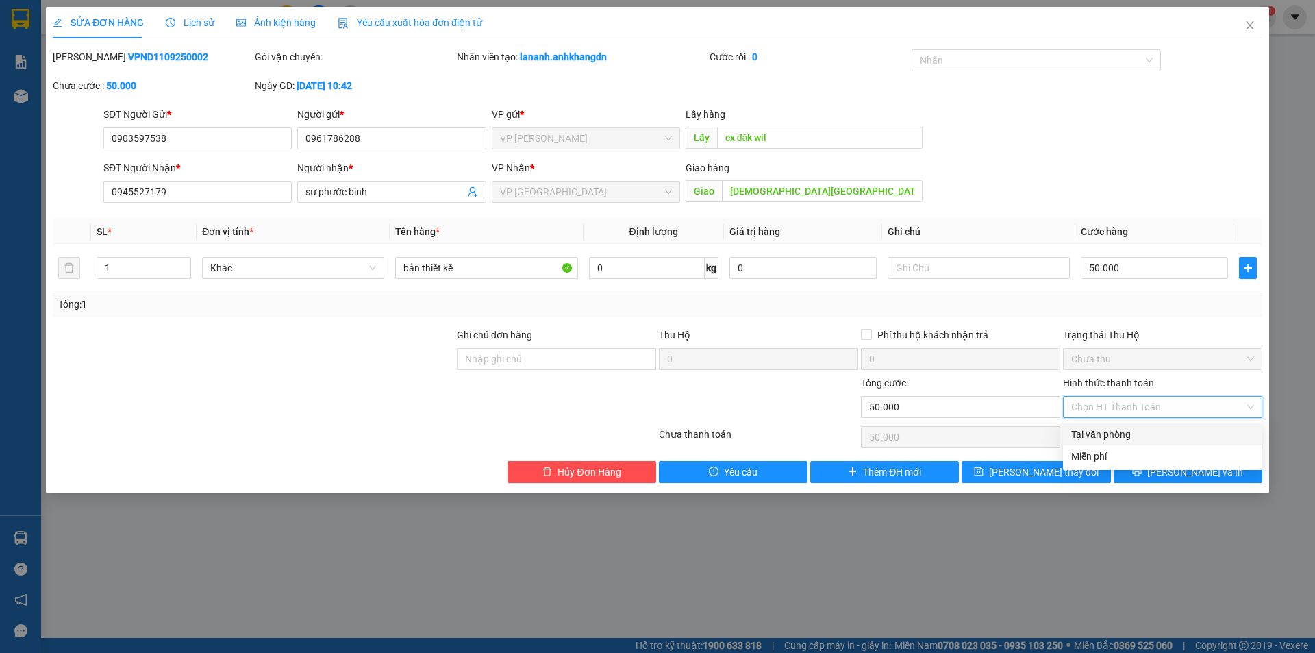
click at [1138, 436] on div "Tại văn phòng" at bounding box center [1162, 434] width 183 height 15
type input "0"
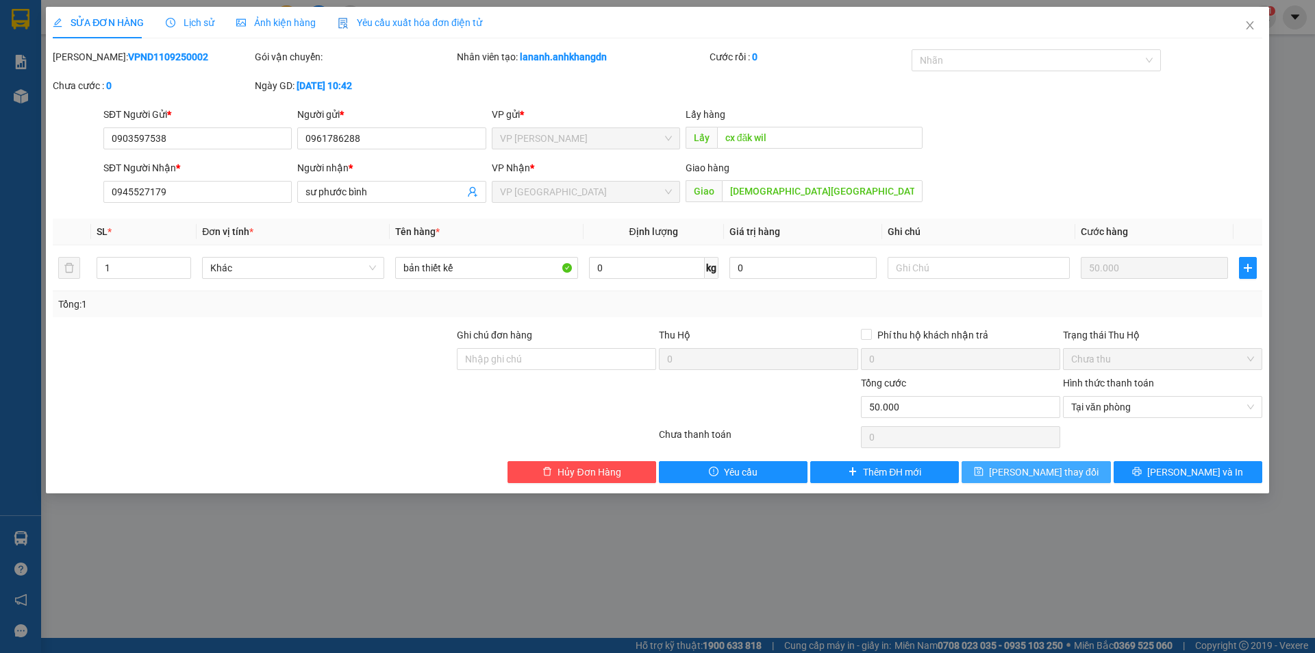
click at [1054, 477] on span "Lưu thay đổi" at bounding box center [1044, 471] width 110 height 15
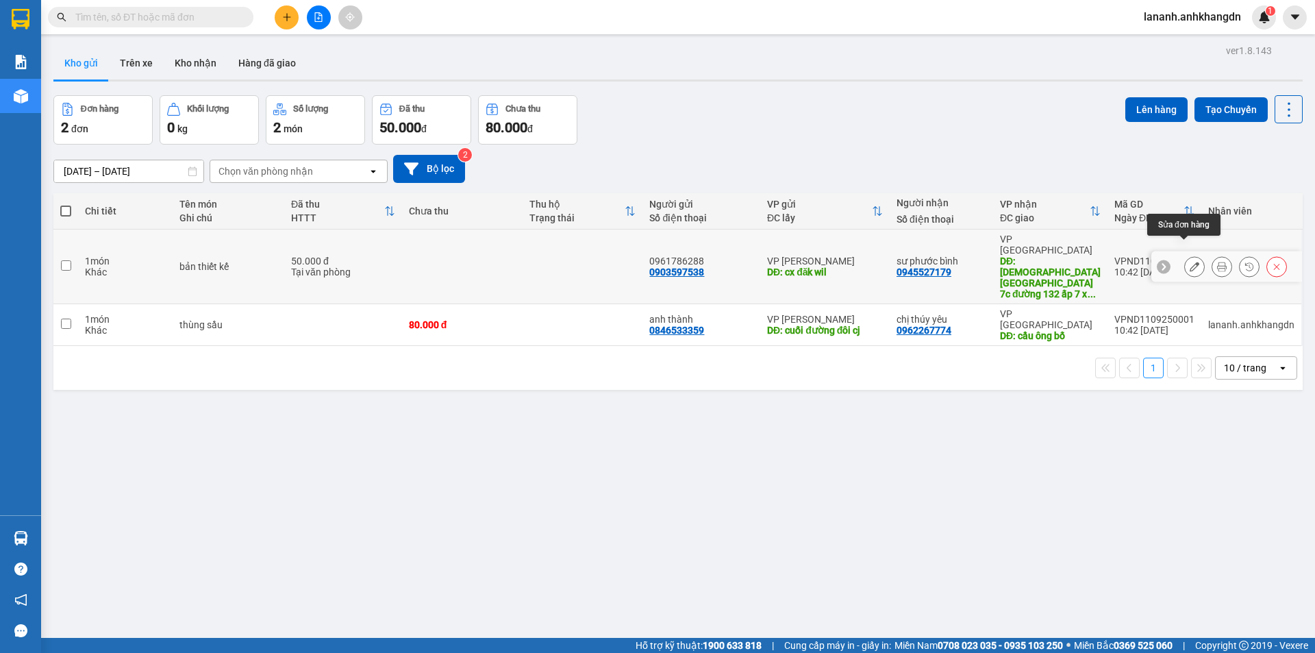
click at [1190, 262] on icon at bounding box center [1195, 267] width 10 height 10
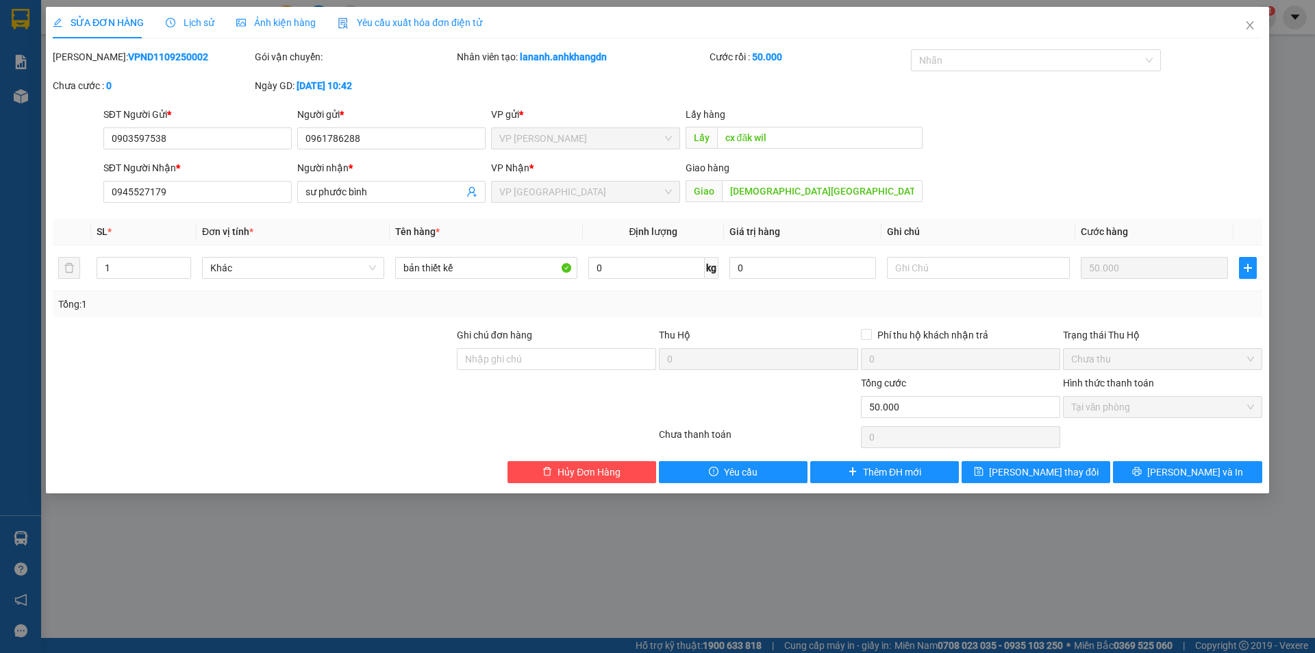
type input "0903597538"
type input "cx đăk wil"
type input "0945527179"
type input "chùa asoka 7c đường 132 ấp 7 xã tân thạc đông huyện củ chi tphcm"
type input "50.000"
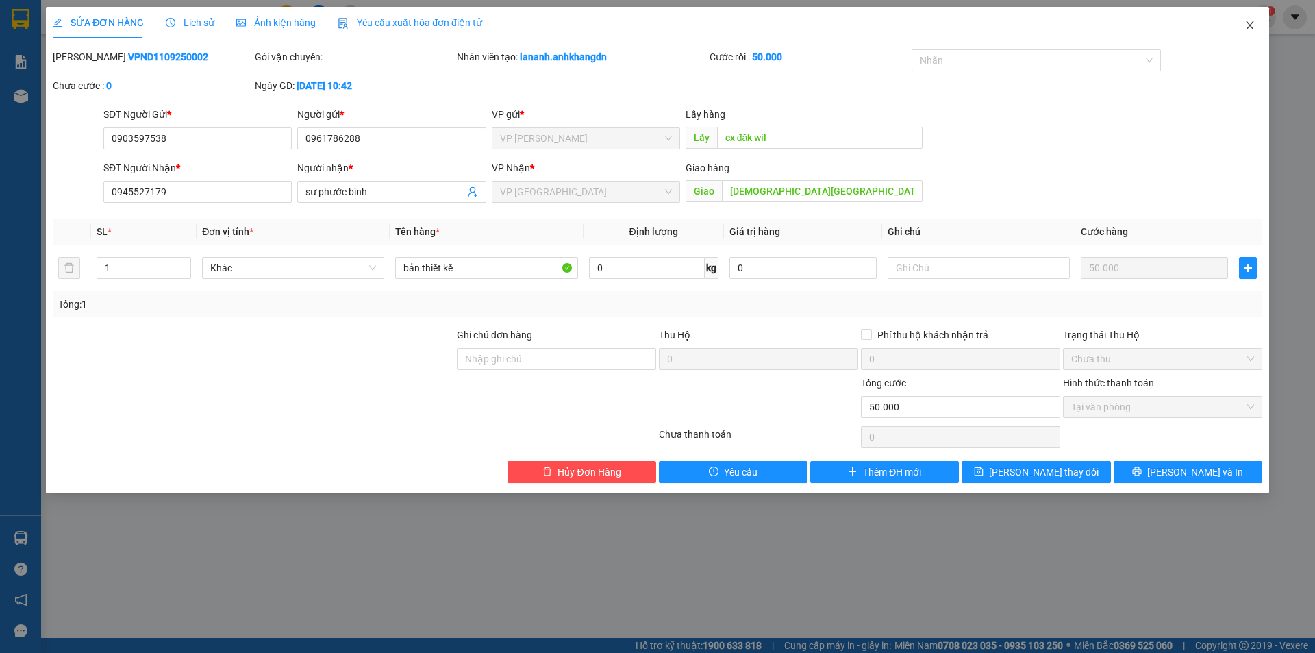
click at [1249, 22] on icon "close" at bounding box center [1250, 25] width 11 height 11
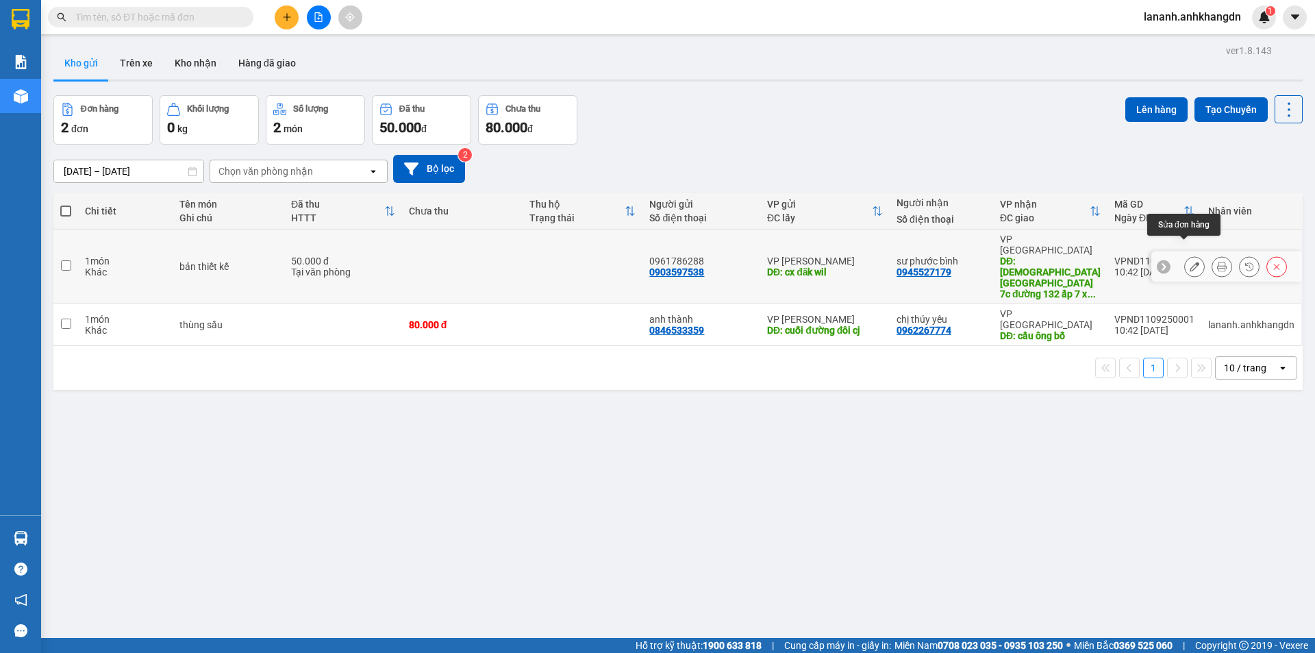
click at [1190, 255] on button at bounding box center [1194, 267] width 19 height 24
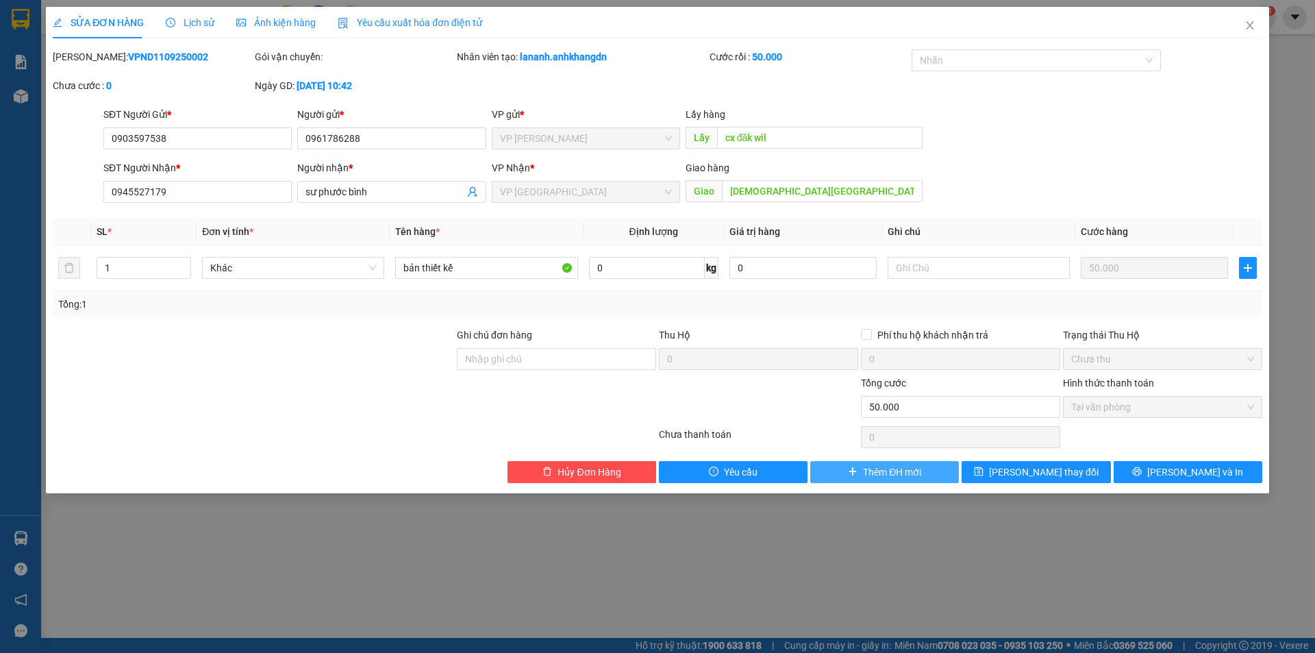
click at [929, 470] on button "Thêm ĐH mới" at bounding box center [884, 472] width 149 height 22
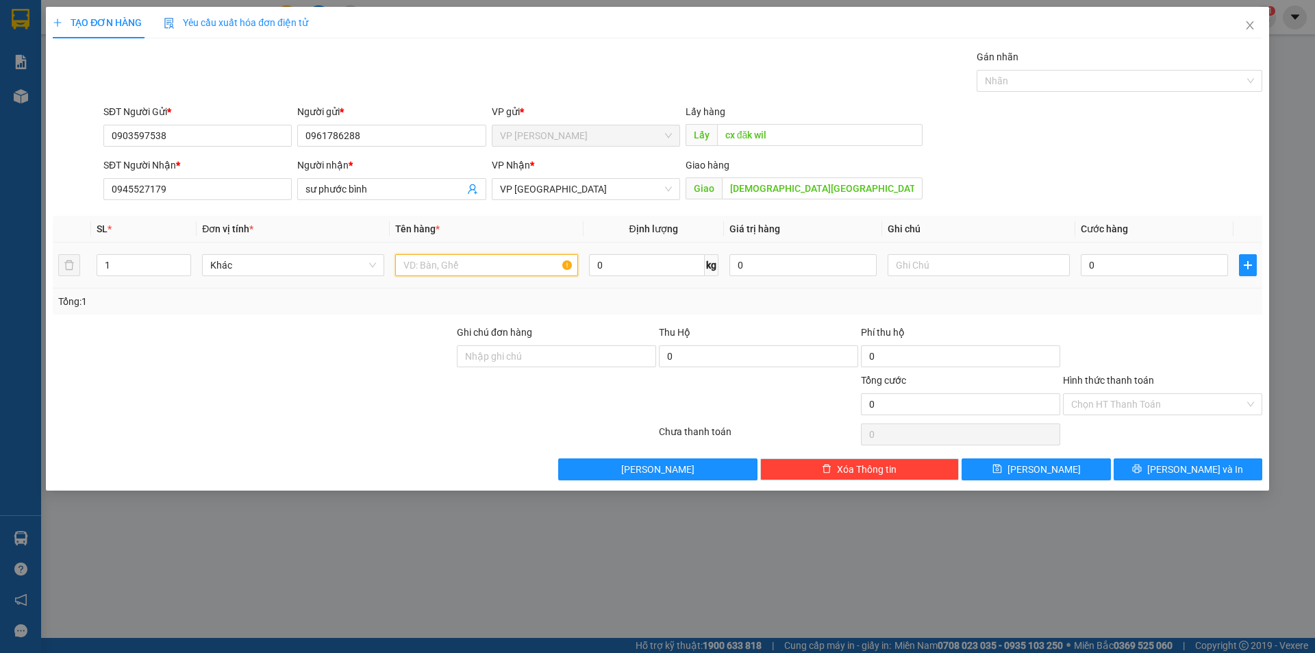
click at [462, 264] on input "text" at bounding box center [486, 265] width 182 height 22
click at [1100, 269] on input "0" at bounding box center [1154, 265] width 147 height 22
type input "0"
click at [562, 266] on input "r" at bounding box center [486, 265] width 182 height 22
type input "r"
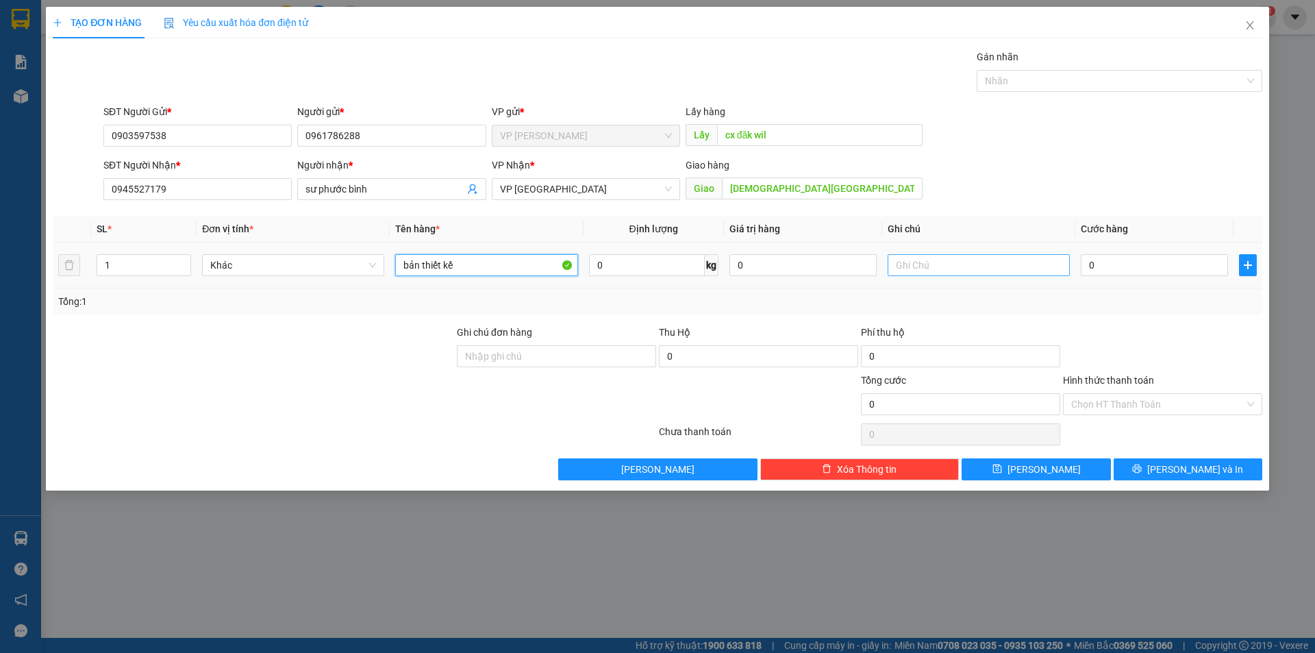
type input "bản thiết kế"
click at [927, 273] on input "text" at bounding box center [979, 265] width 182 height 22
click at [924, 266] on input "giay to quan trọng" at bounding box center [979, 265] width 182 height 22
click at [1124, 268] on input "0" at bounding box center [1154, 265] width 147 height 22
click at [1034, 271] on input "giấy tờ quan trọng" at bounding box center [979, 265] width 182 height 22
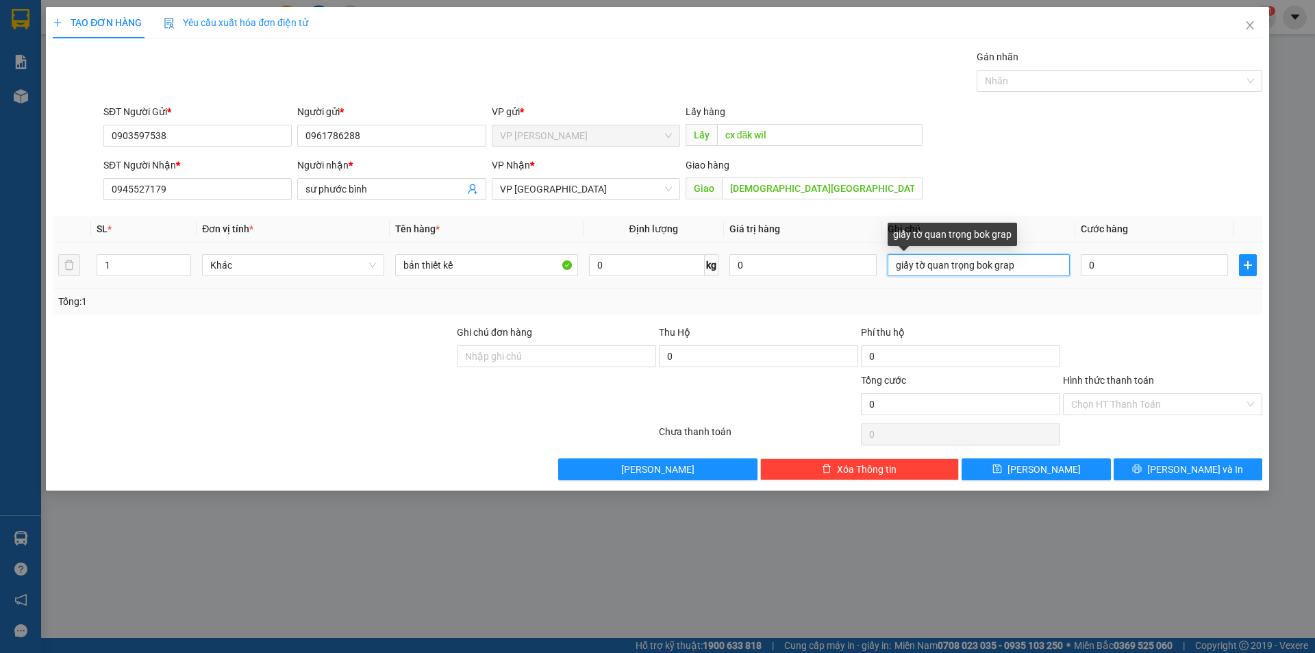
click at [1032, 271] on input "giấy tờ quan trọng bok grap" at bounding box center [979, 265] width 182 height 22
type input "giấy tờ quan trọng bok grap ship tận nơi"
click at [1119, 270] on input "0" at bounding box center [1154, 265] width 147 height 22
type input "5"
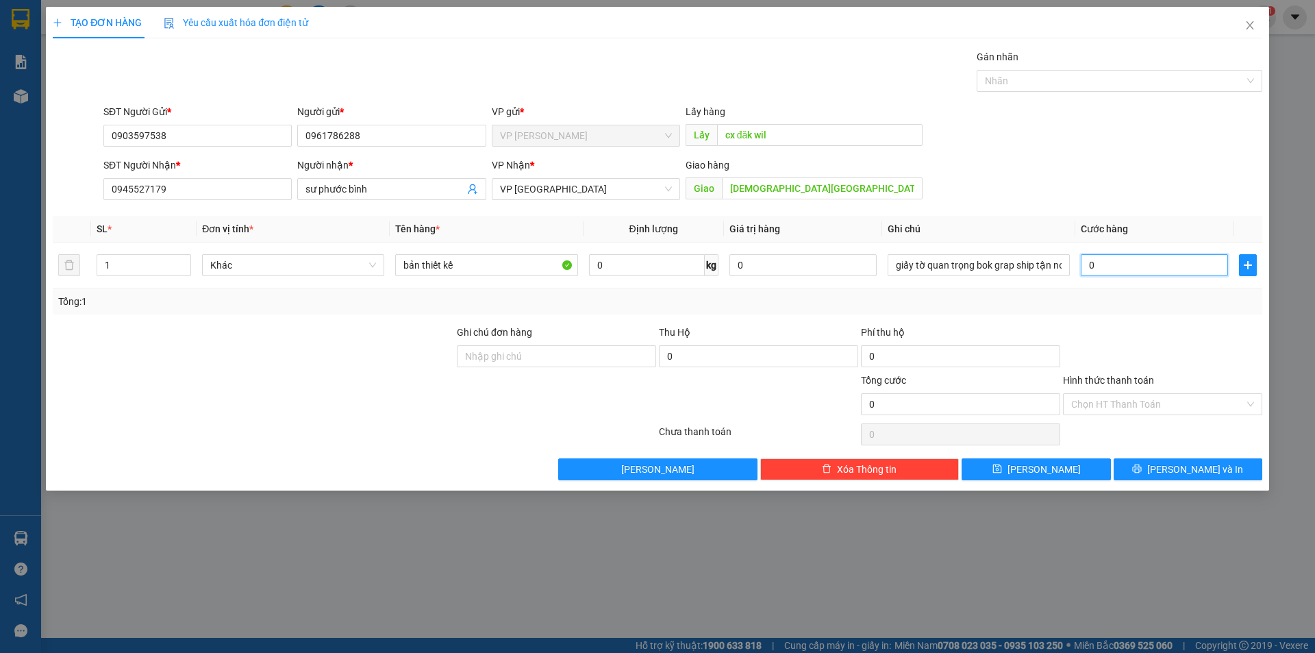
type input "5"
type input "50"
type input "500"
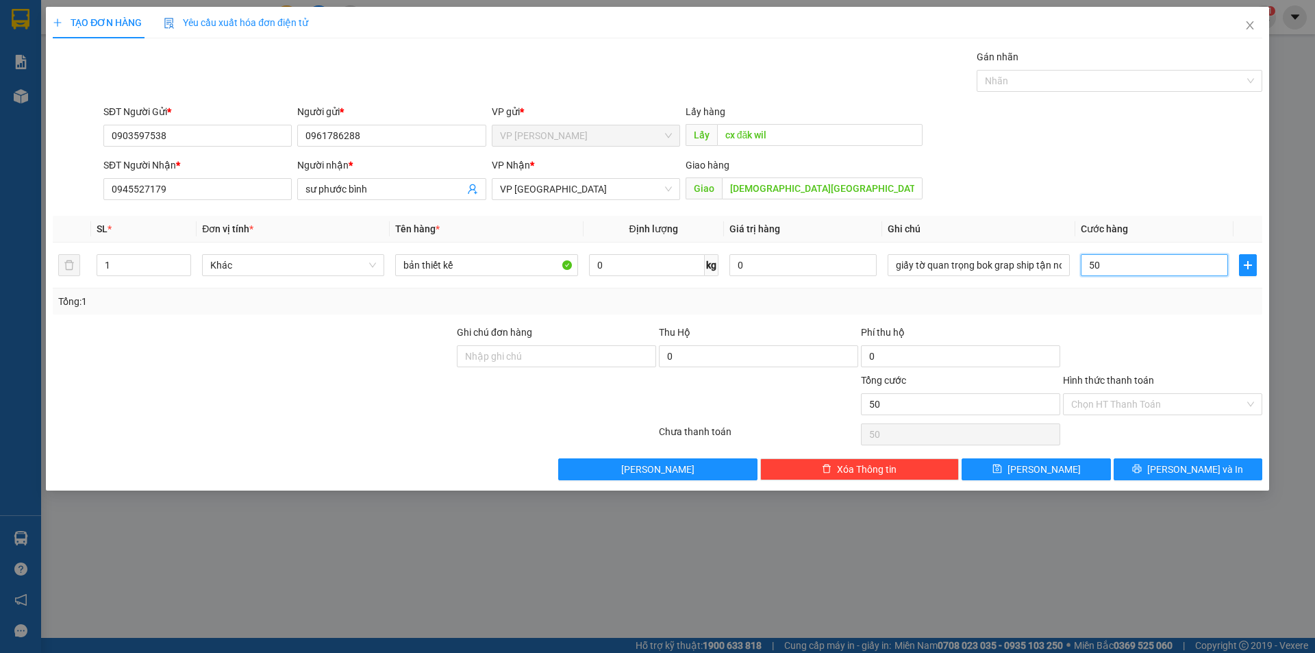
type input "500"
type input "5.000"
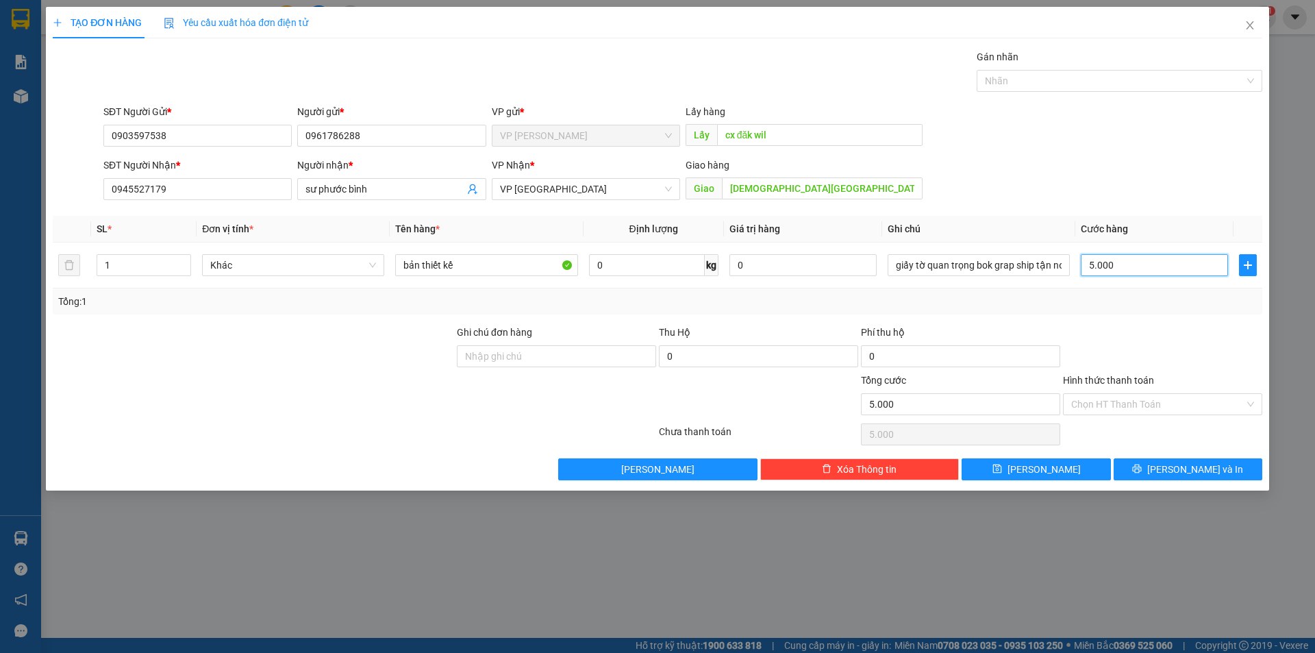
type input "50.000"
click at [1074, 471] on button "[PERSON_NAME]" at bounding box center [1036, 469] width 149 height 22
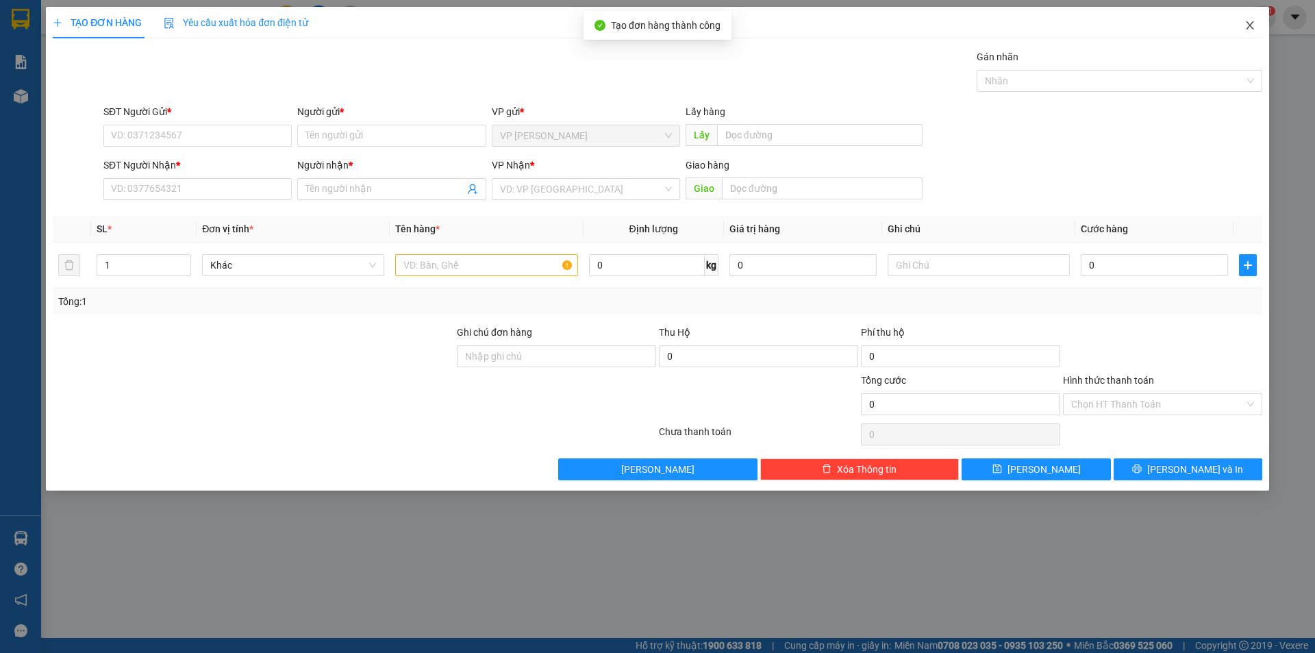
click at [1251, 24] on icon "close" at bounding box center [1250, 25] width 8 height 8
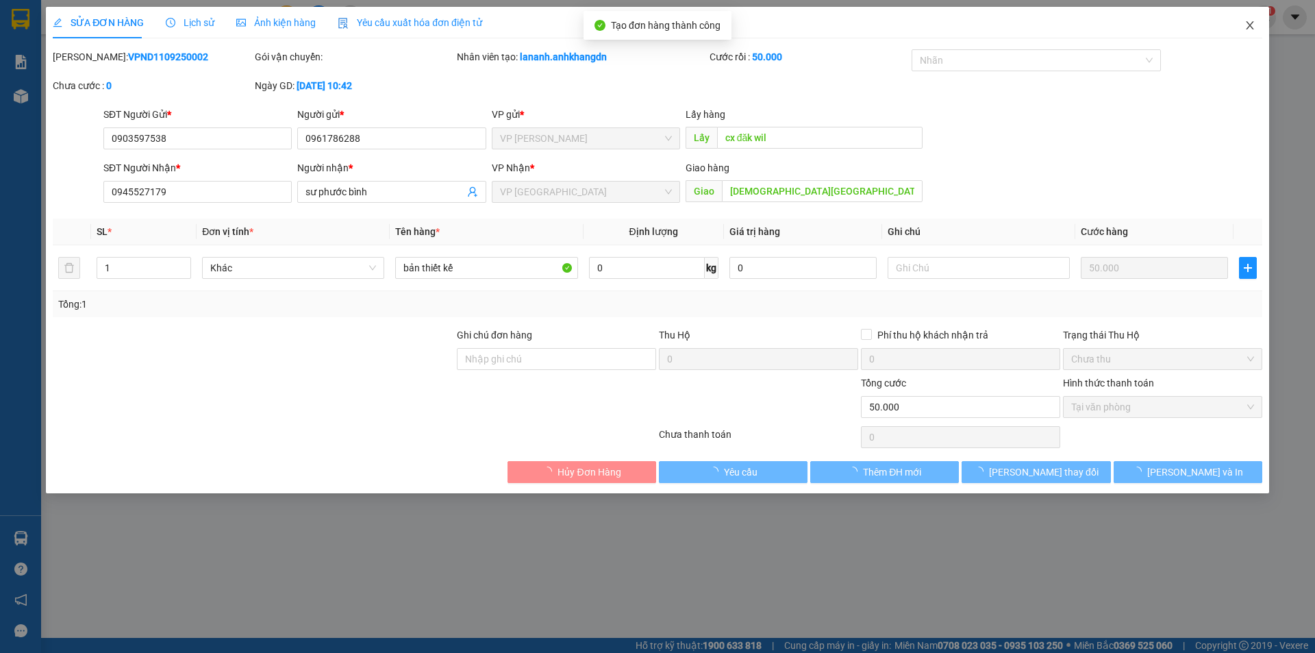
click at [1257, 24] on span "Close" at bounding box center [1250, 26] width 38 height 38
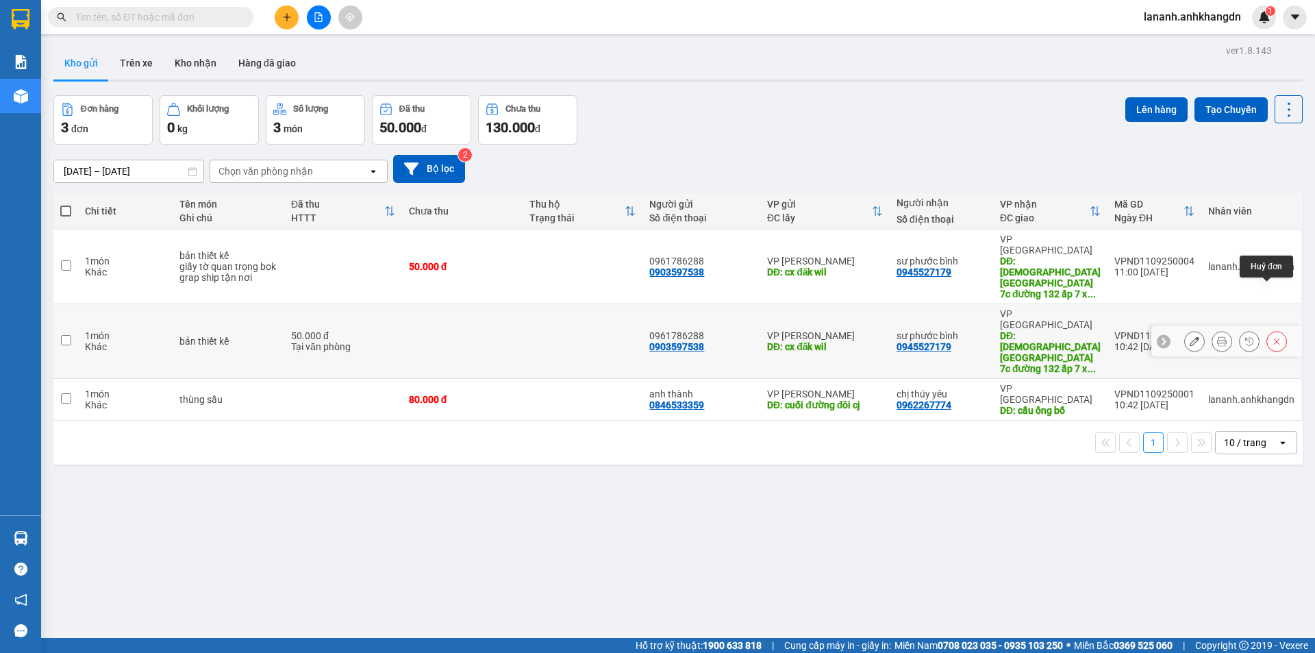
click at [1272, 336] on icon at bounding box center [1277, 341] width 10 height 10
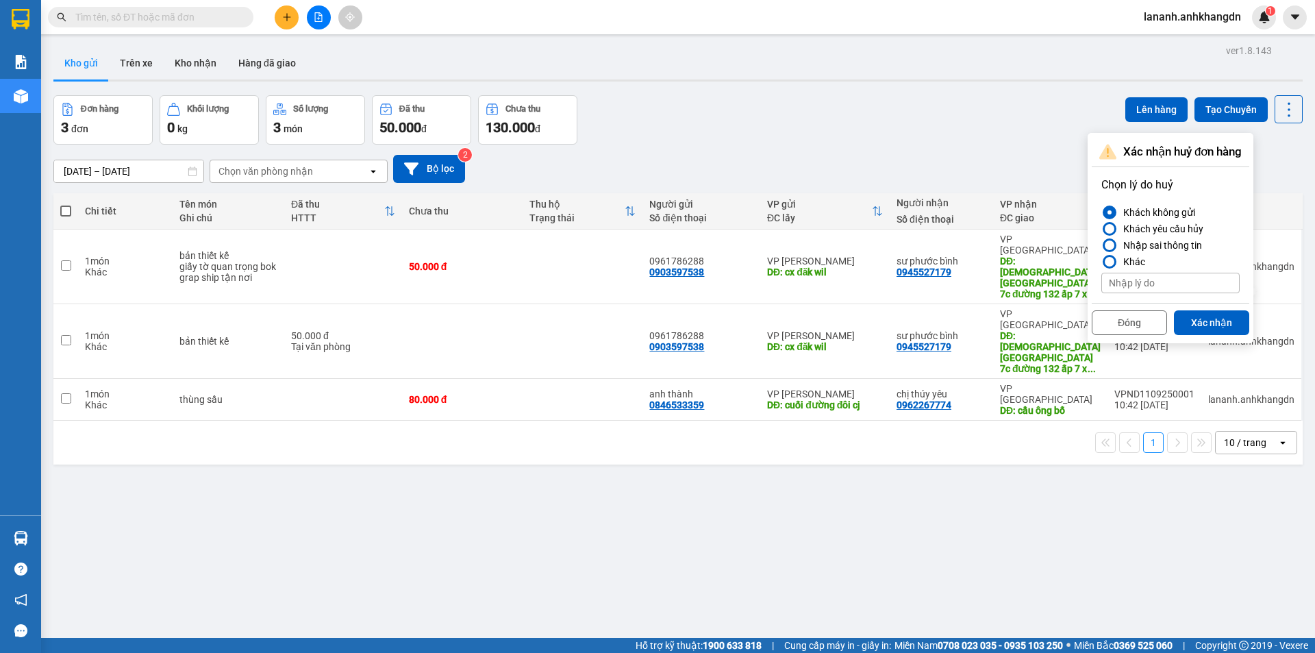
drag, startPoint x: 1228, startPoint y: 323, endPoint x: 1100, endPoint y: 301, distance: 129.3
click at [1221, 321] on button "Xác nhận" at bounding box center [1211, 322] width 75 height 25
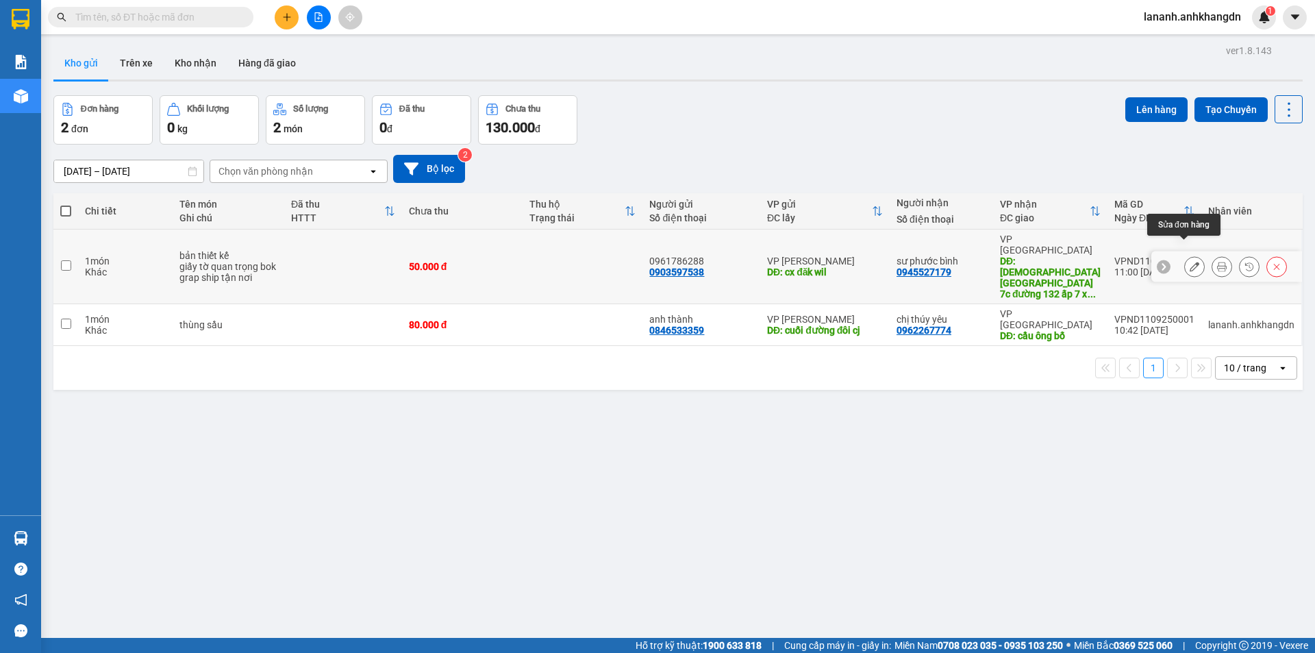
click at [1190, 262] on icon at bounding box center [1195, 267] width 10 height 10
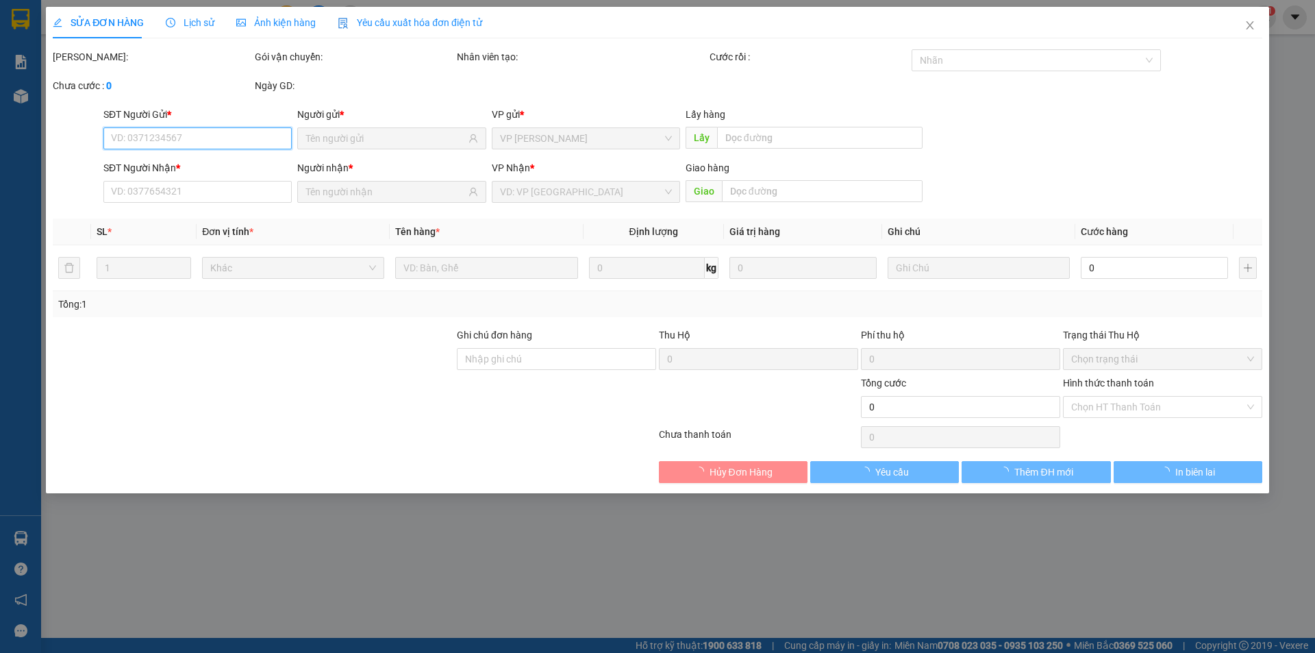
type input "0903597538"
type input "cx đăk wil"
type input "0945527179"
type input "chùa asoka 7c đường 132 ấp 7 xã tân thạc đông huyện củ chi tphcm"
type input "50.000"
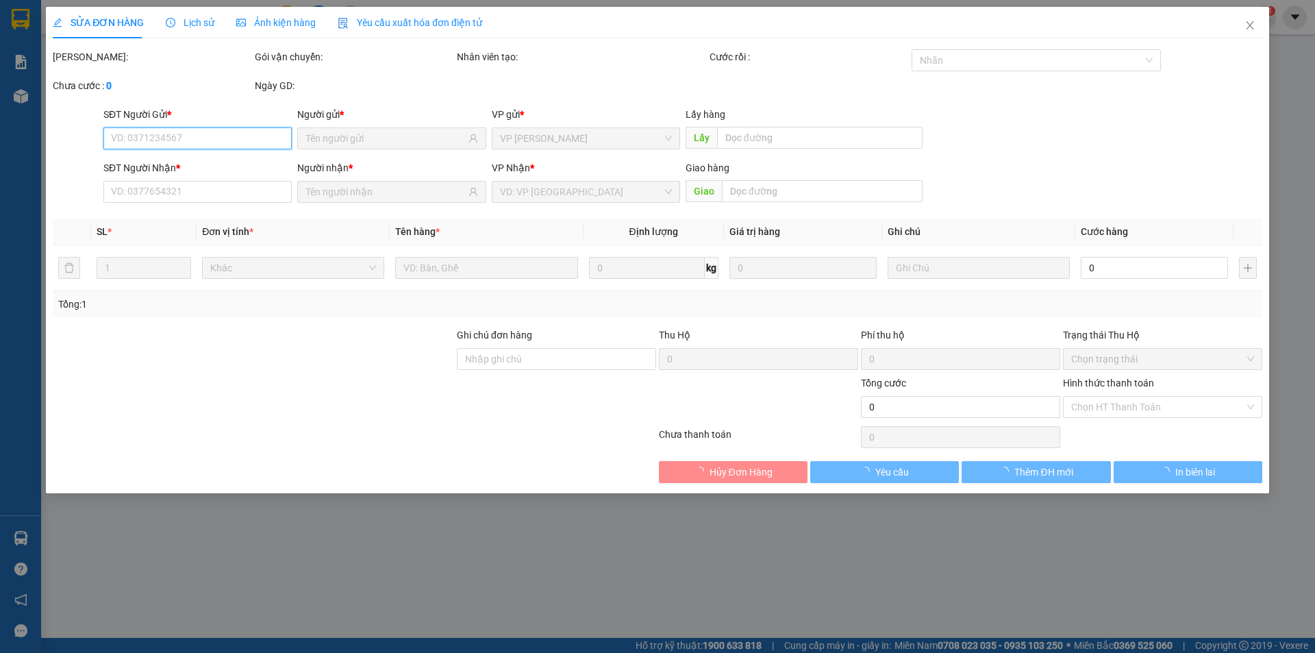
type input "50.000"
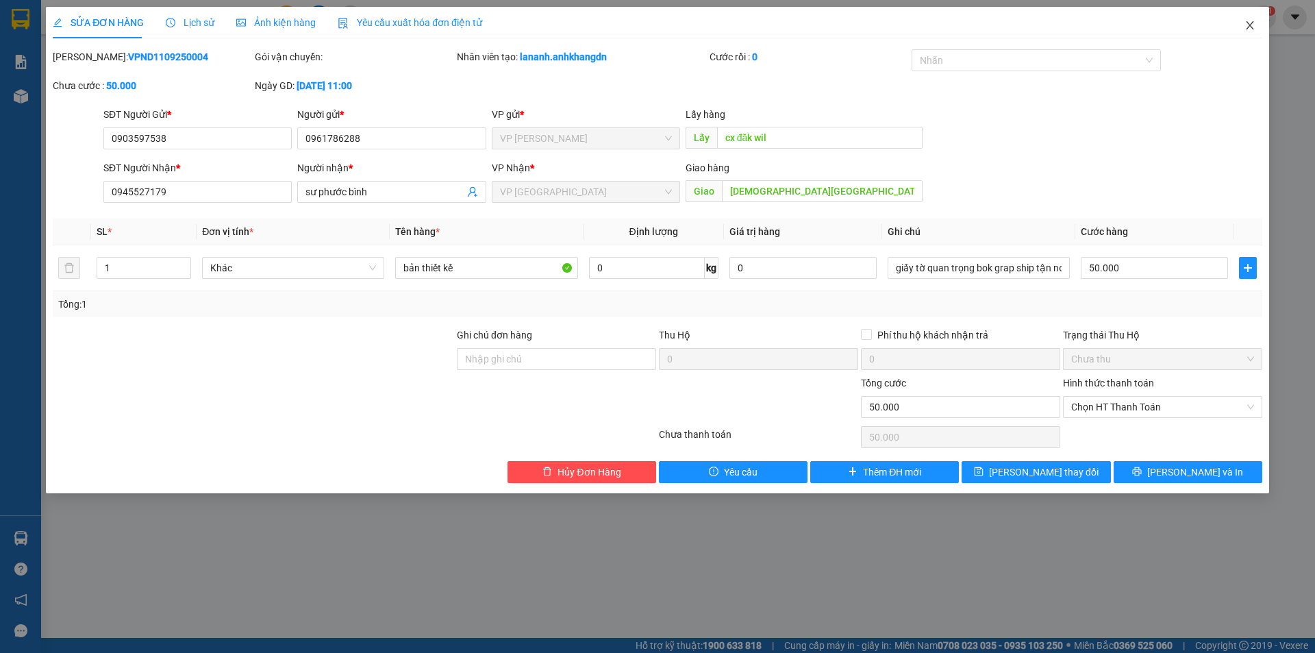
click at [1250, 26] on icon "close" at bounding box center [1250, 25] width 8 height 8
